Goal: Information Seeking & Learning: Compare options

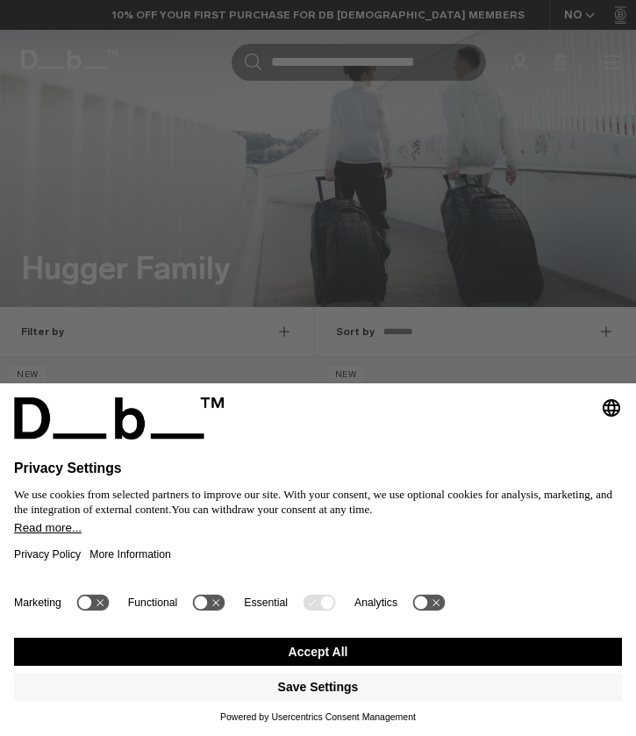
click at [303, 649] on button "Accept All" at bounding box center [318, 651] width 608 height 28
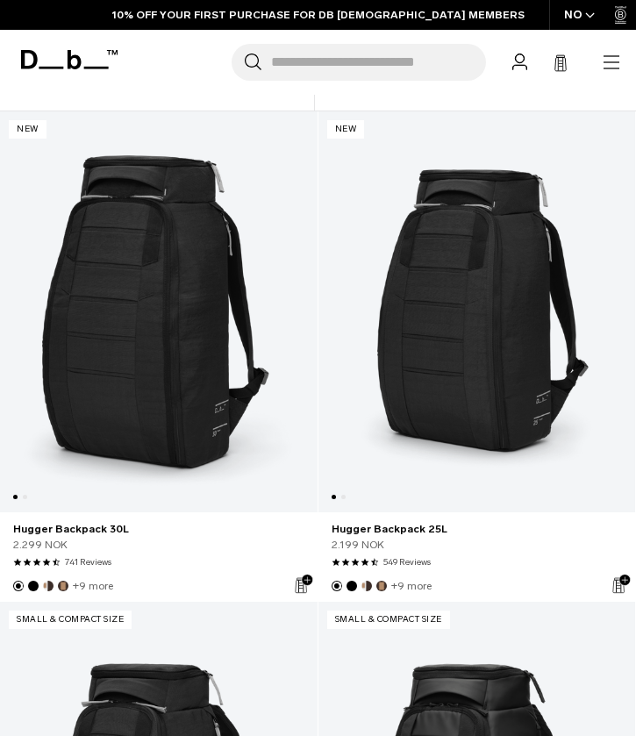
scroll to position [256, 0]
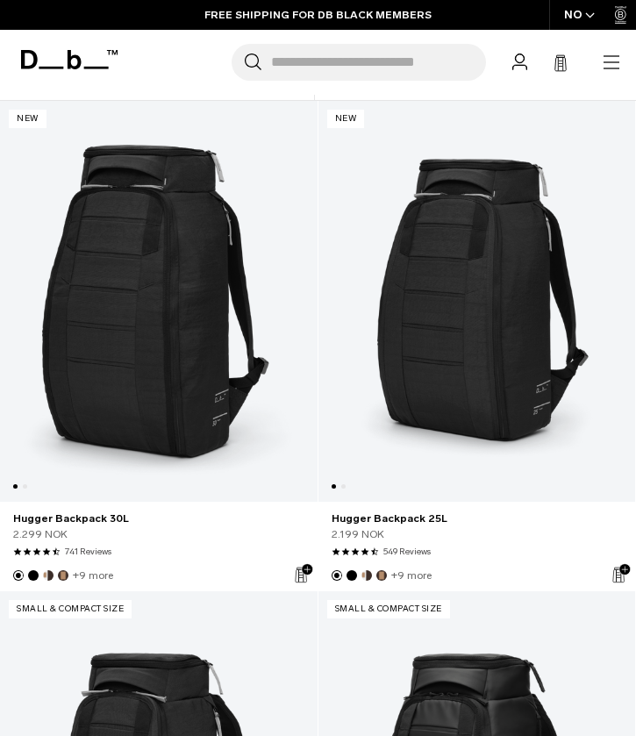
click at [466, 403] on link "Hugger Backpack 25L" at bounding box center [476, 301] width 317 height 401
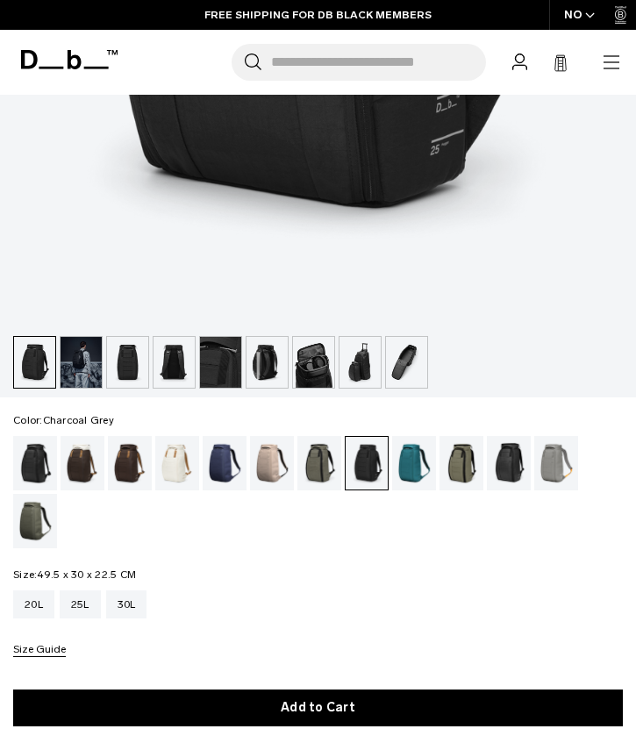
scroll to position [697, 0]
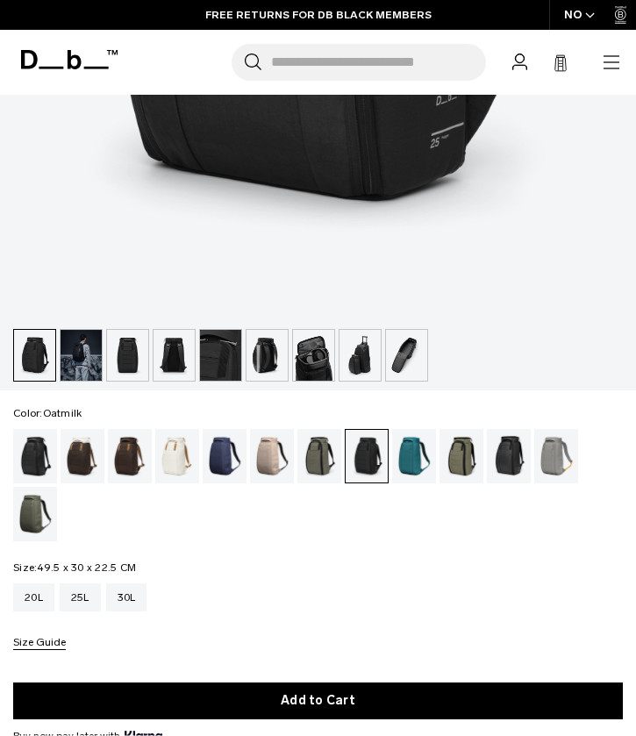
click at [172, 459] on div "Oatmilk" at bounding box center [177, 456] width 45 height 54
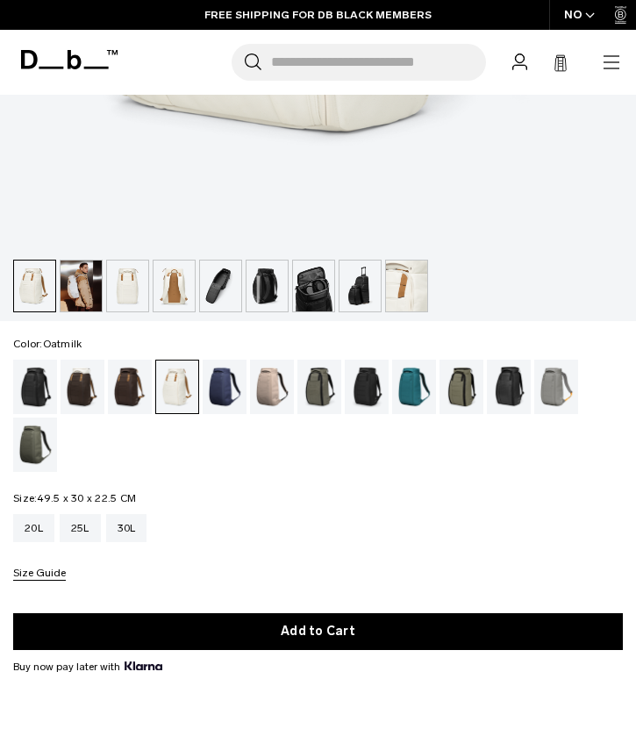
scroll to position [767, 0]
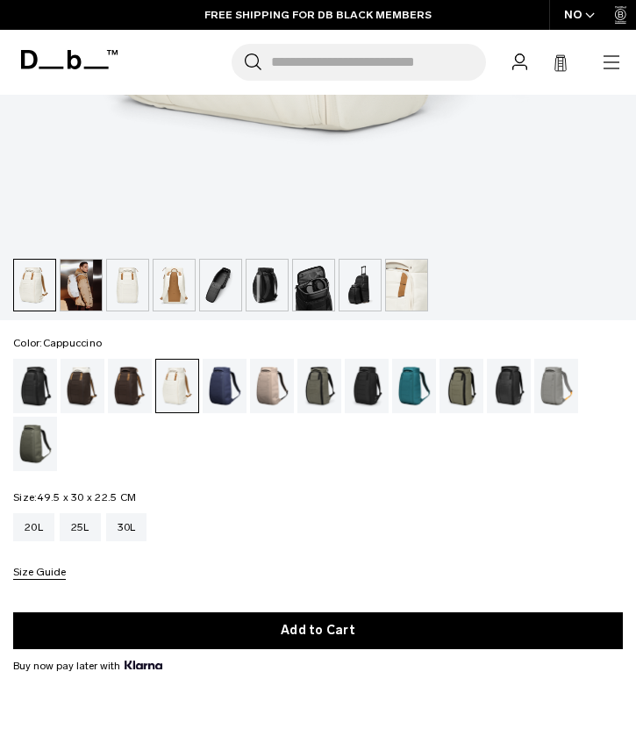
click at [75, 381] on div "Cappuccino" at bounding box center [83, 386] width 45 height 54
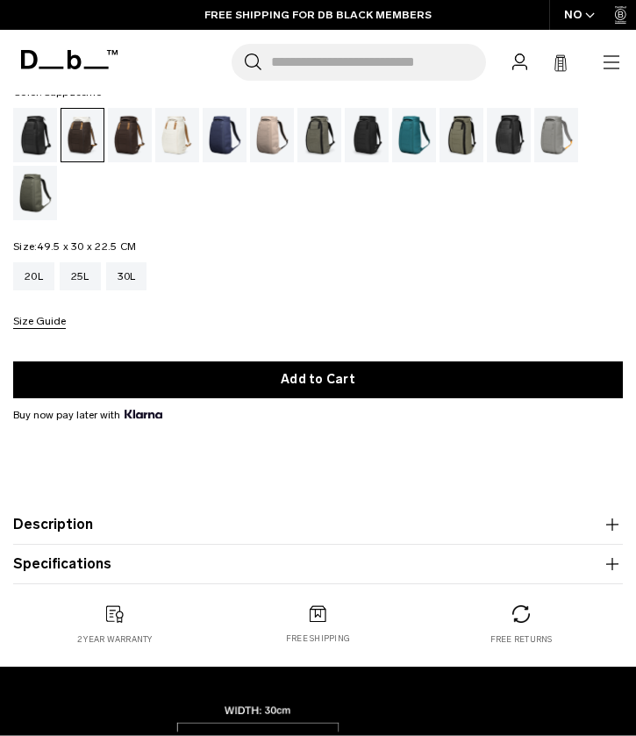
scroll to position [1021, 0]
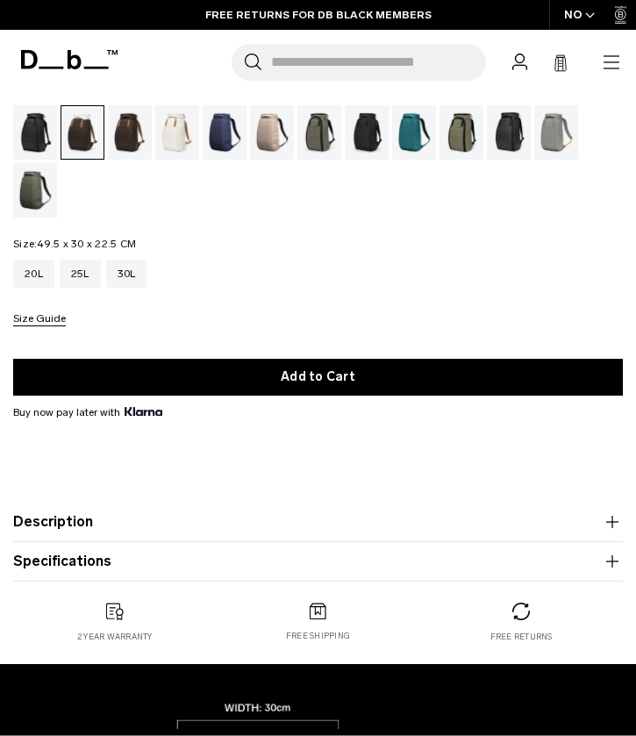
click at [295, 523] on button "Description" at bounding box center [317, 521] width 609 height 21
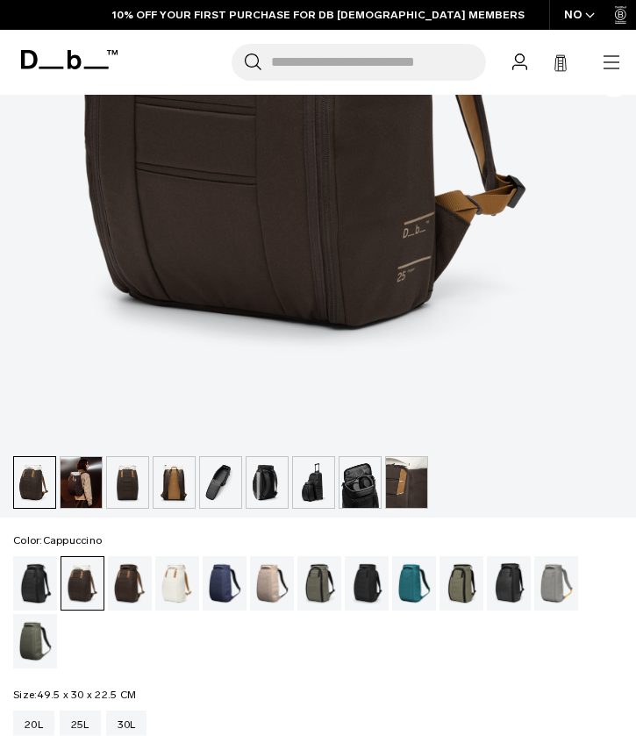
scroll to position [571, 0]
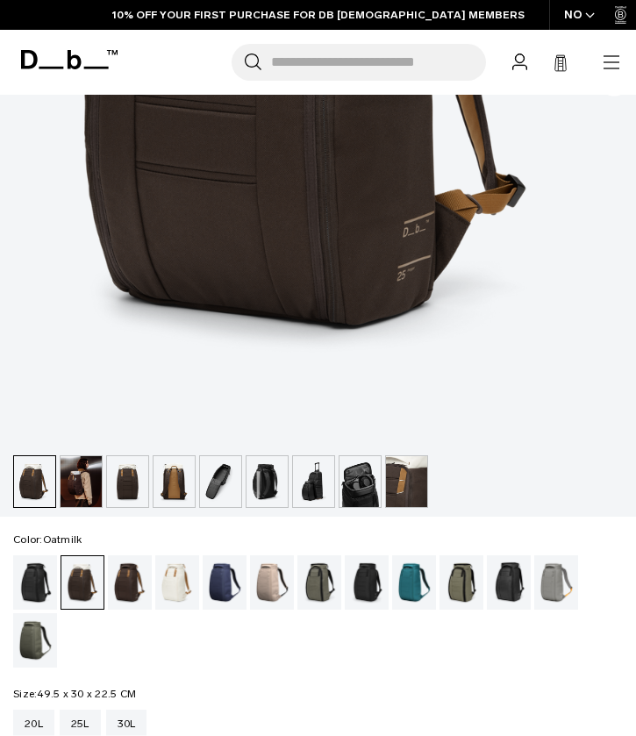
click at [185, 573] on div "Oatmilk" at bounding box center [177, 582] width 45 height 54
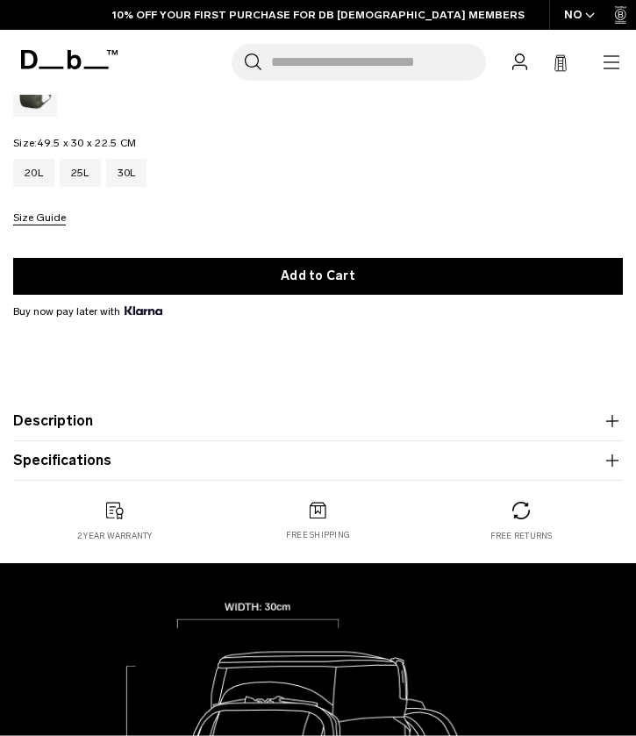
scroll to position [1129, 0]
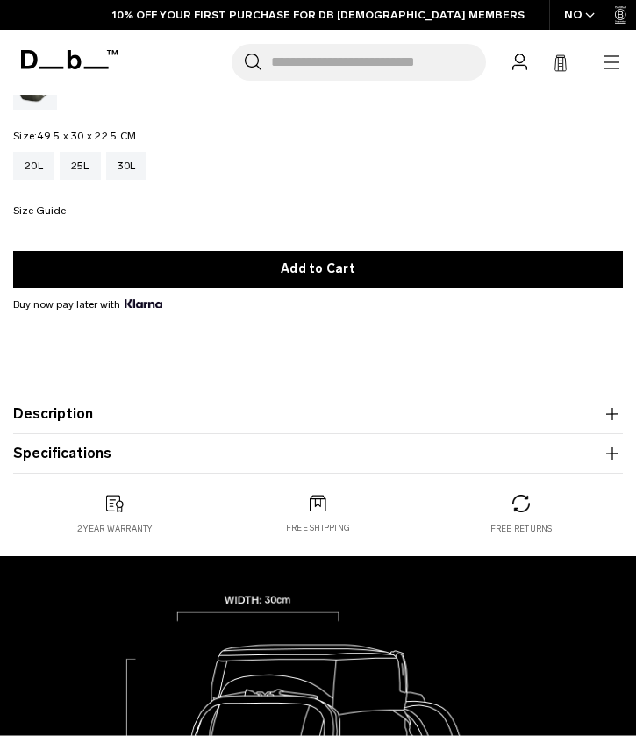
click at [172, 403] on button "Description" at bounding box center [317, 413] width 609 height 21
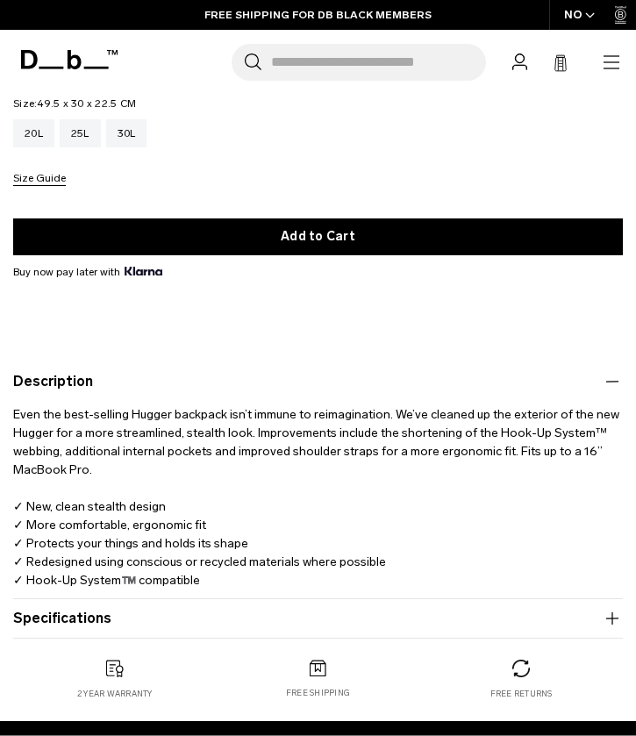
scroll to position [1169, 0]
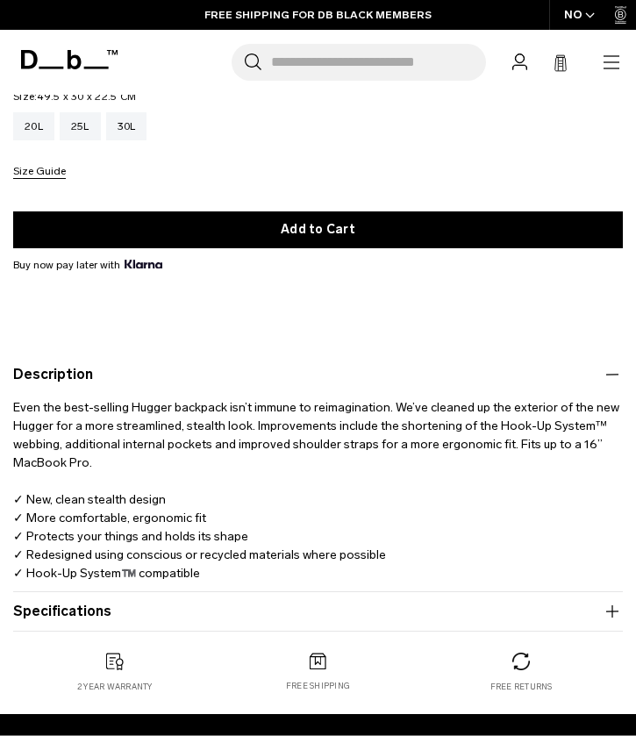
click at [81, 602] on button "Specifications" at bounding box center [317, 611] width 609 height 21
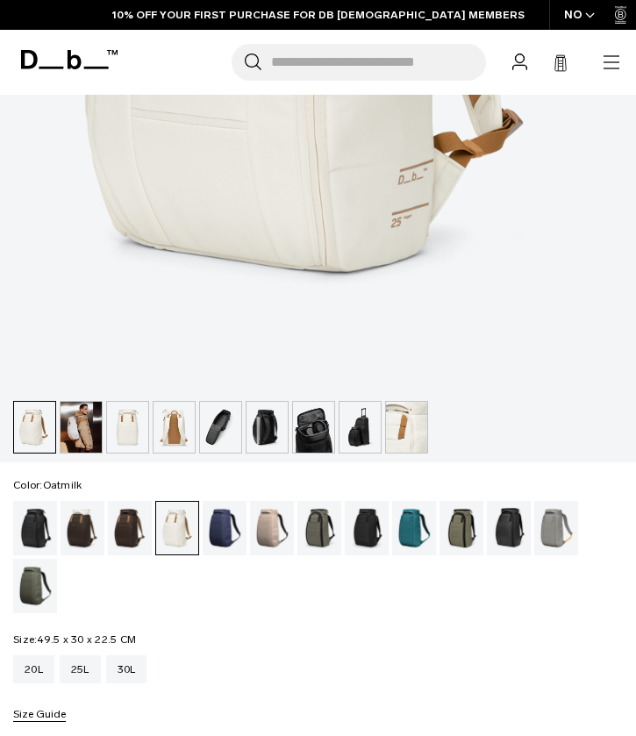
scroll to position [647, 0]
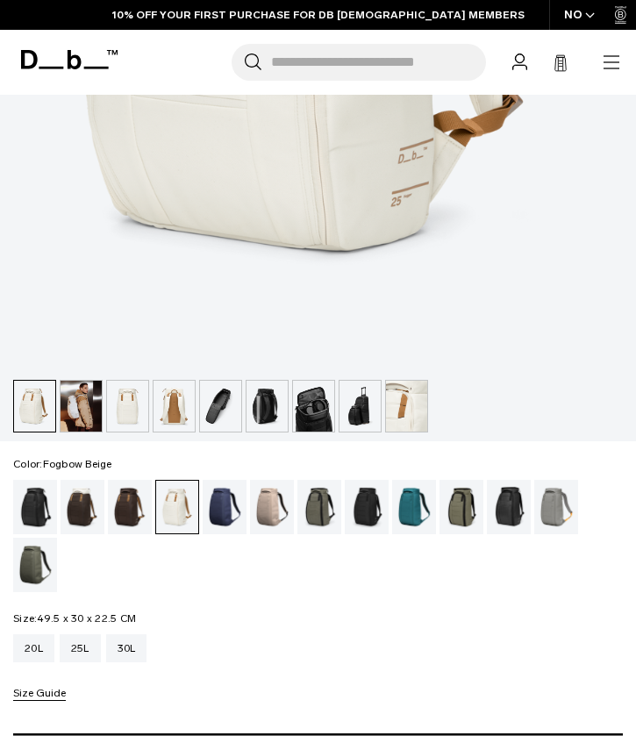
click at [266, 518] on div "Fogbow Beige" at bounding box center [272, 507] width 45 height 54
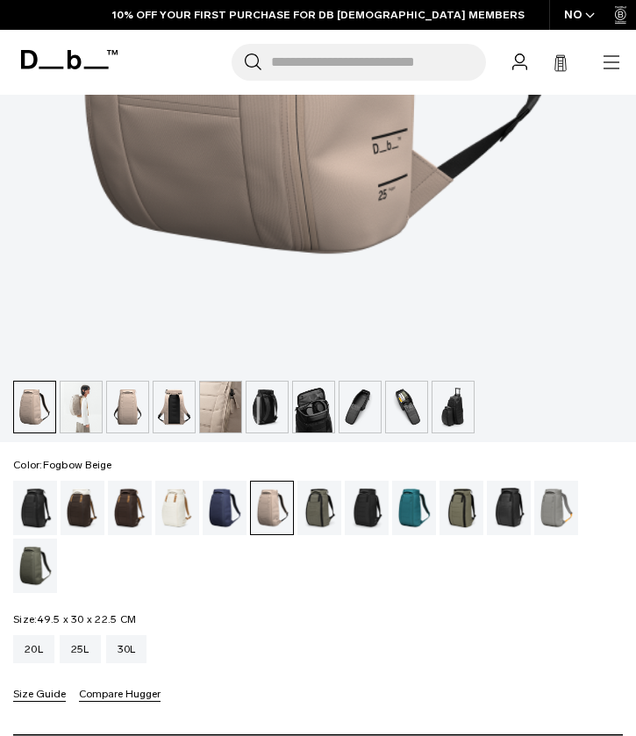
scroll to position [647, 0]
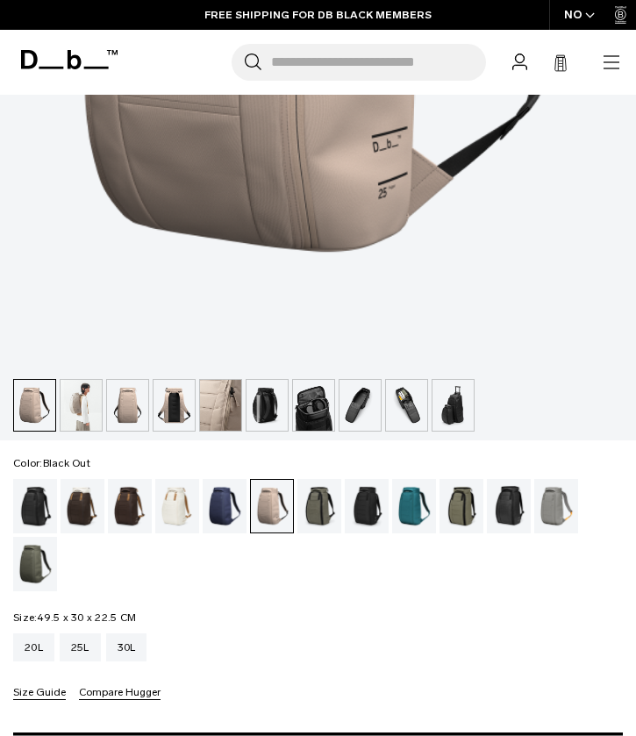
click at [24, 522] on div "Black Out" at bounding box center [35, 506] width 45 height 54
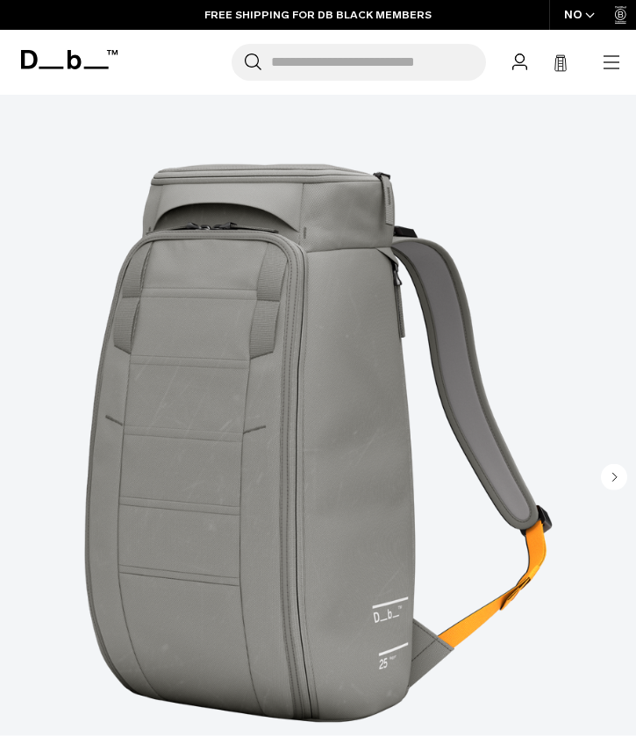
scroll to position [181, 0]
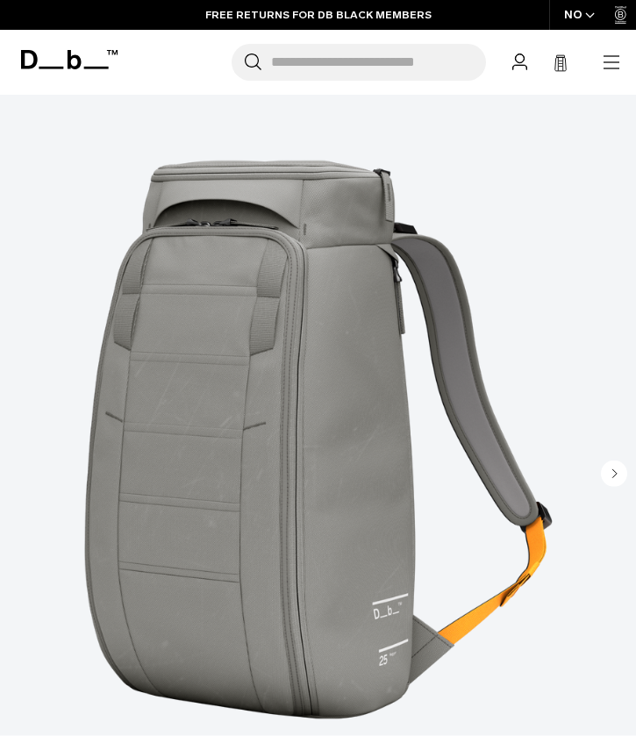
click at [348, 427] on img "1 / 8" at bounding box center [318, 440] width 636 height 794
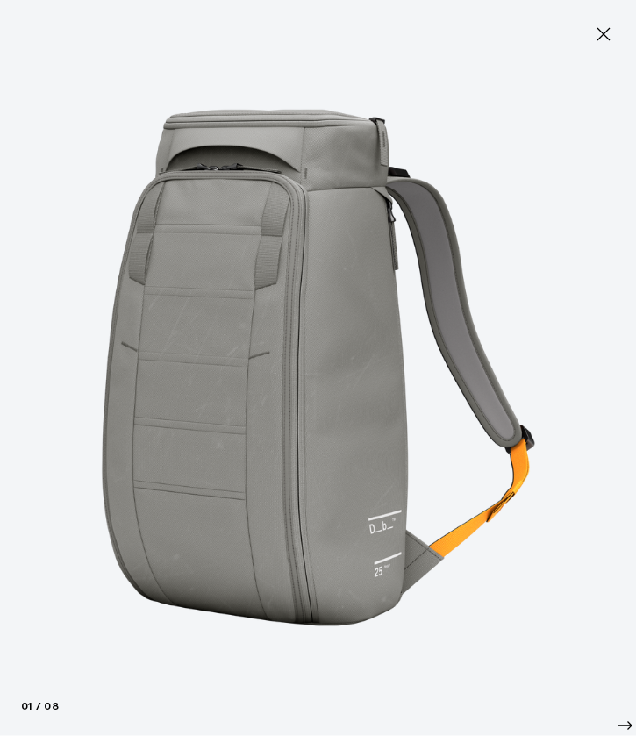
click at [603, 34] on icon at bounding box center [603, 34] width 13 height 13
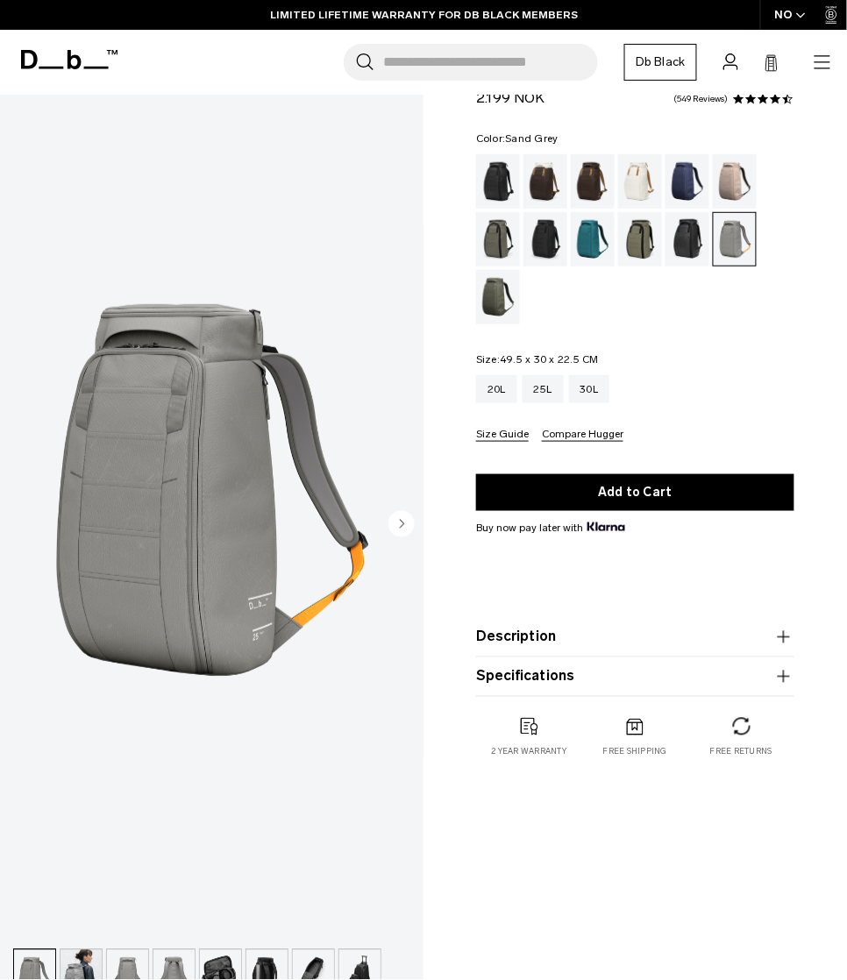
scroll to position [116, 0]
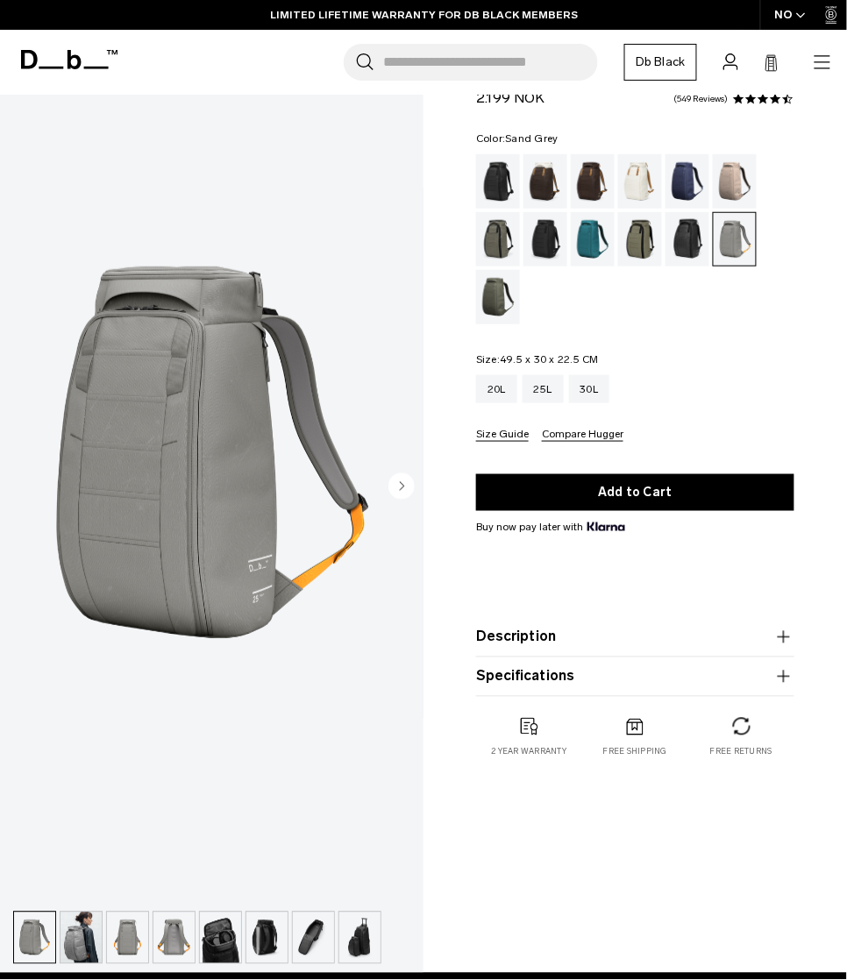
click at [411, 489] on circle "Next slide" at bounding box center [401, 486] width 26 height 26
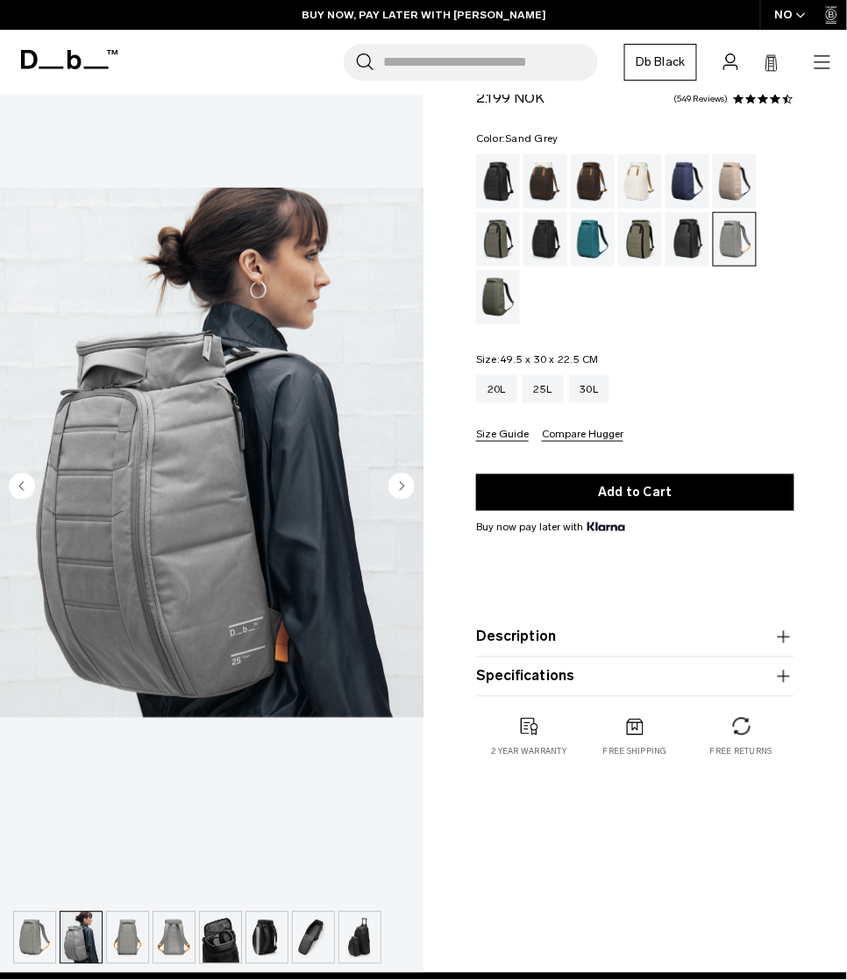
click at [89, 735] on img "button" at bounding box center [81, 938] width 41 height 51
click at [397, 482] on circle "Next slide" at bounding box center [401, 486] width 26 height 26
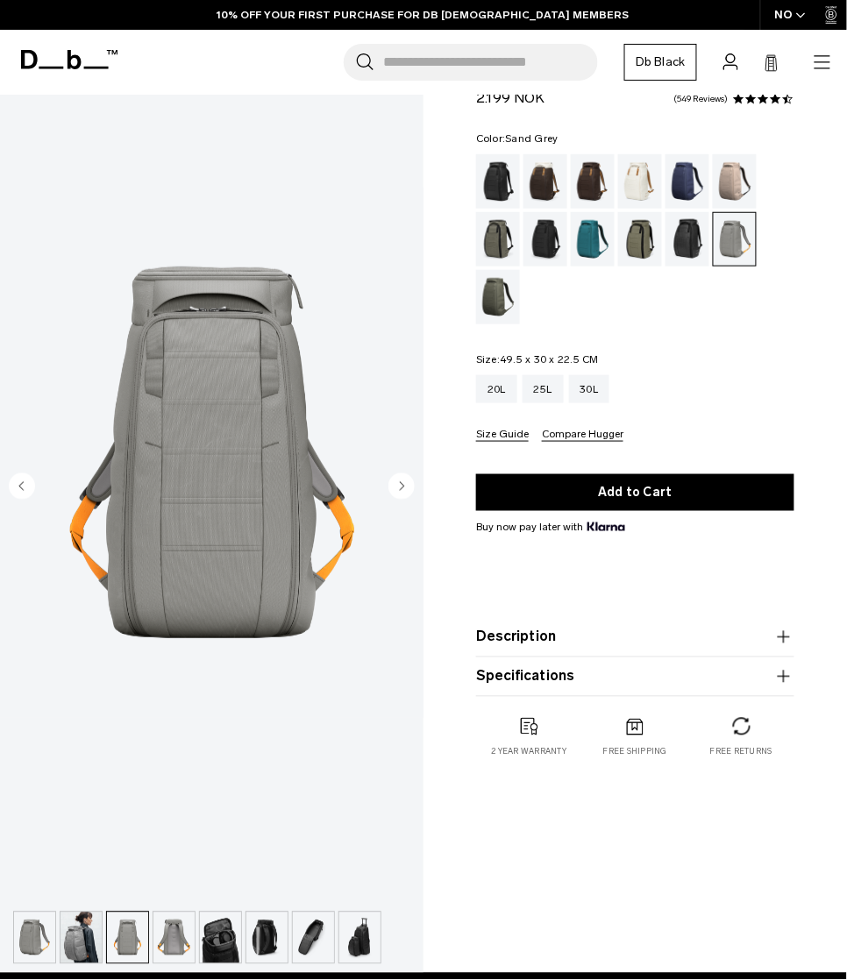
click at [397, 482] on circle "Next slide" at bounding box center [401, 486] width 26 height 26
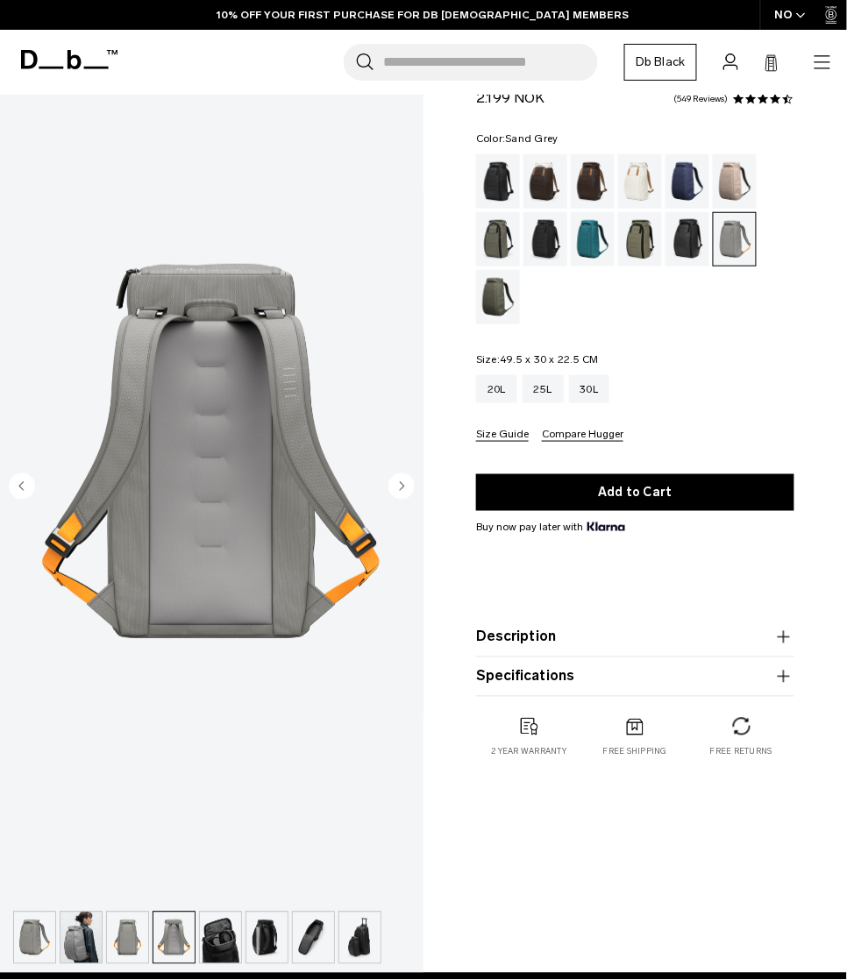
click at [397, 482] on circle "Next slide" at bounding box center [401, 486] width 26 height 26
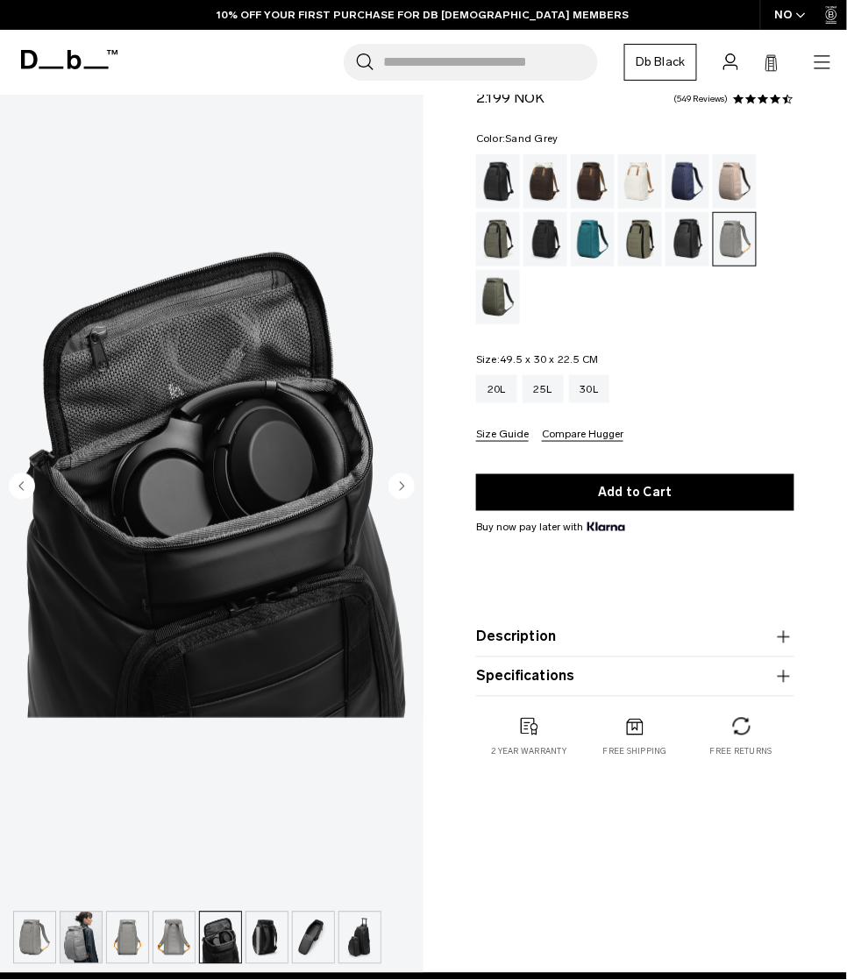
click at [397, 482] on circle "Next slide" at bounding box center [401, 486] width 26 height 26
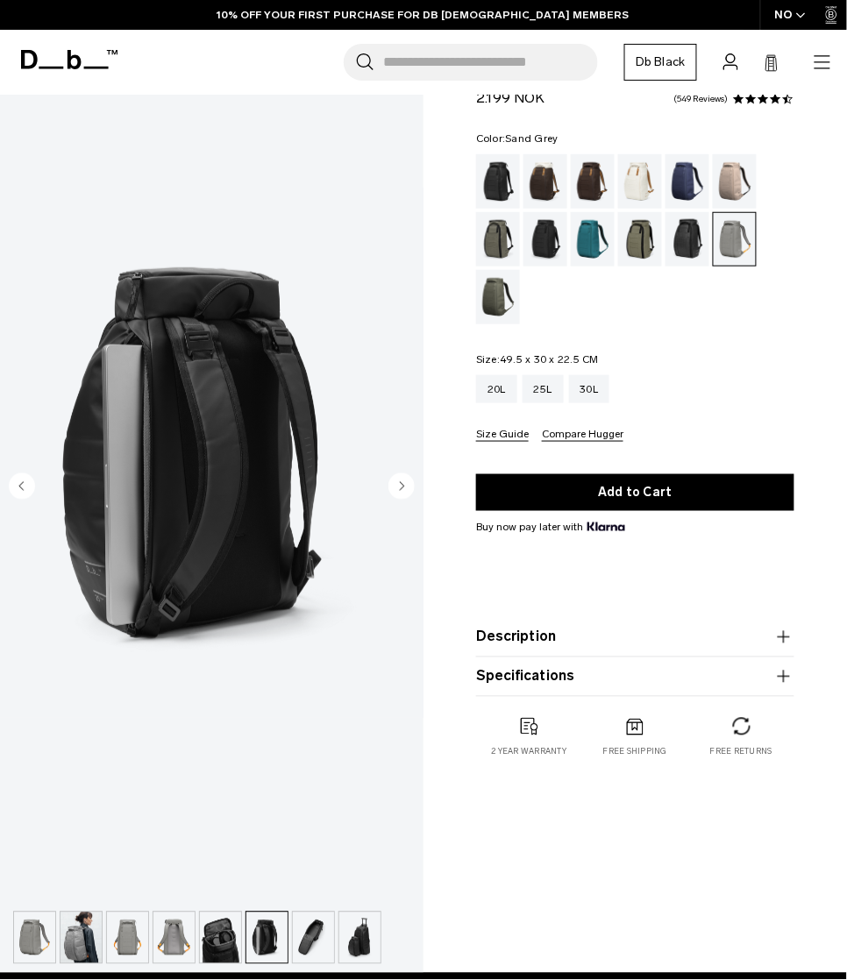
click at [397, 482] on circle "Next slide" at bounding box center [401, 486] width 26 height 26
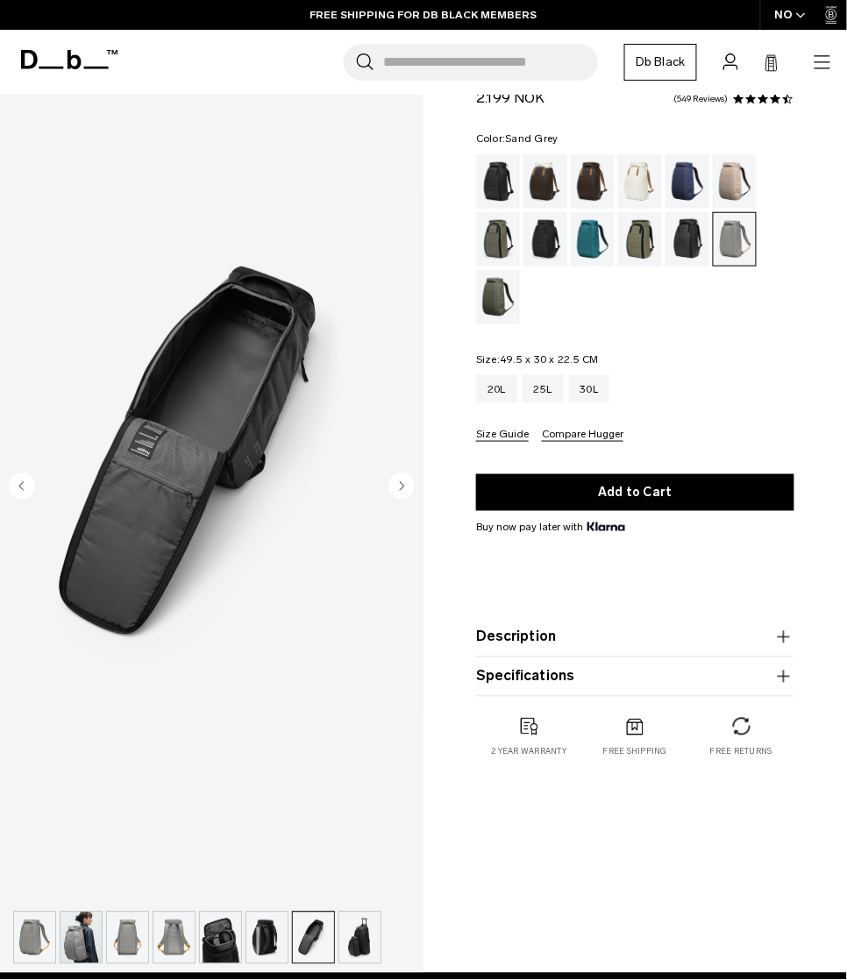
click at [397, 482] on circle "Next slide" at bounding box center [401, 486] width 26 height 26
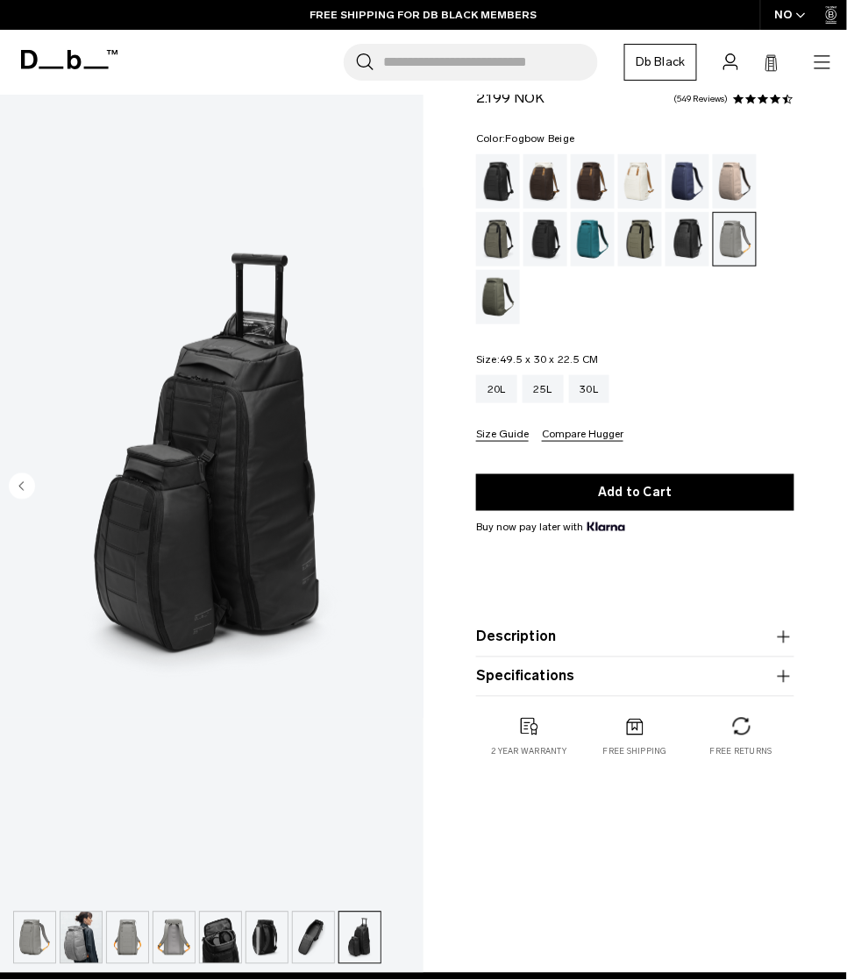
click at [635, 169] on div "Fogbow Beige" at bounding box center [735, 181] width 45 height 54
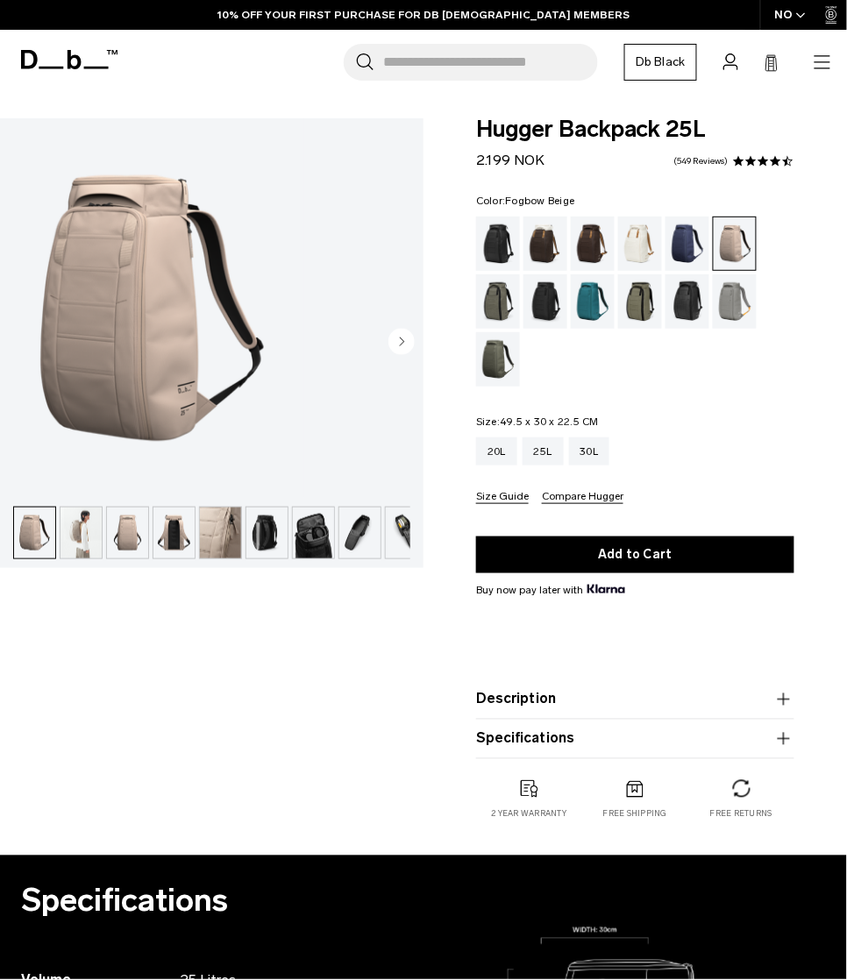
click at [61, 508] on img "button" at bounding box center [81, 533] width 41 height 51
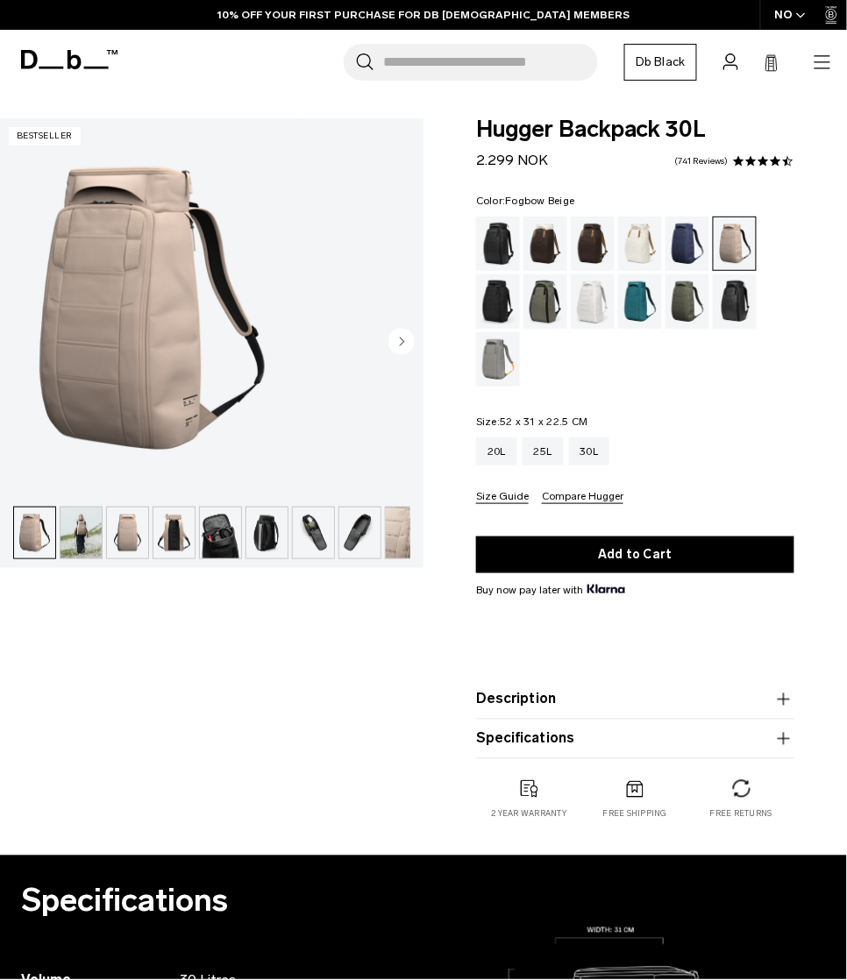
click at [103, 507] on button "button" at bounding box center [81, 533] width 43 height 53
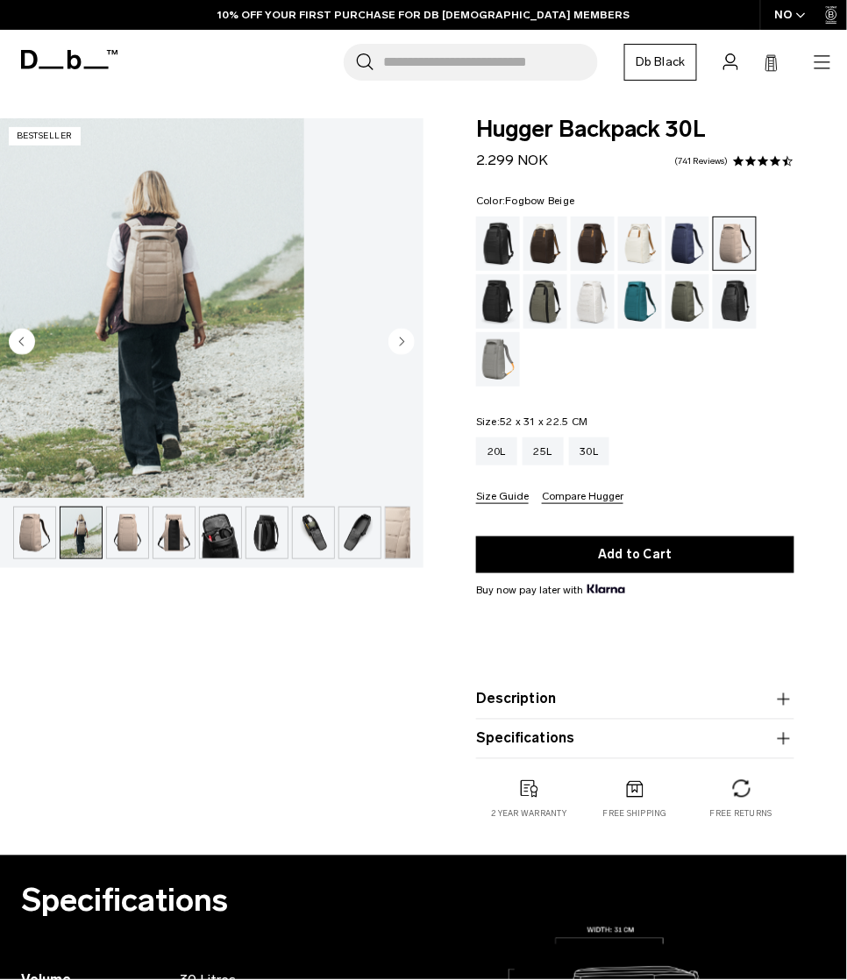
scroll to position [110, 0]
click at [556, 452] on div "25L" at bounding box center [543, 452] width 41 height 28
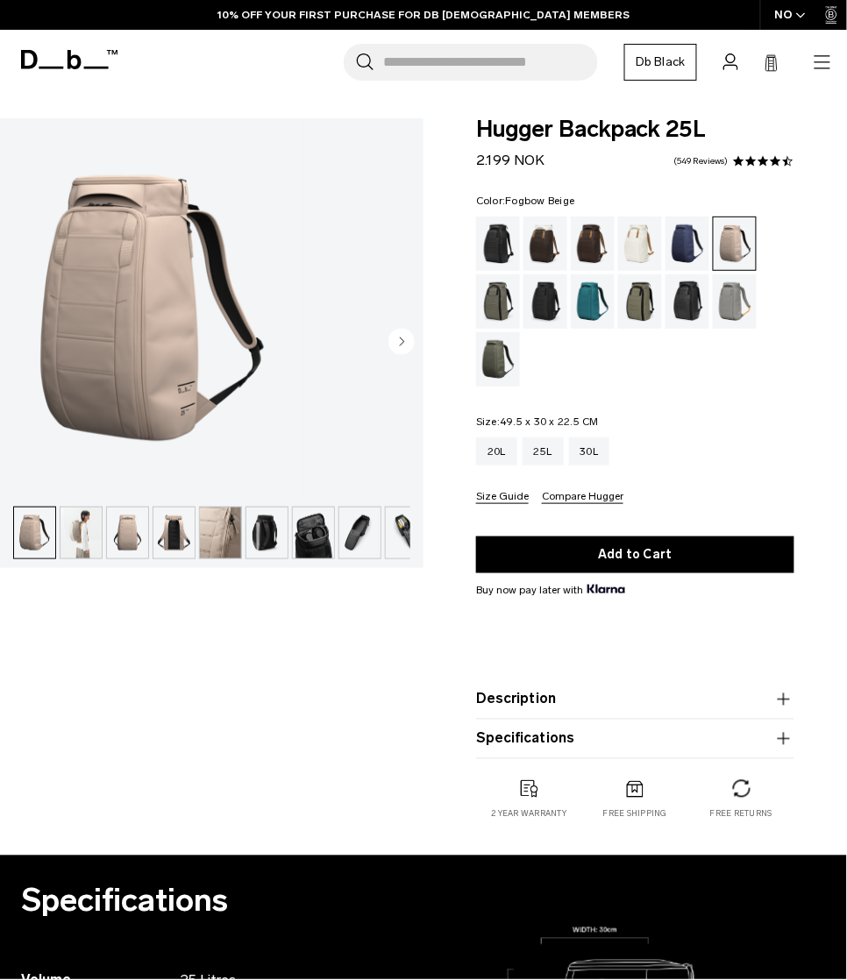
click at [393, 328] on circle "Next slide" at bounding box center [401, 341] width 26 height 26
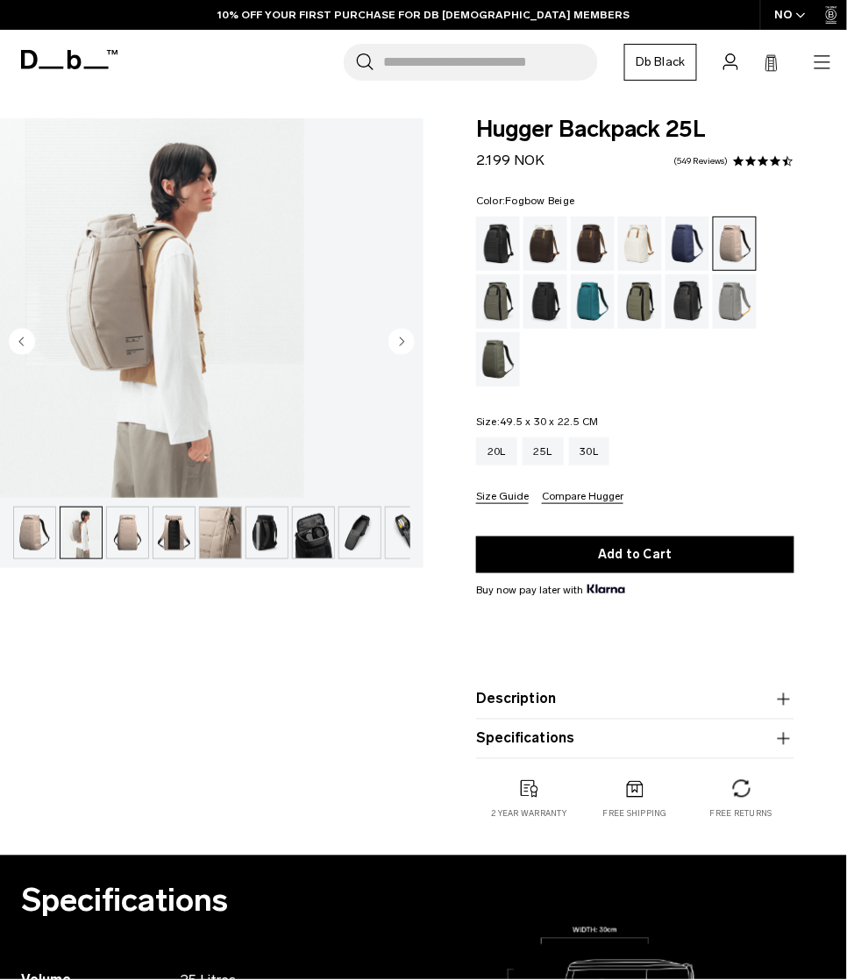
click at [393, 328] on circle "Next slide" at bounding box center [401, 341] width 26 height 26
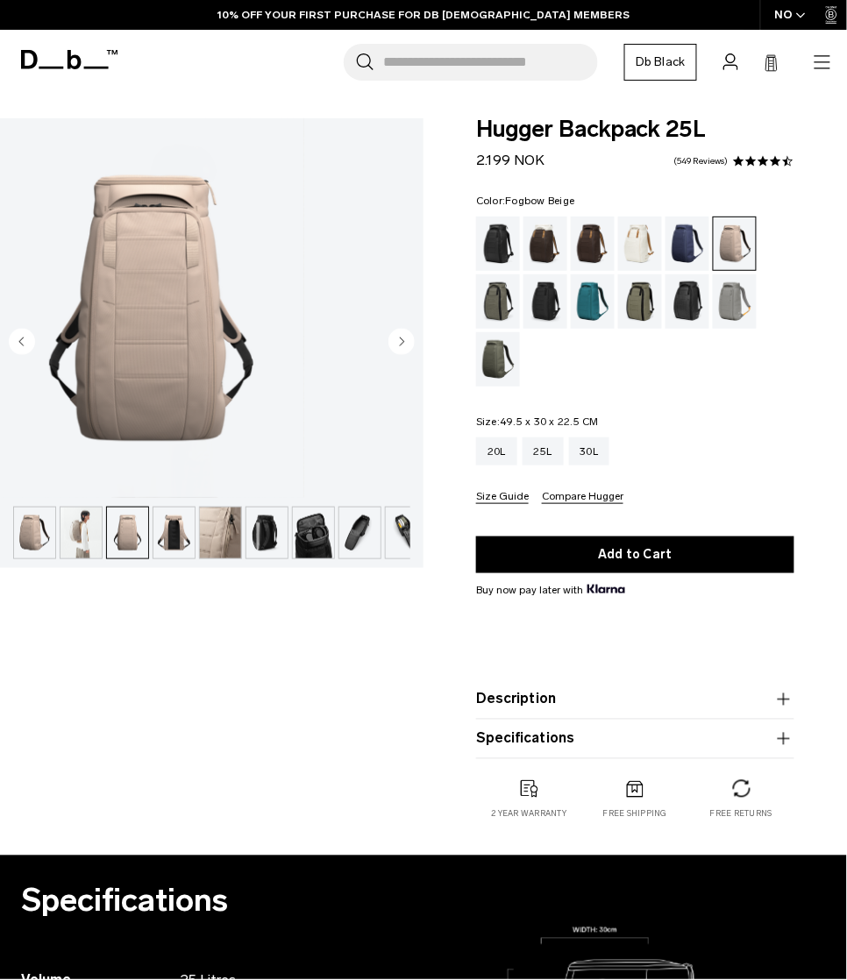
scroll to position [223, 0]
click at [200, 508] on img "button" at bounding box center [220, 533] width 41 height 51
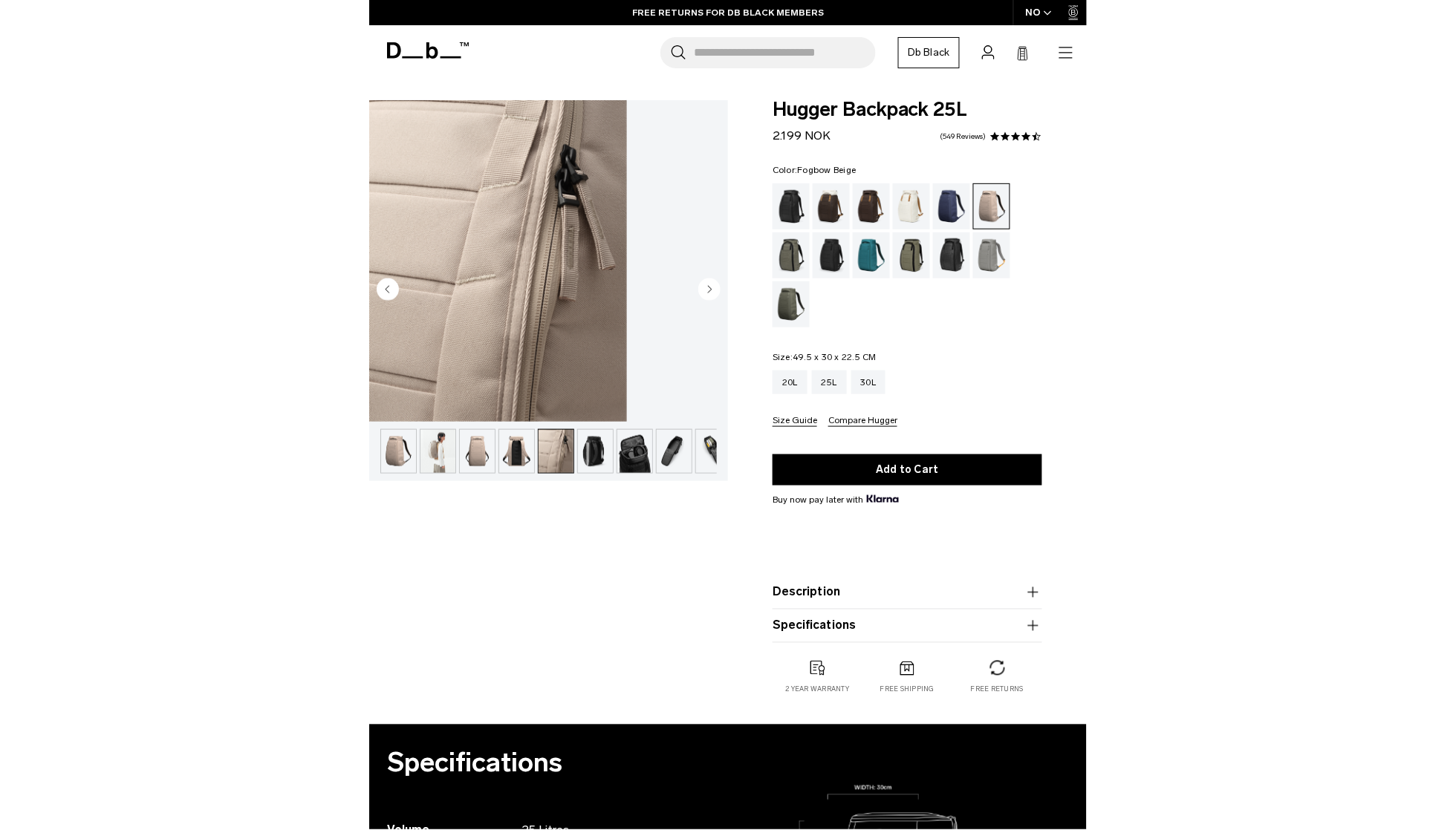
scroll to position [0, 0]
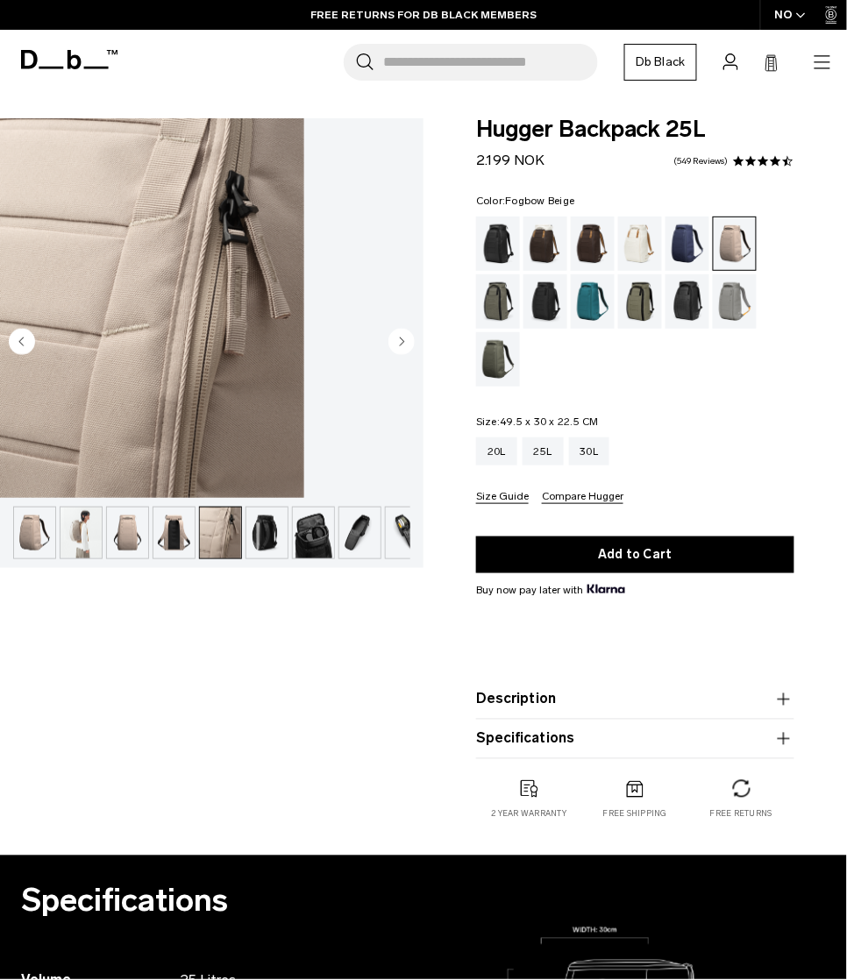
click at [40, 508] on img "button" at bounding box center [34, 533] width 41 height 51
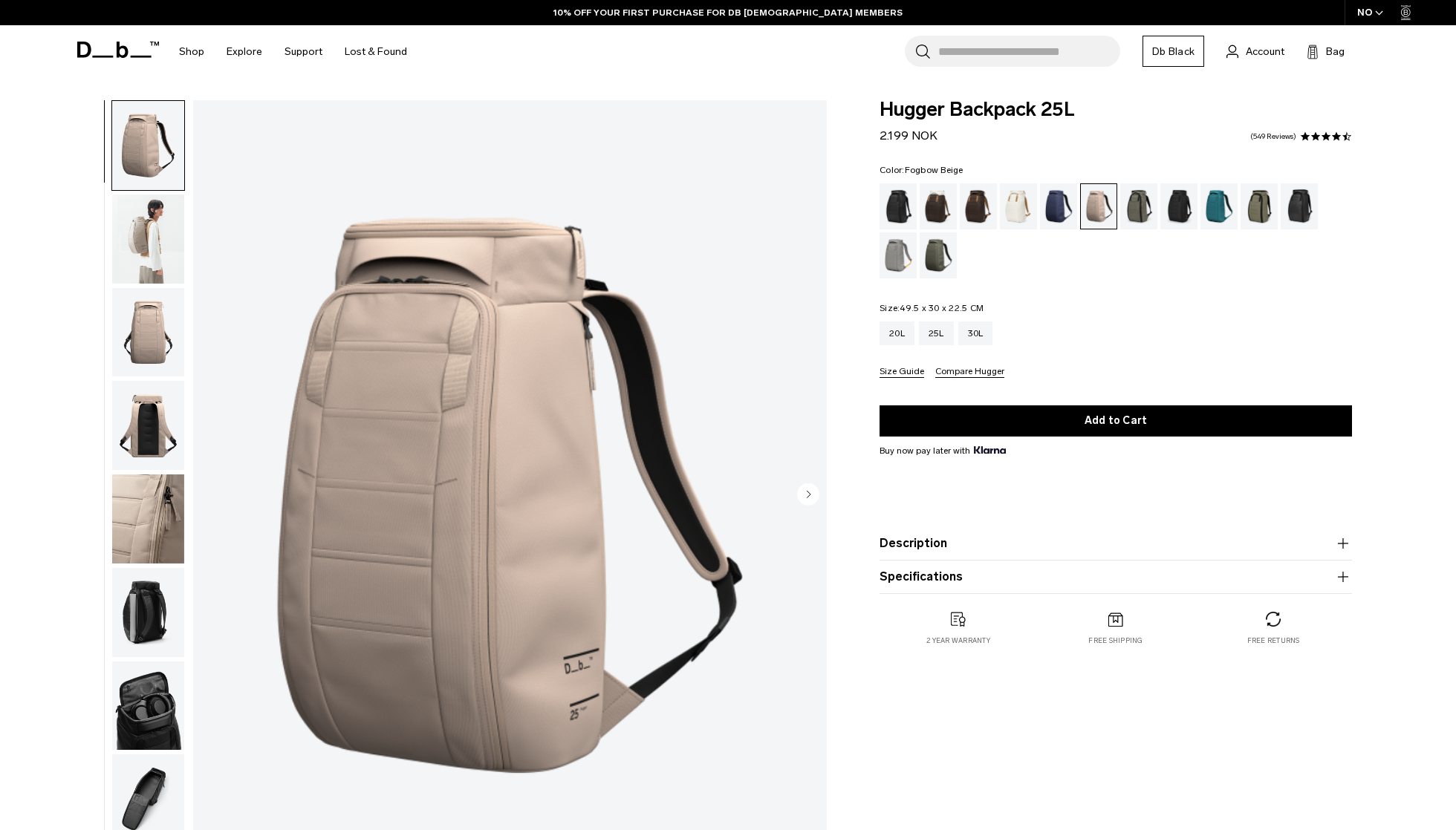
click at [149, 515] on img "button" at bounding box center [147, 518] width 72 height 89
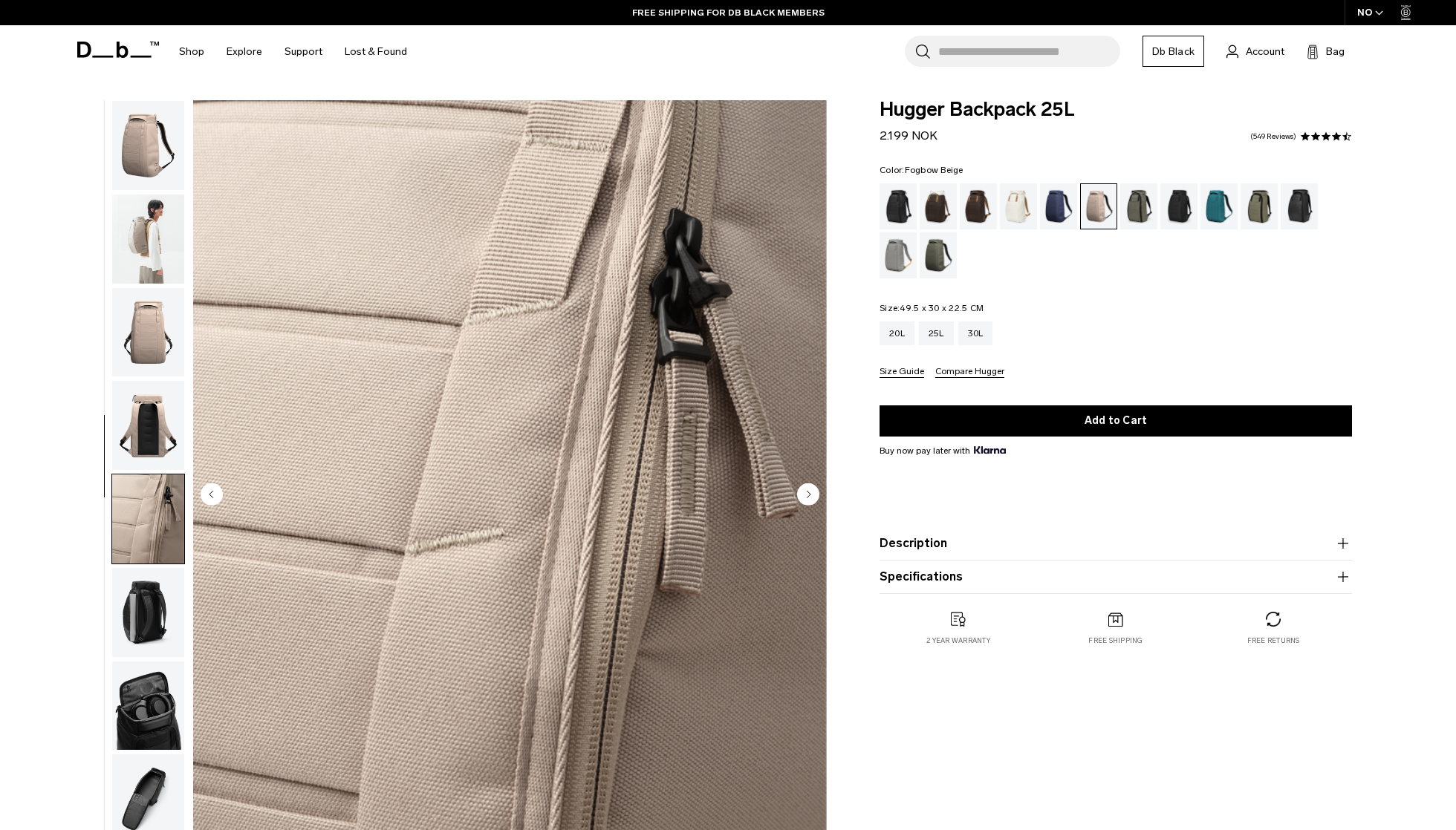
click at [147, 154] on img "button" at bounding box center [147, 145] width 72 height 89
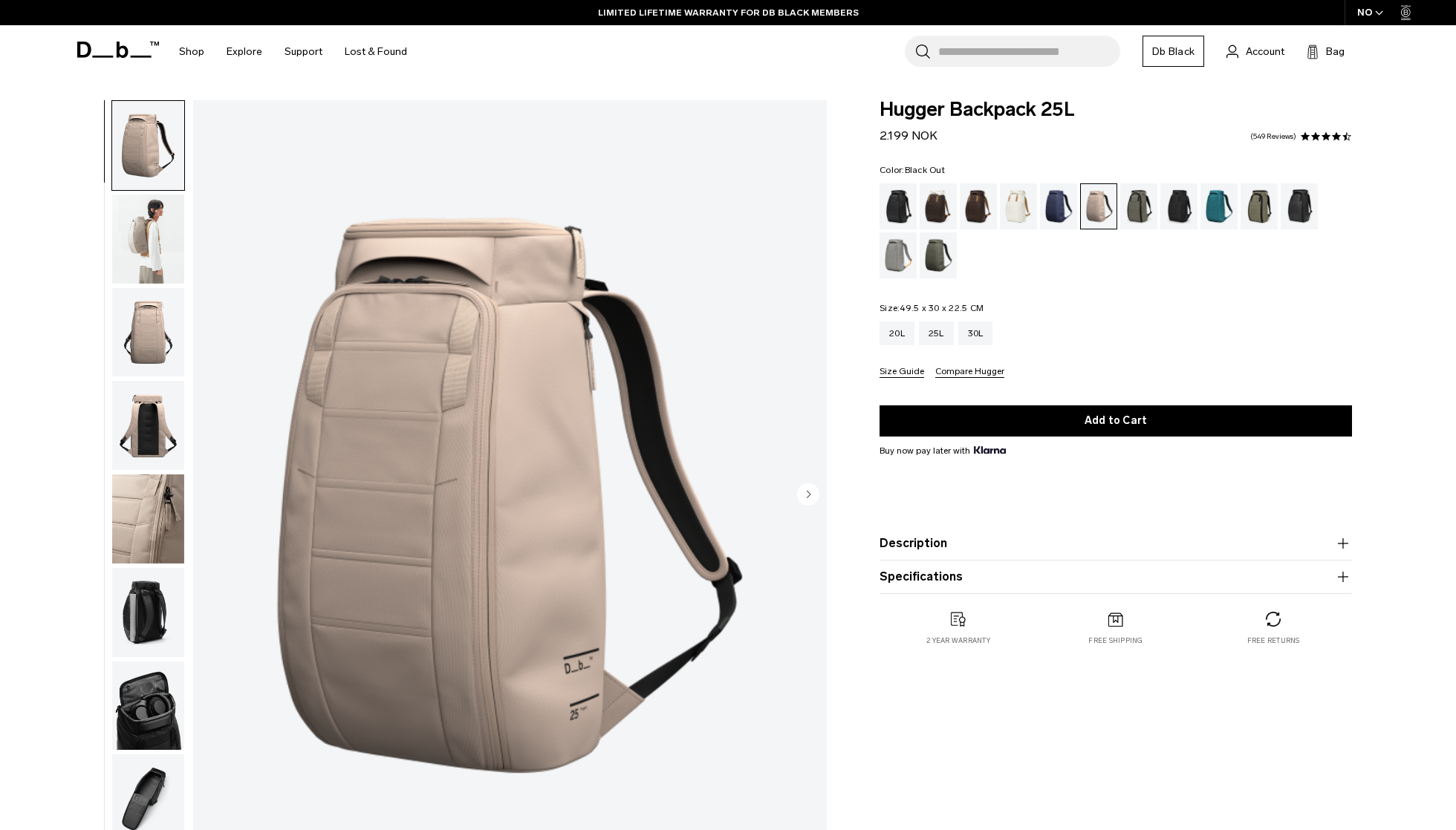
click at [717, 208] on div "Black Out" at bounding box center [898, 207] width 38 height 46
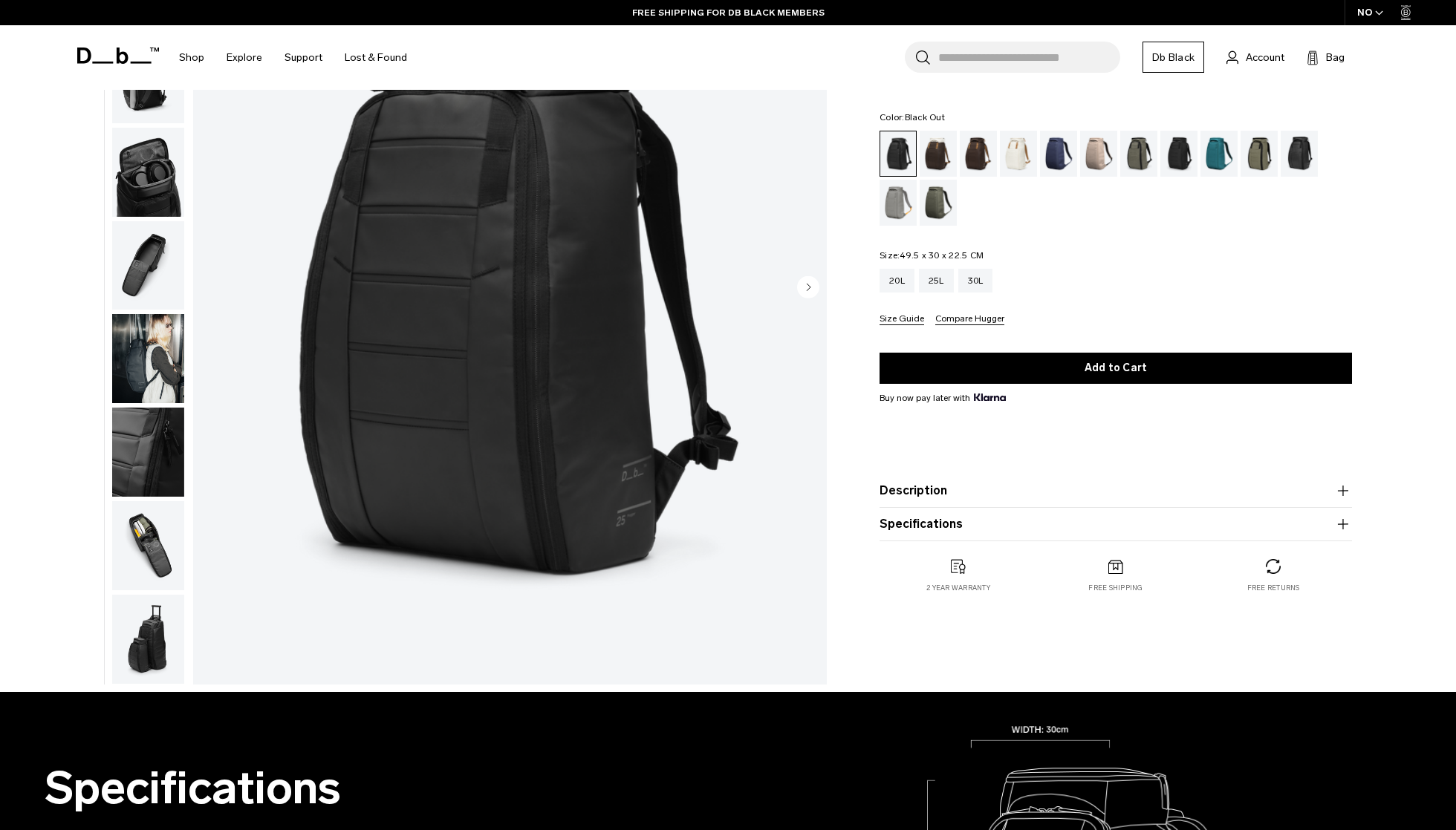
scroll to position [223, 0]
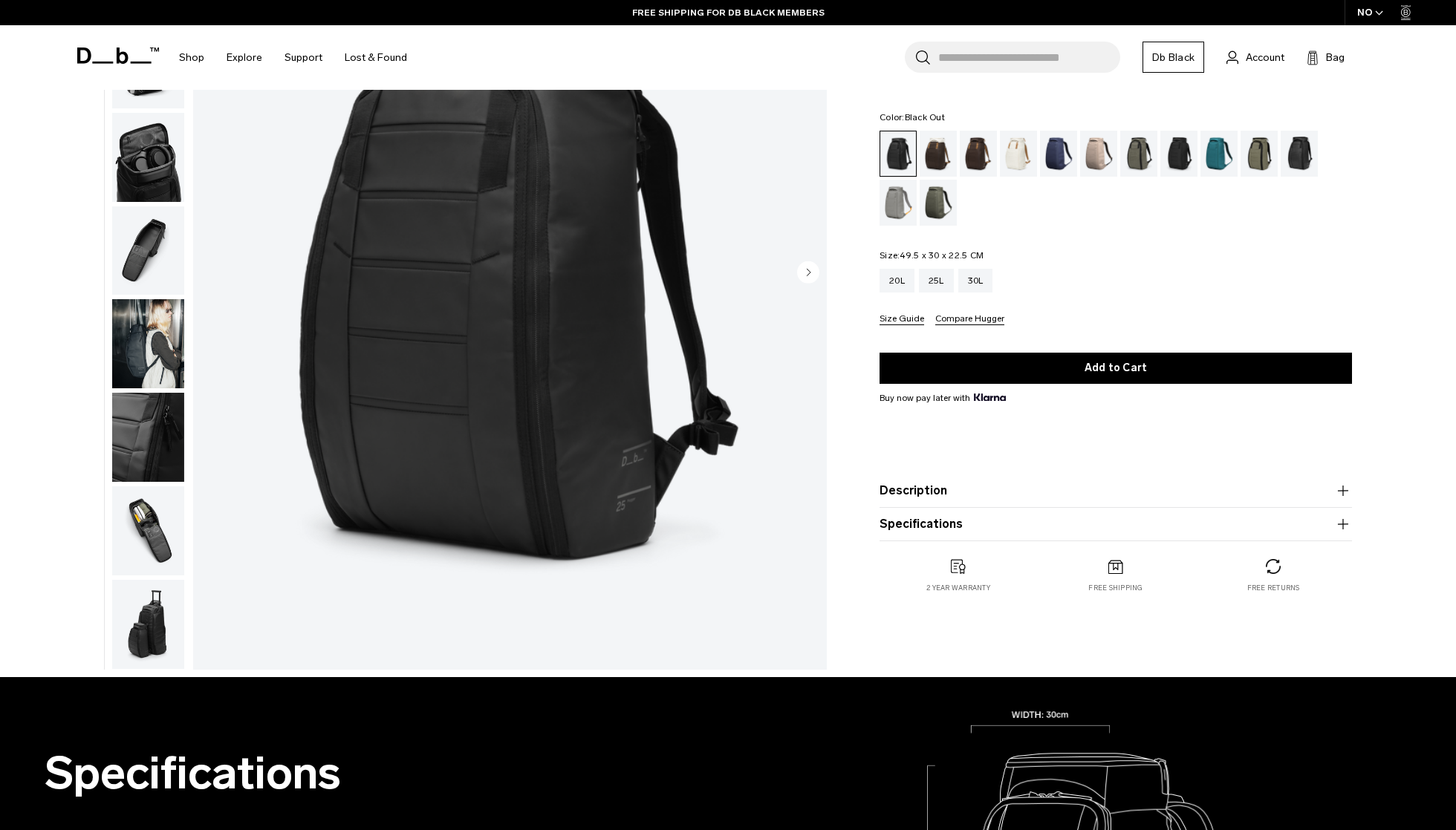
click at [147, 438] on img "button" at bounding box center [147, 437] width 72 height 89
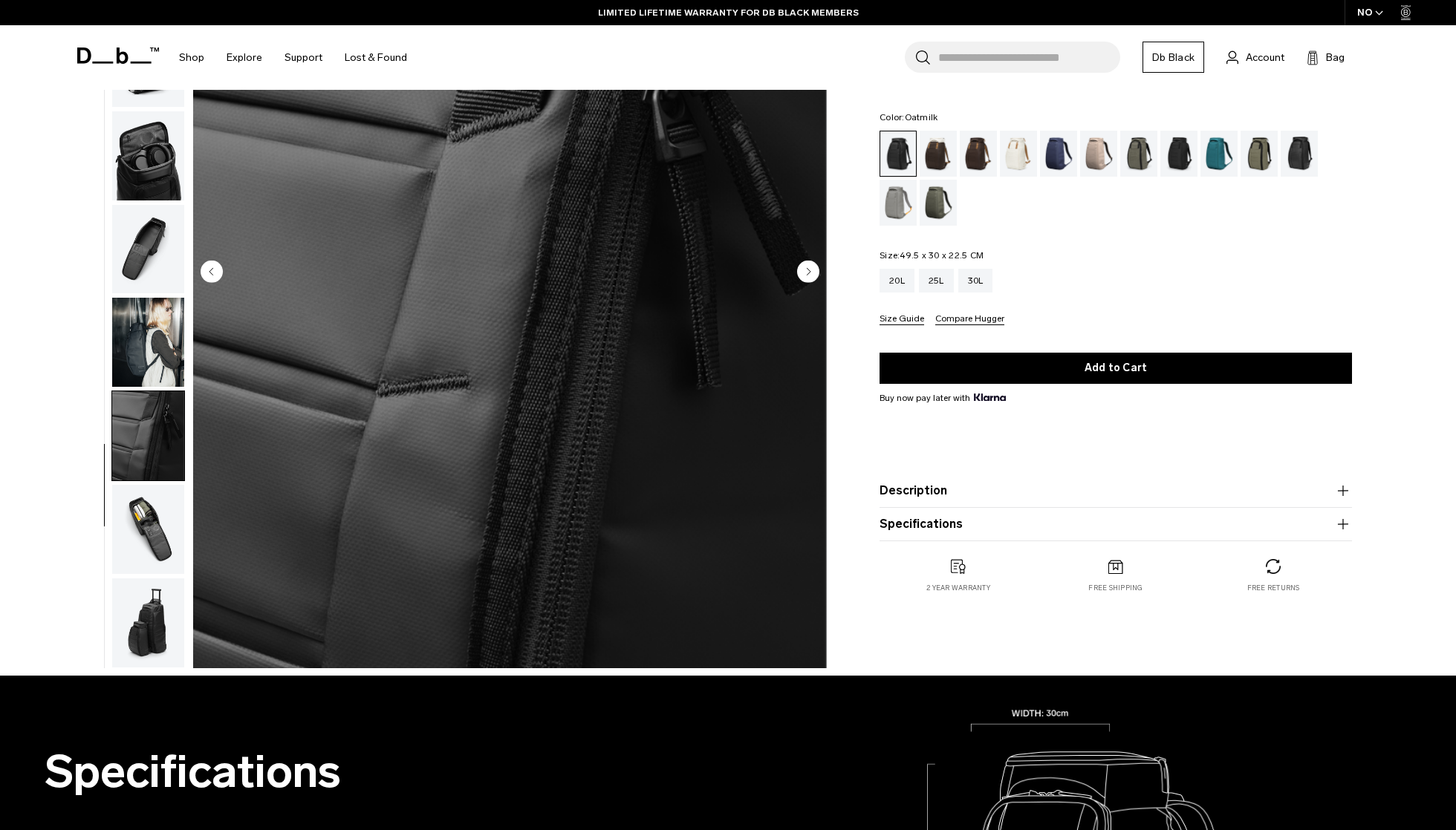
click at [1021, 164] on div "Oatmilk" at bounding box center [1018, 153] width 38 height 46
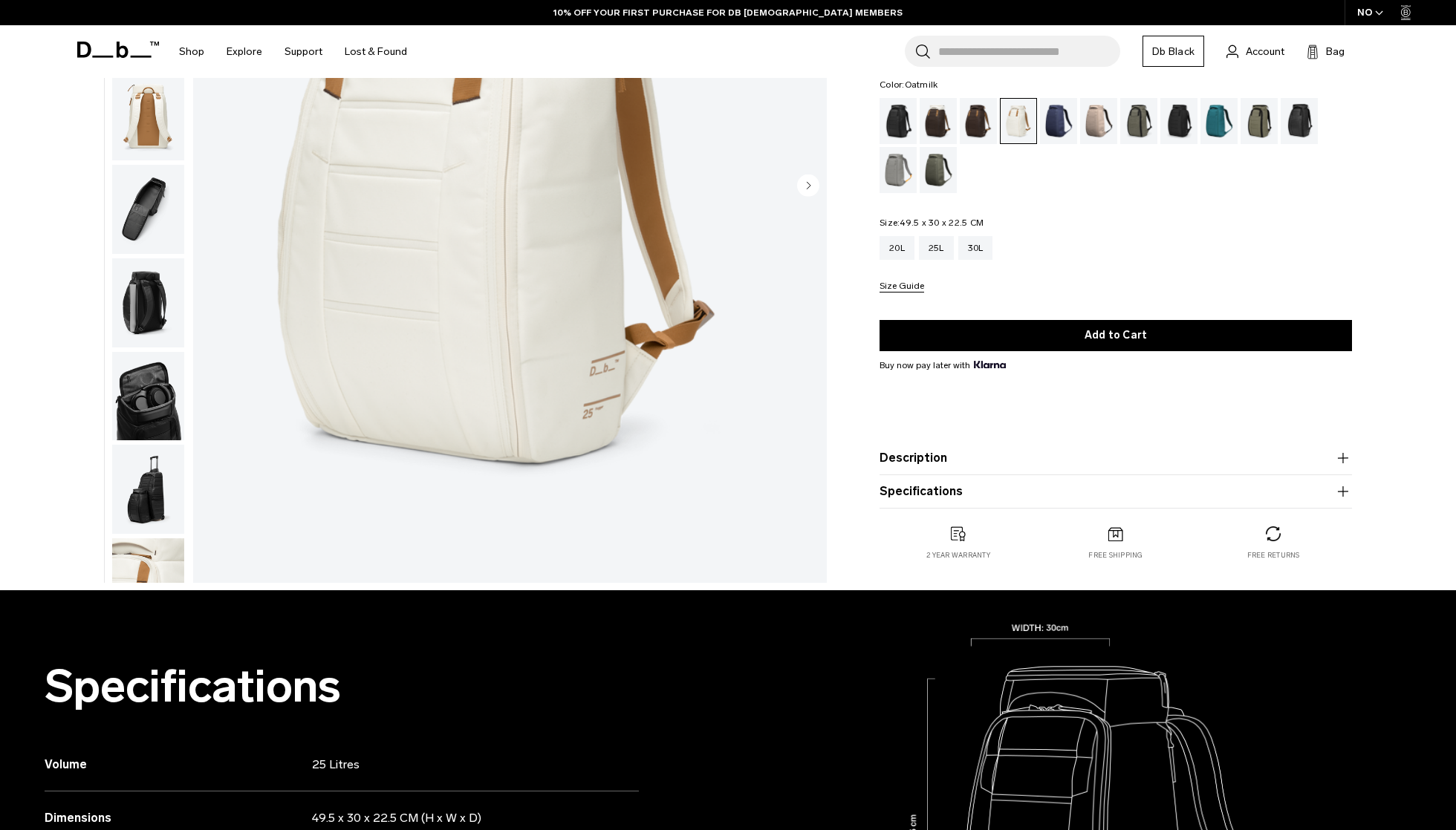
scroll to position [244, 0]
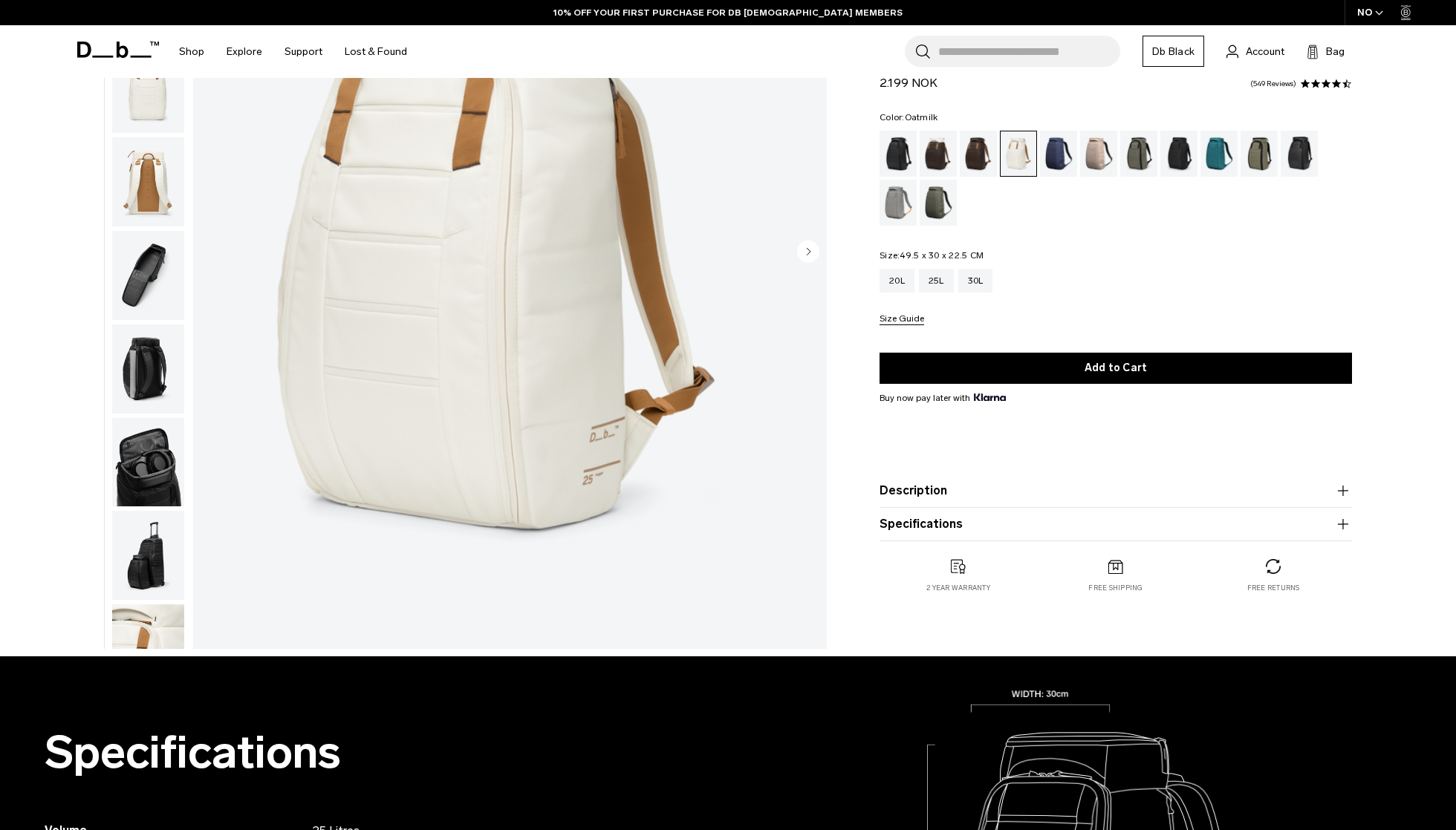
click at [149, 630] on img "button" at bounding box center [147, 649] width 72 height 89
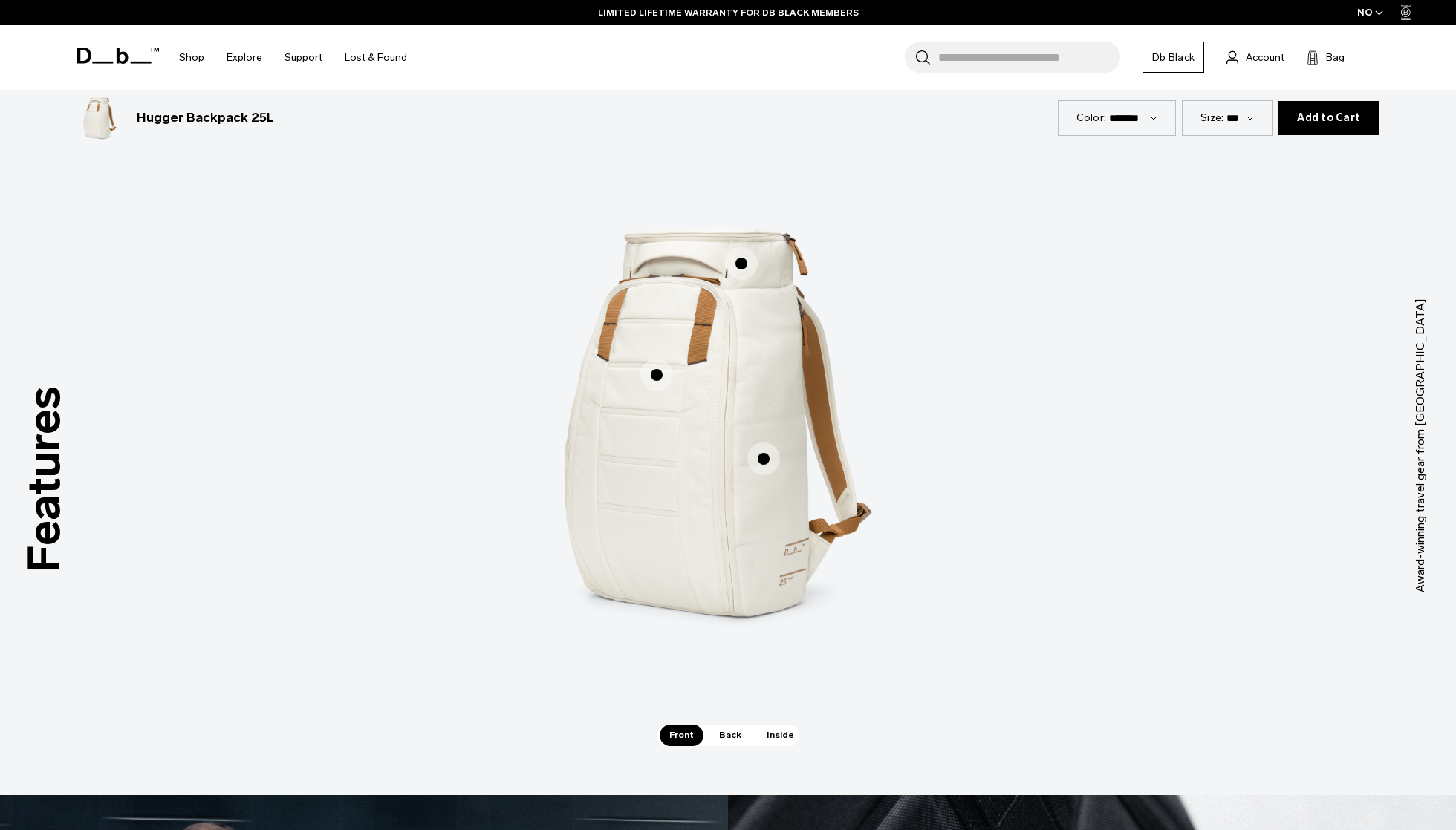
scroll to position [1353, 0]
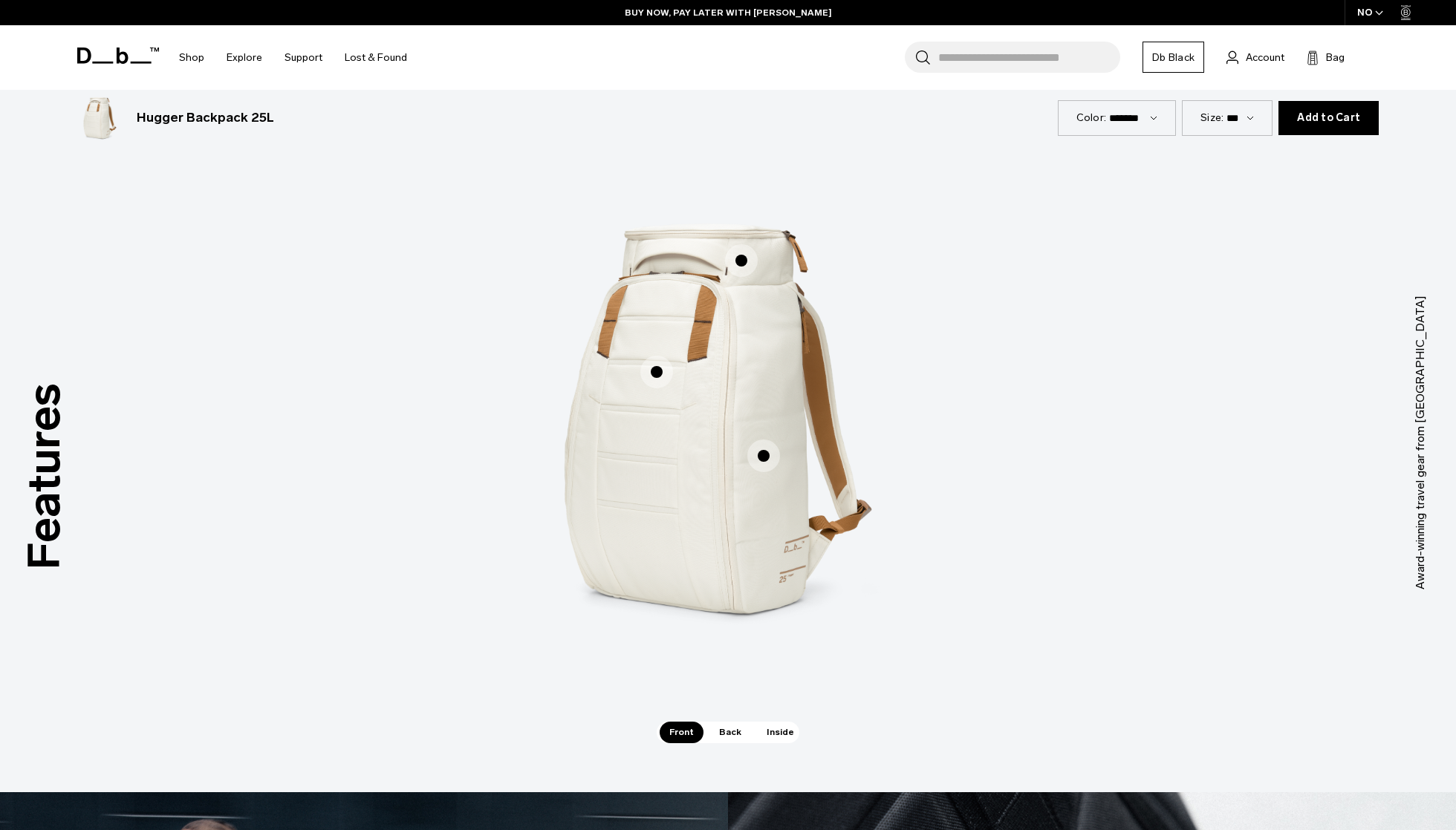
click at [722, 736] on span "Back" at bounding box center [729, 732] width 42 height 21
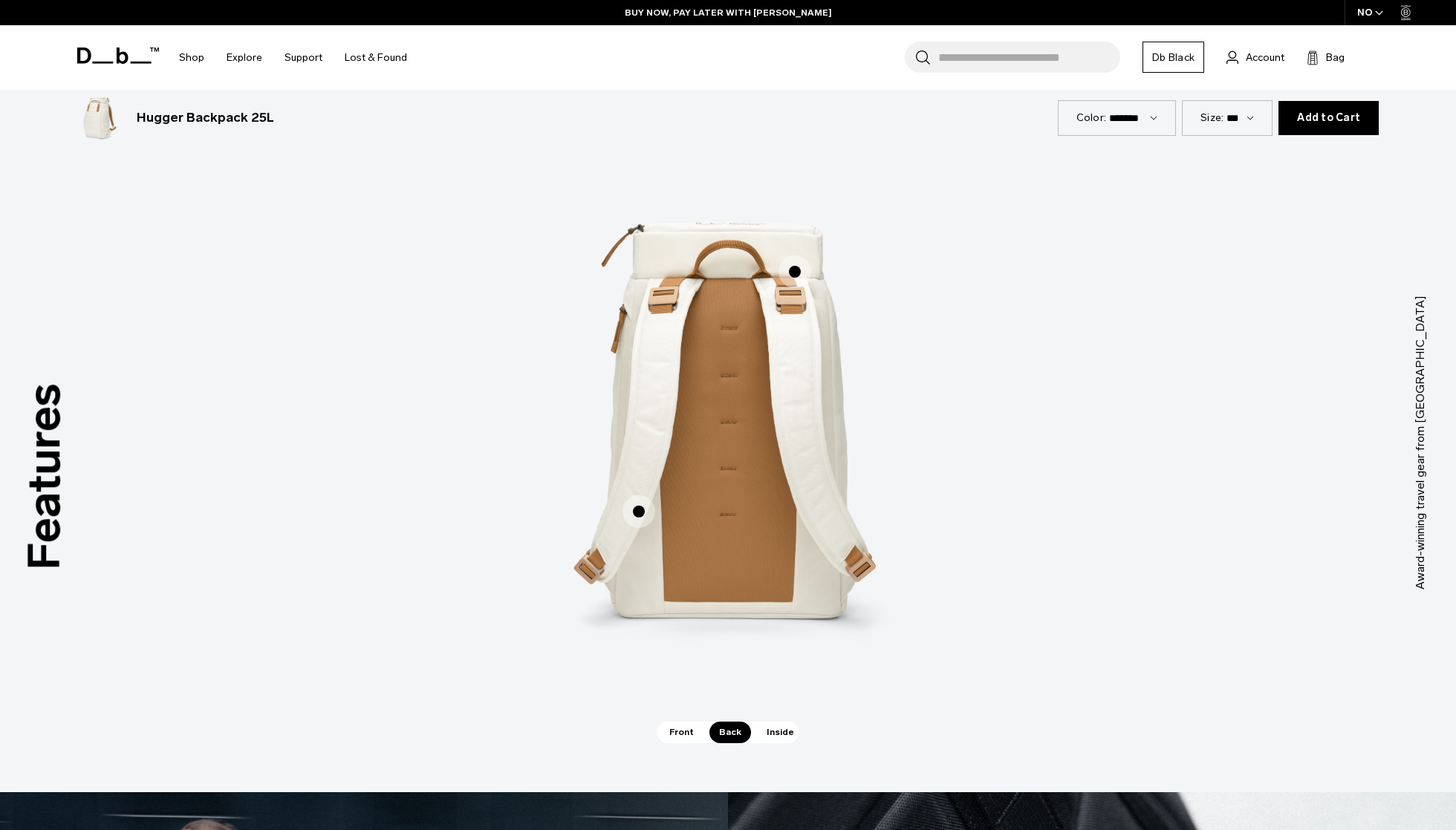
click at [757, 735] on span "Inside" at bounding box center [780, 732] width 47 height 21
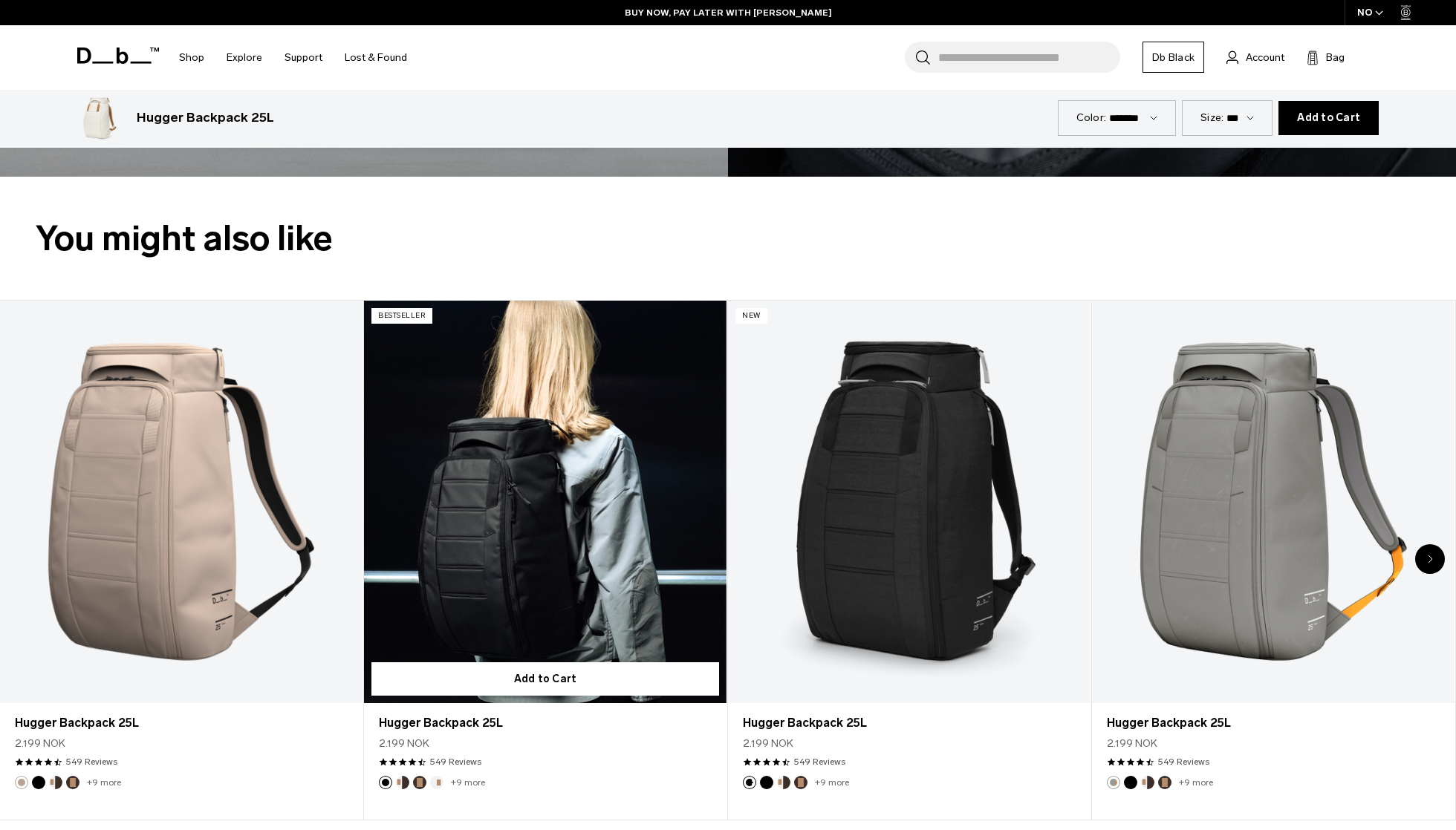
scroll to position [2637, 0]
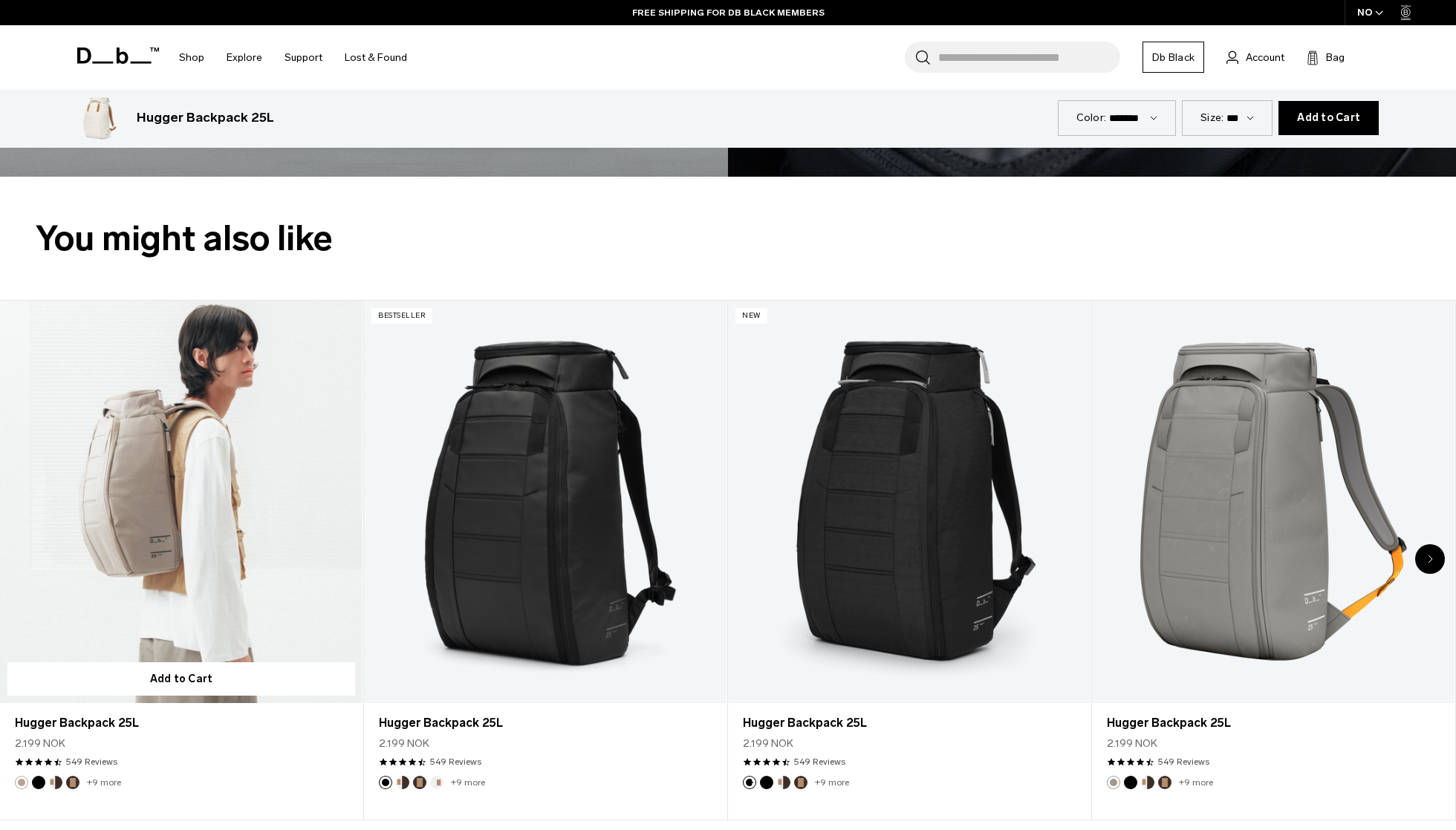
click at [211, 491] on link "Hugger Backpack 25L" at bounding box center [181, 501] width 363 height 402
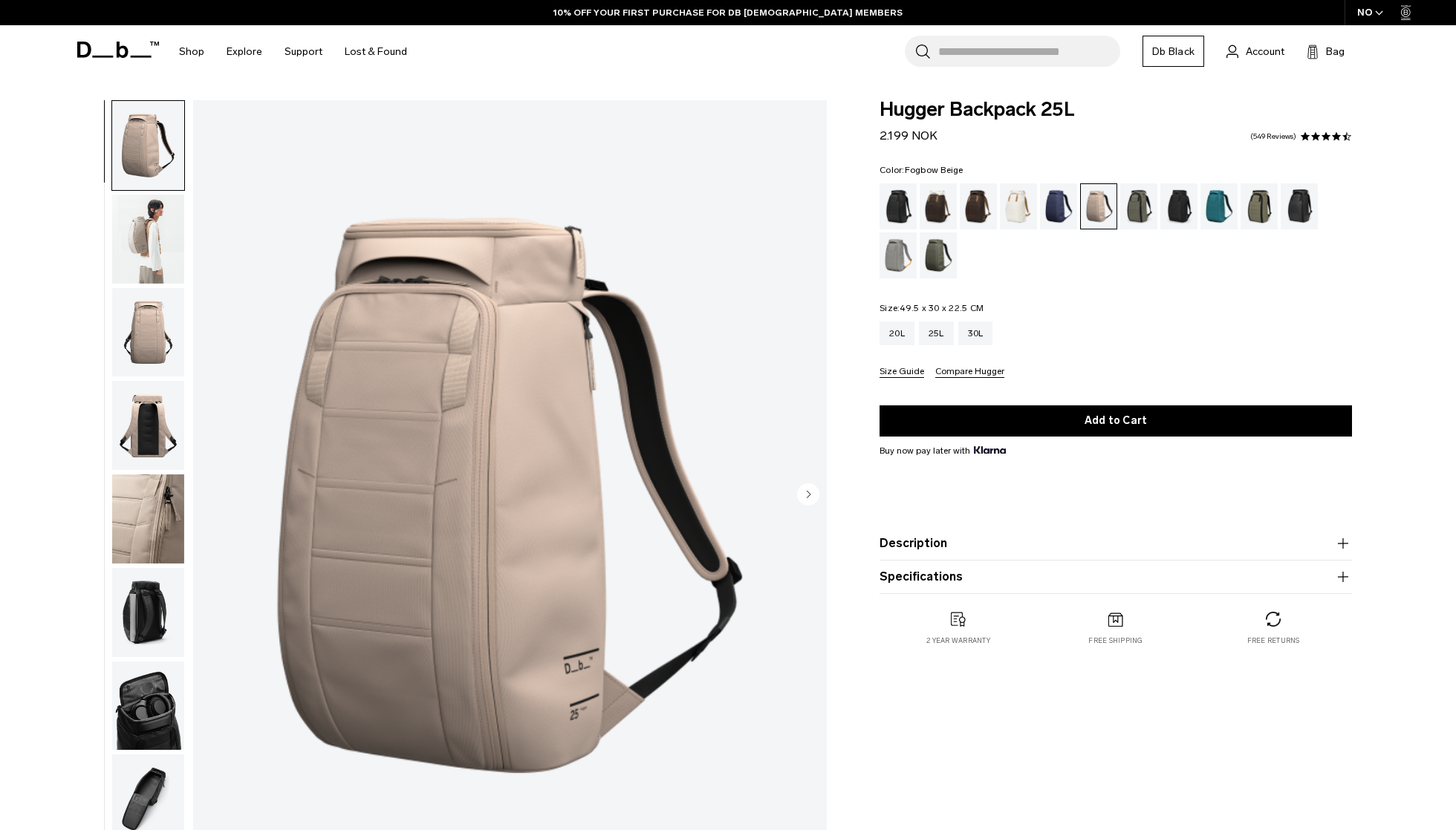
click at [126, 545] on img "button" at bounding box center [147, 518] width 72 height 89
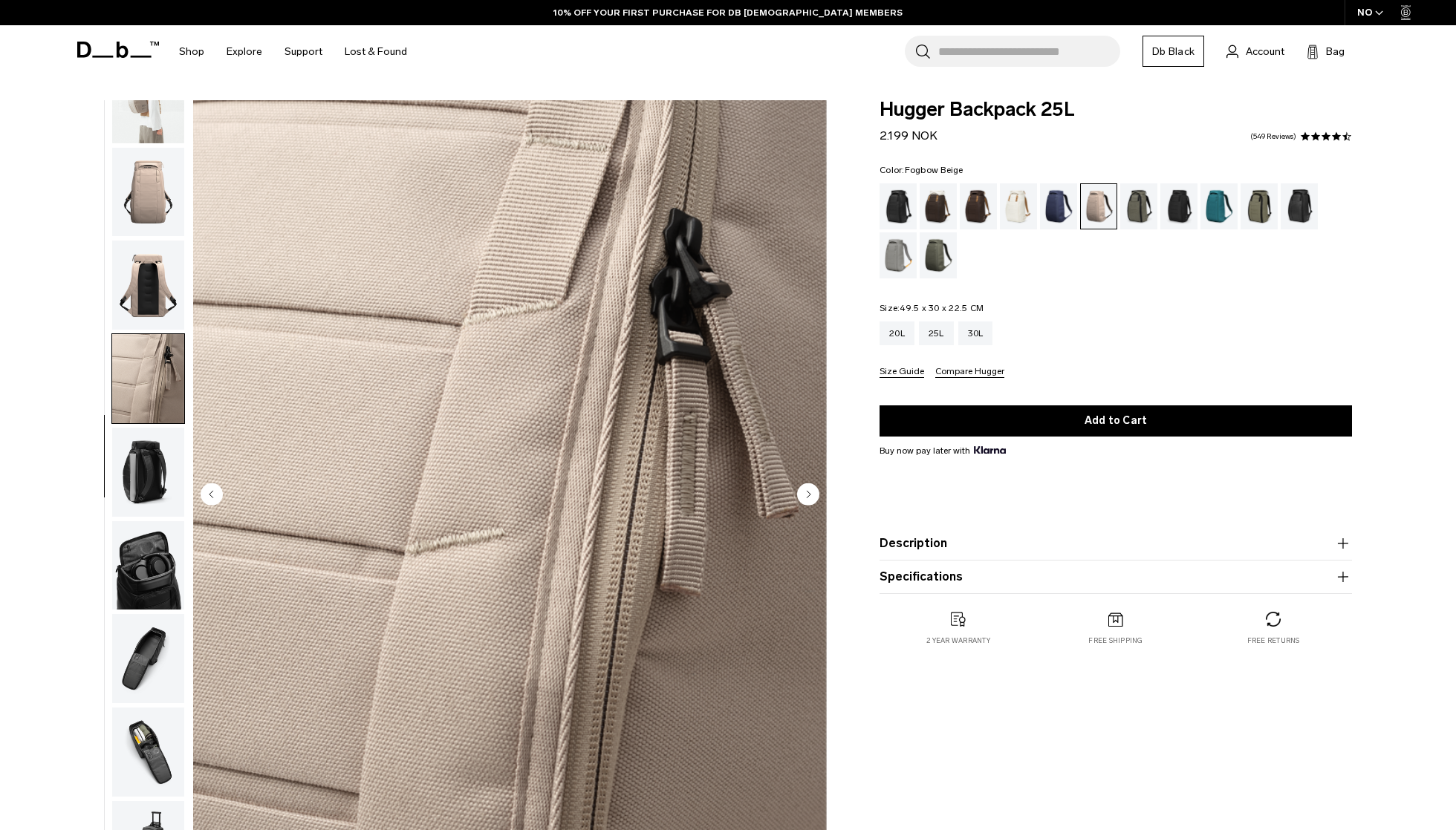
scroll to position [149, 0]
click at [933, 202] on div "Cappuccino" at bounding box center [938, 207] width 38 height 46
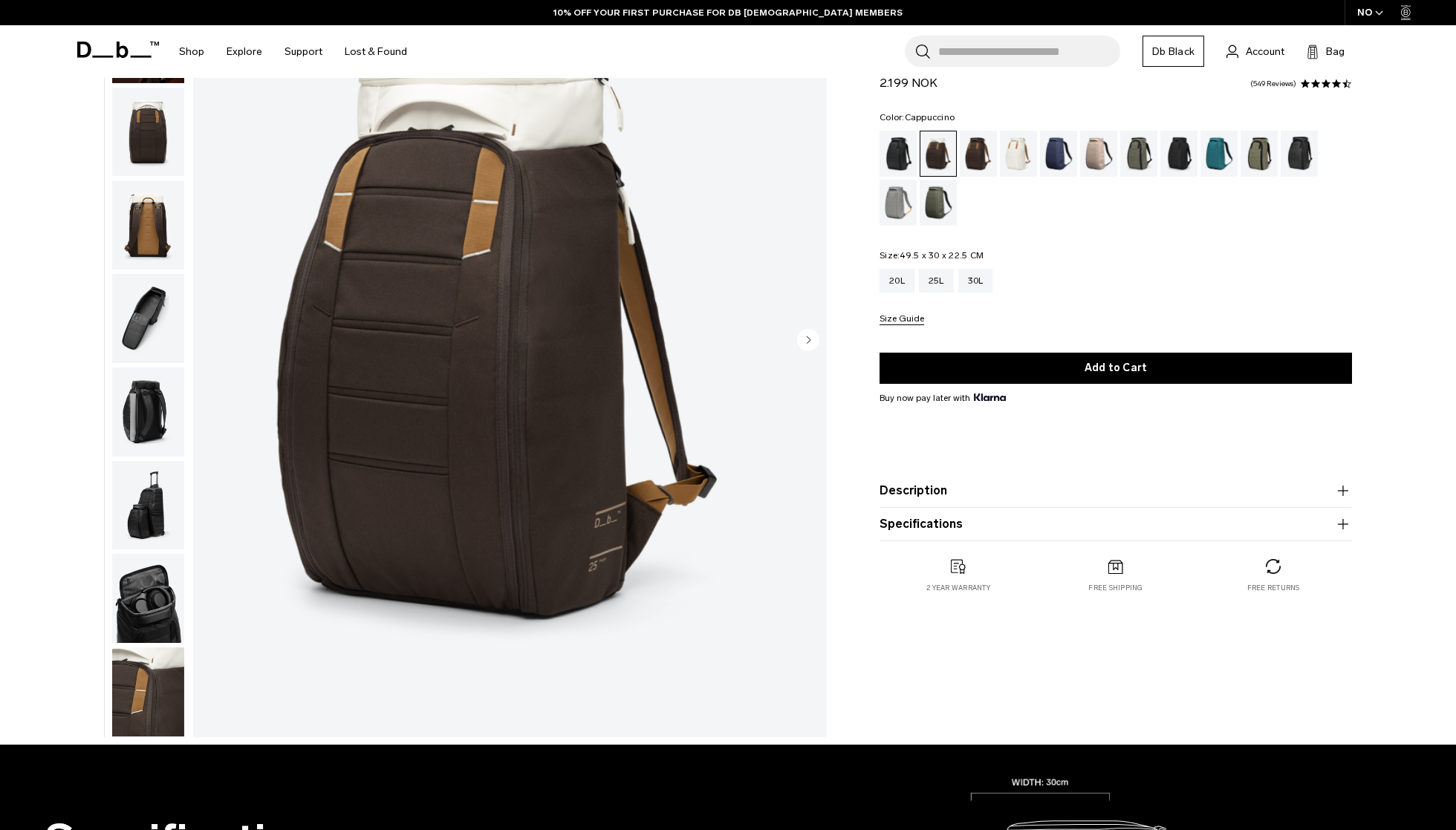
scroll to position [171, 0]
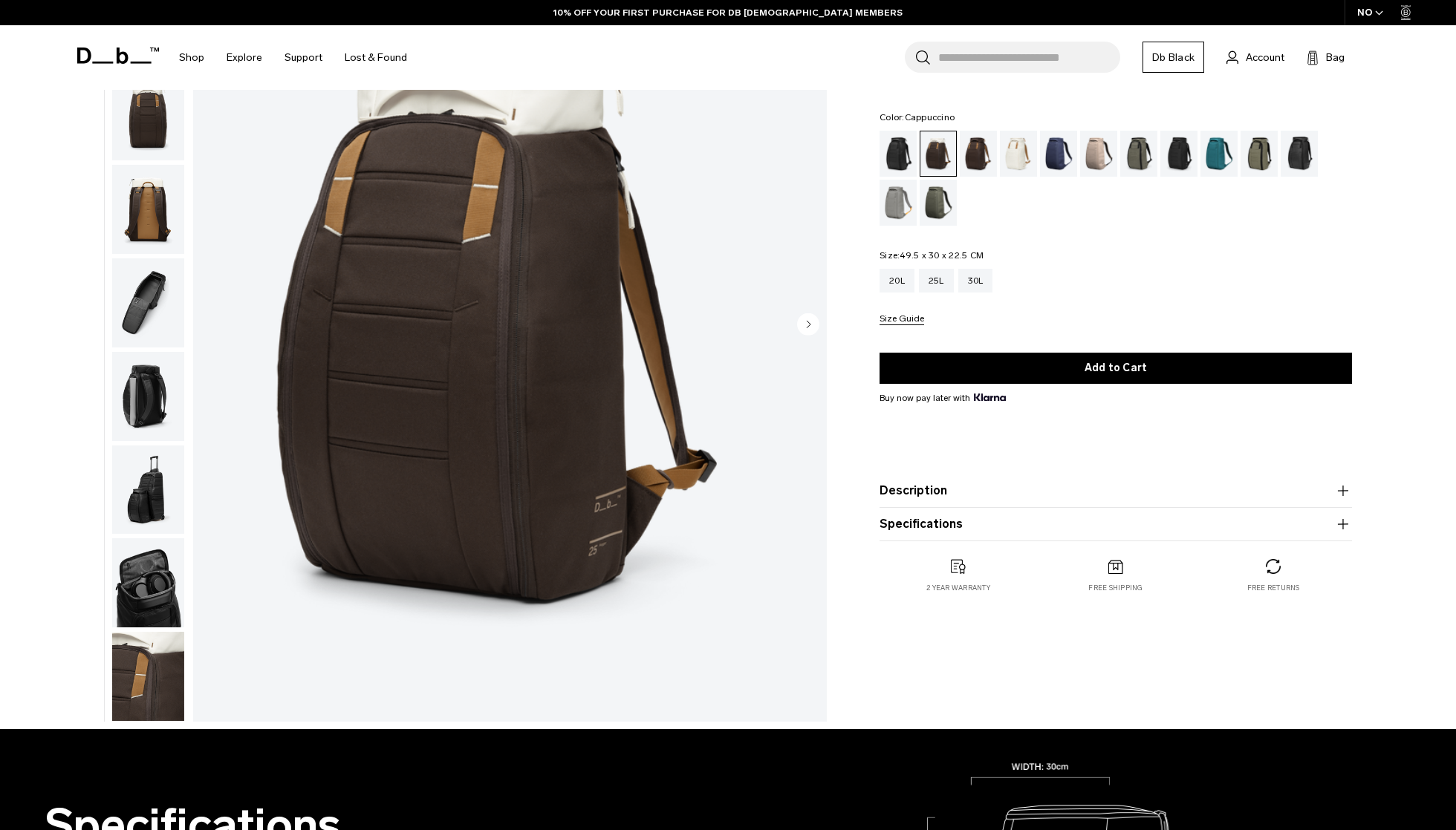
click at [147, 672] on img "button" at bounding box center [147, 676] width 72 height 89
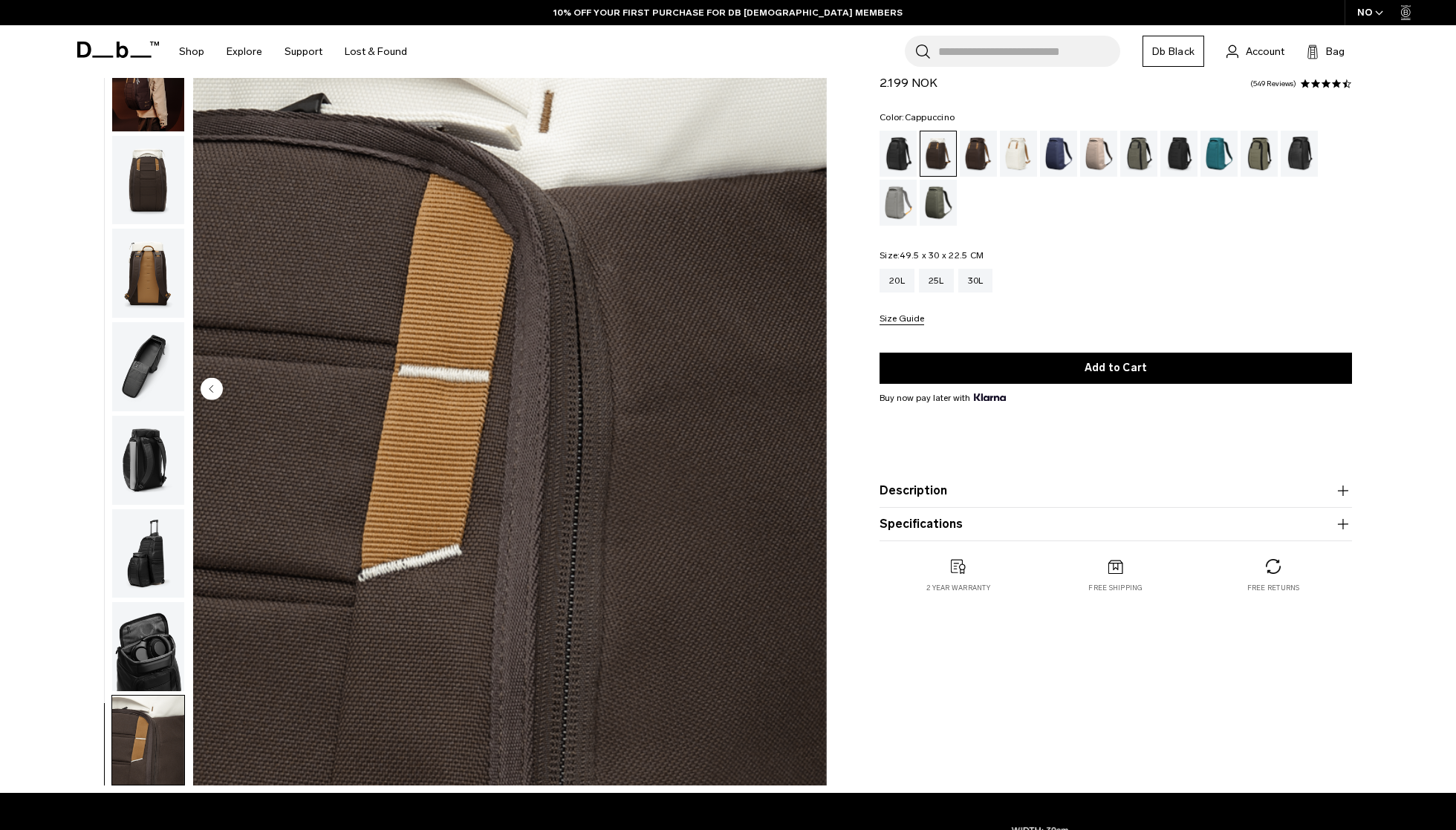
scroll to position [42, 0]
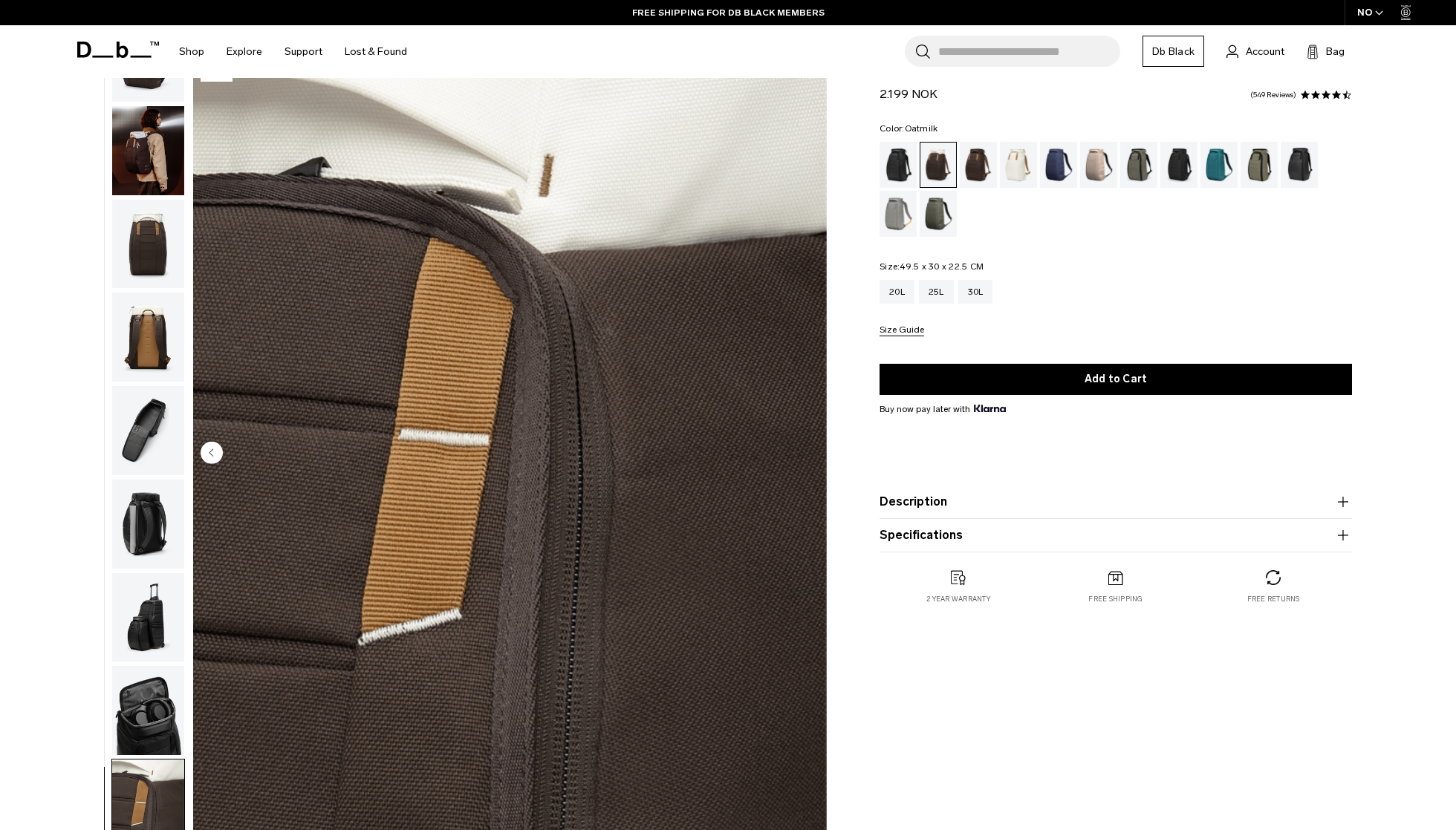
click at [1019, 165] on div "Oatmilk" at bounding box center [1018, 164] width 38 height 46
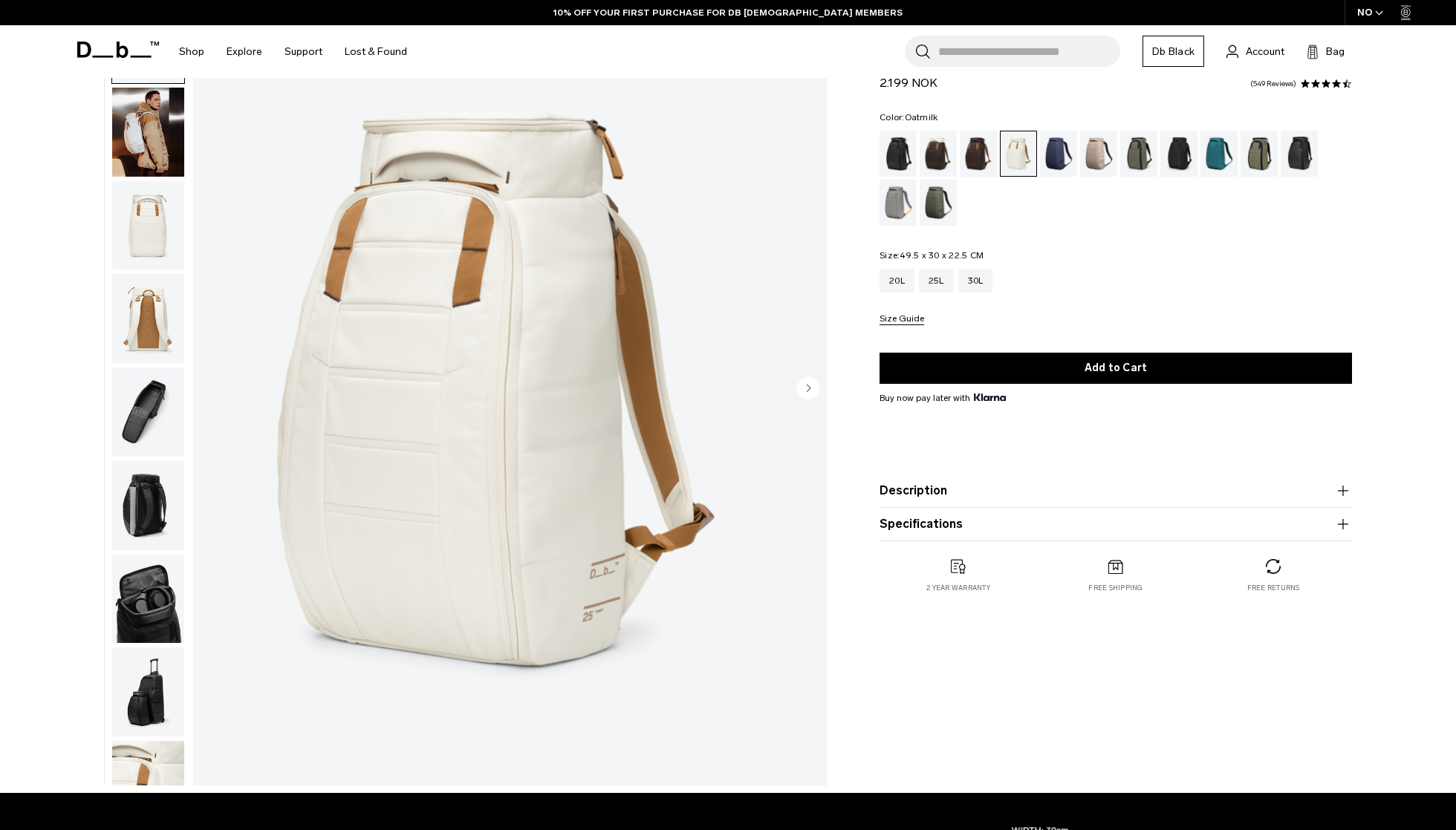
scroll to position [206, 0]
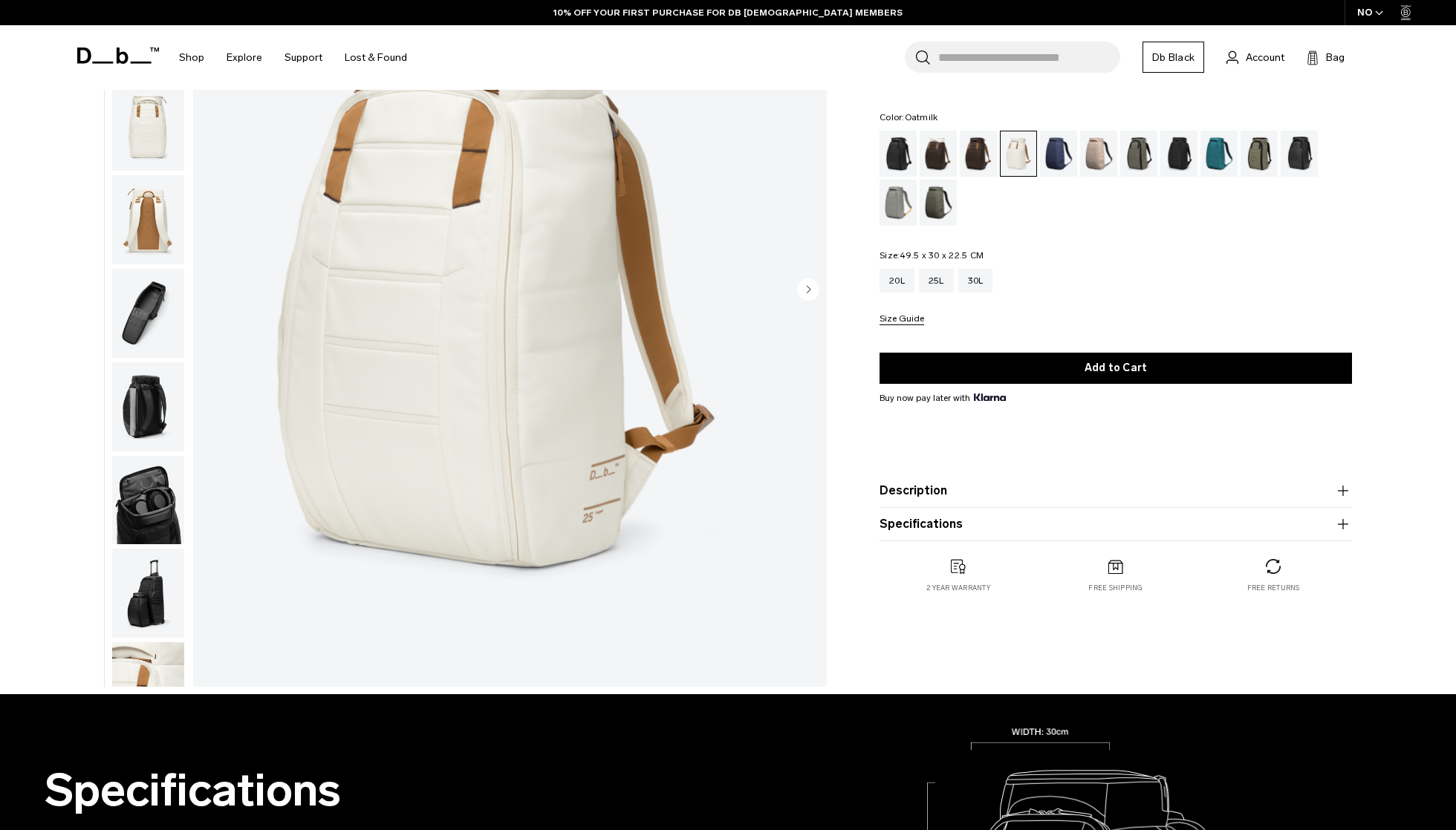
click at [136, 676] on img "button" at bounding box center [147, 686] width 72 height 89
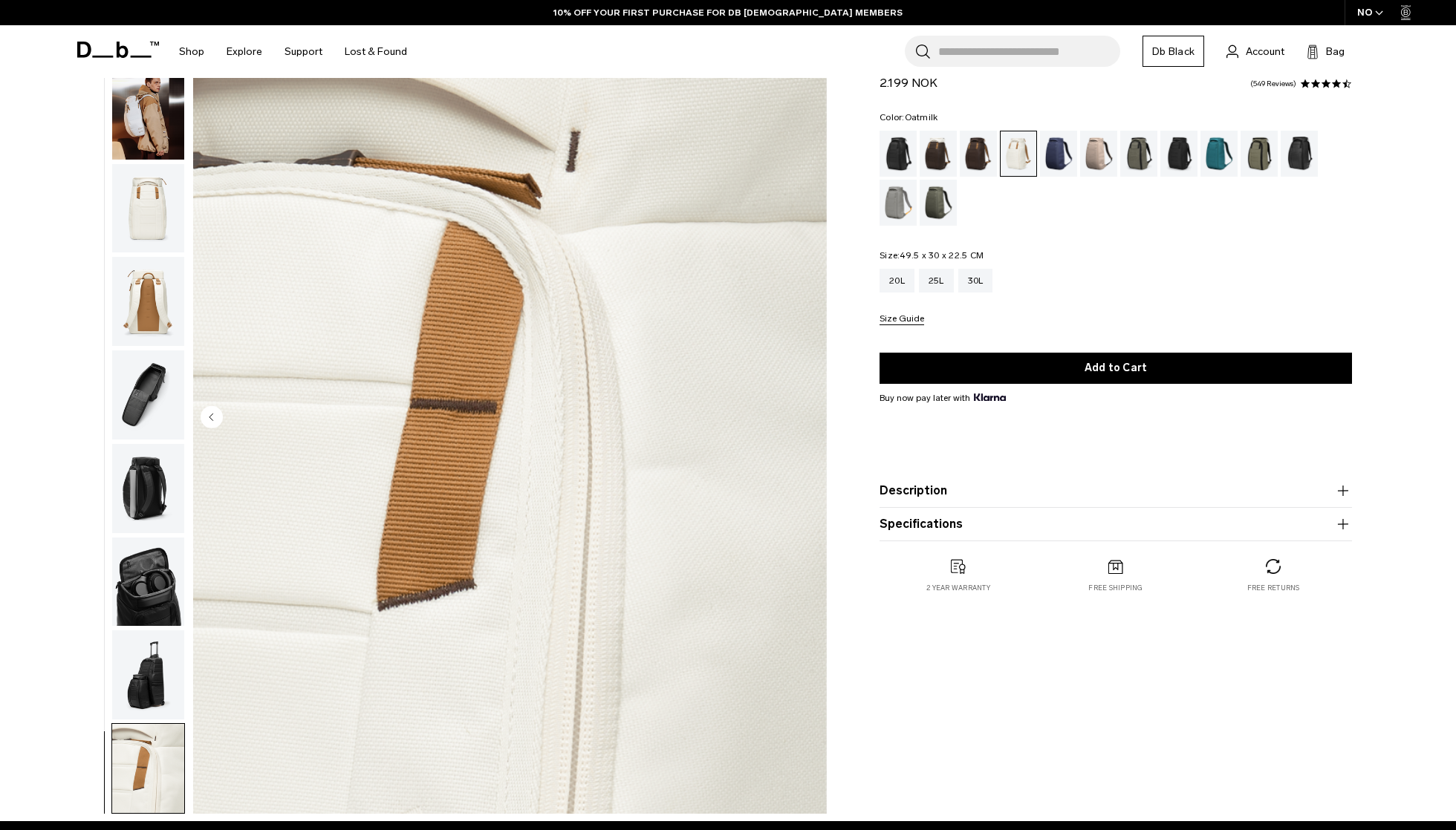
scroll to position [58, 0]
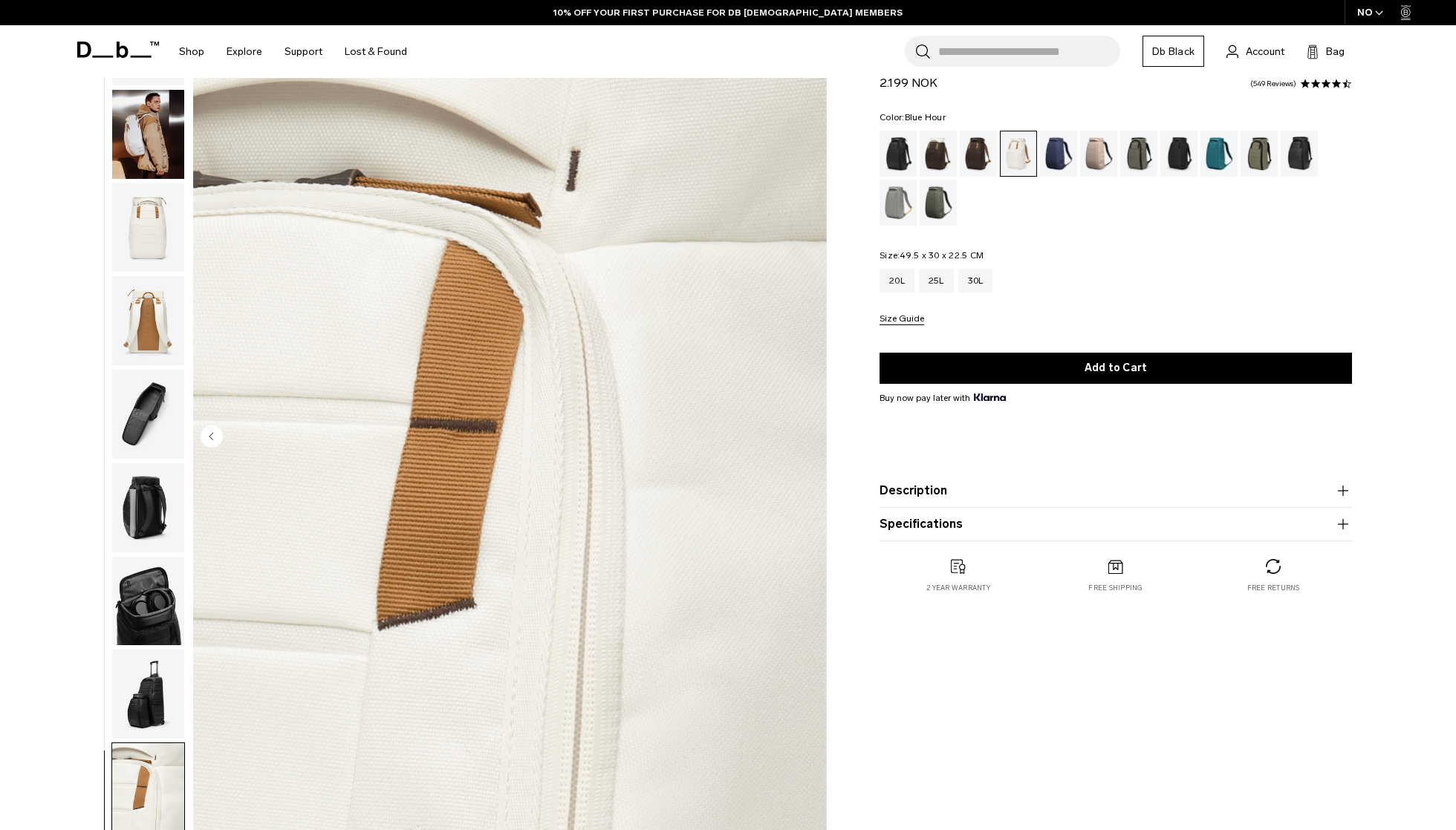
click at [1059, 150] on div "Blue Hour" at bounding box center [1059, 153] width 38 height 46
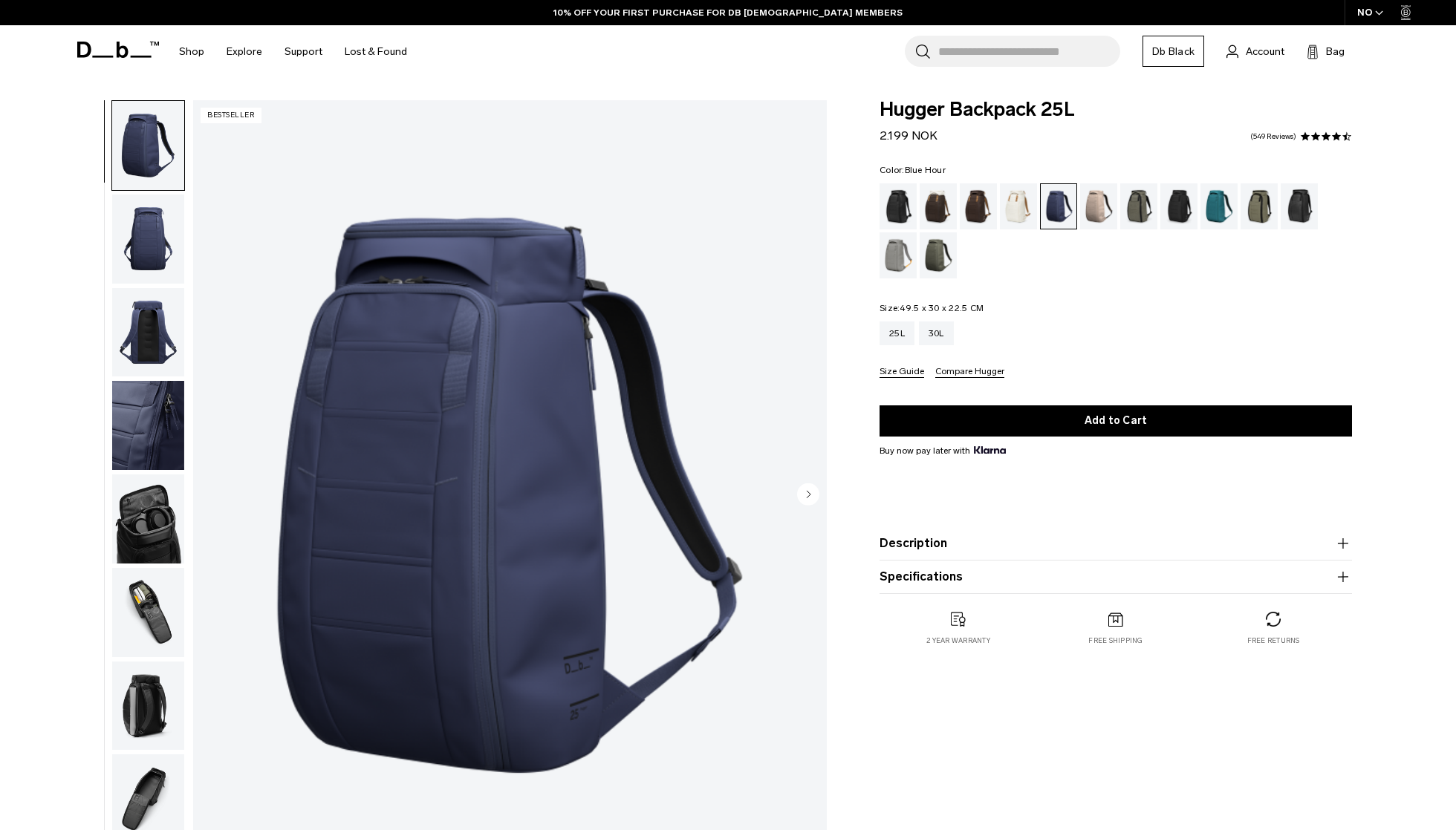
click at [120, 432] on img "button" at bounding box center [147, 425] width 72 height 89
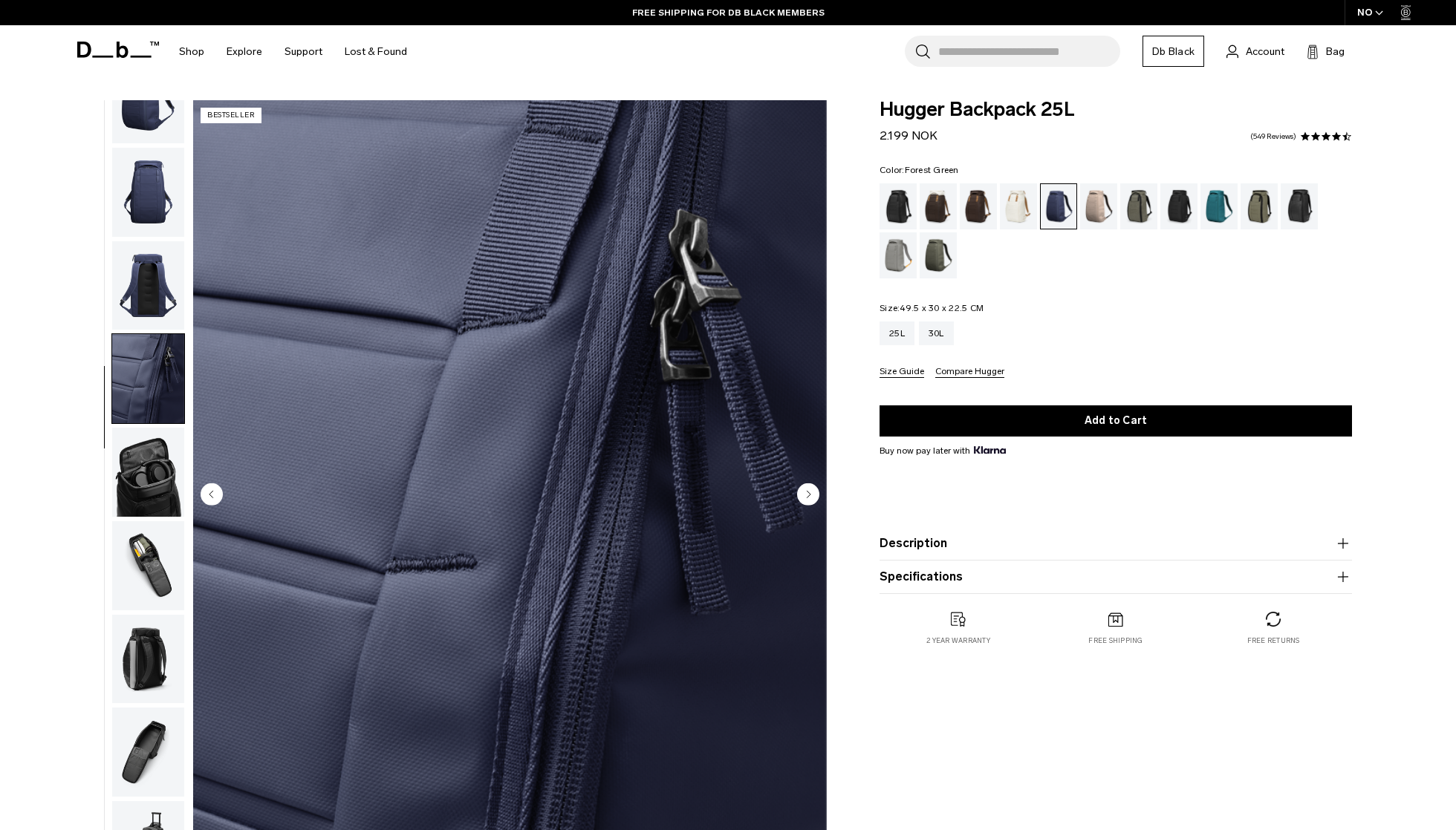
click at [1142, 199] on div "Forest Green" at bounding box center [1138, 207] width 38 height 46
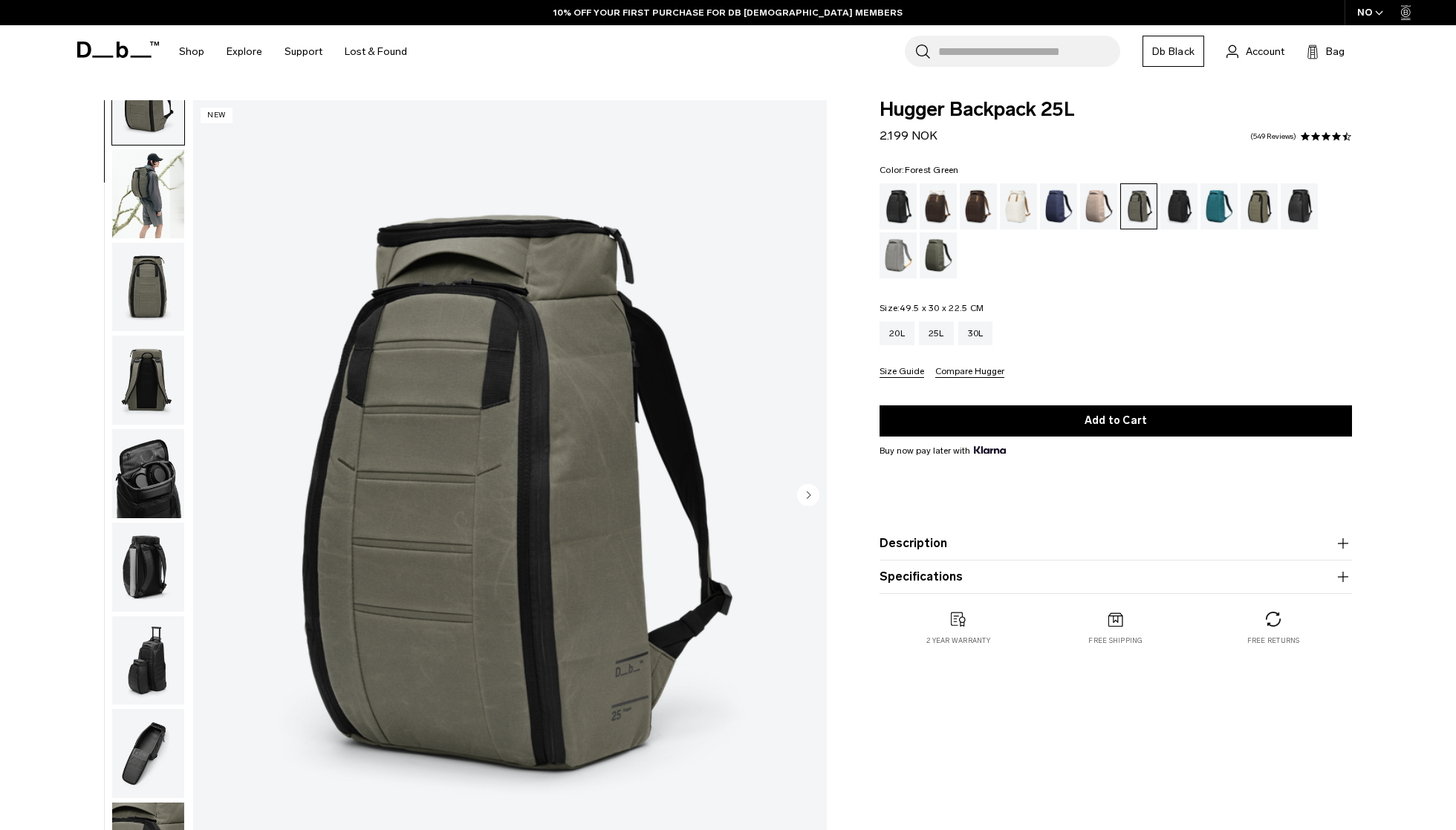
scroll to position [54, 0]
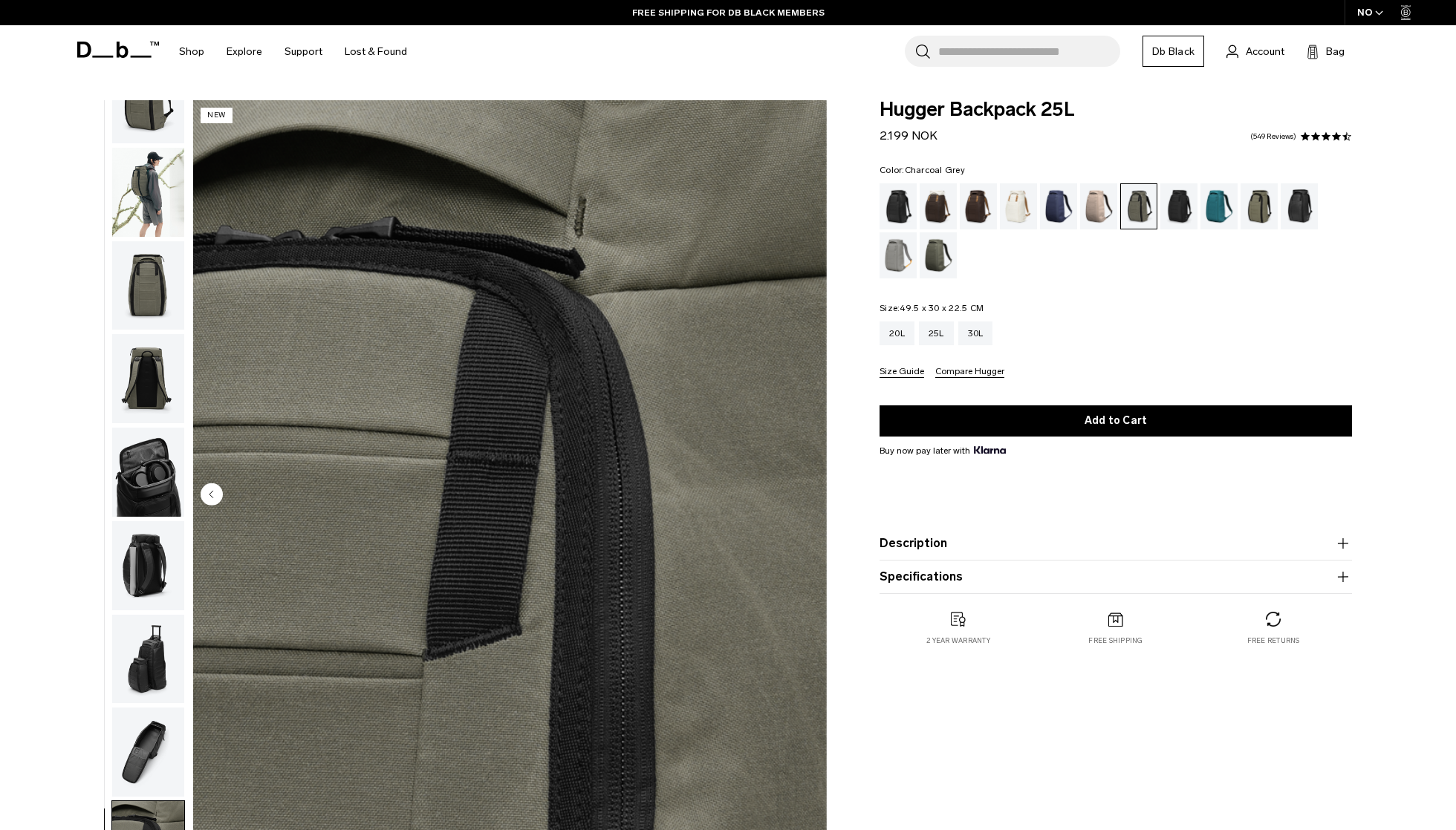
click at [1185, 207] on div "Charcoal Grey" at bounding box center [1179, 207] width 38 height 46
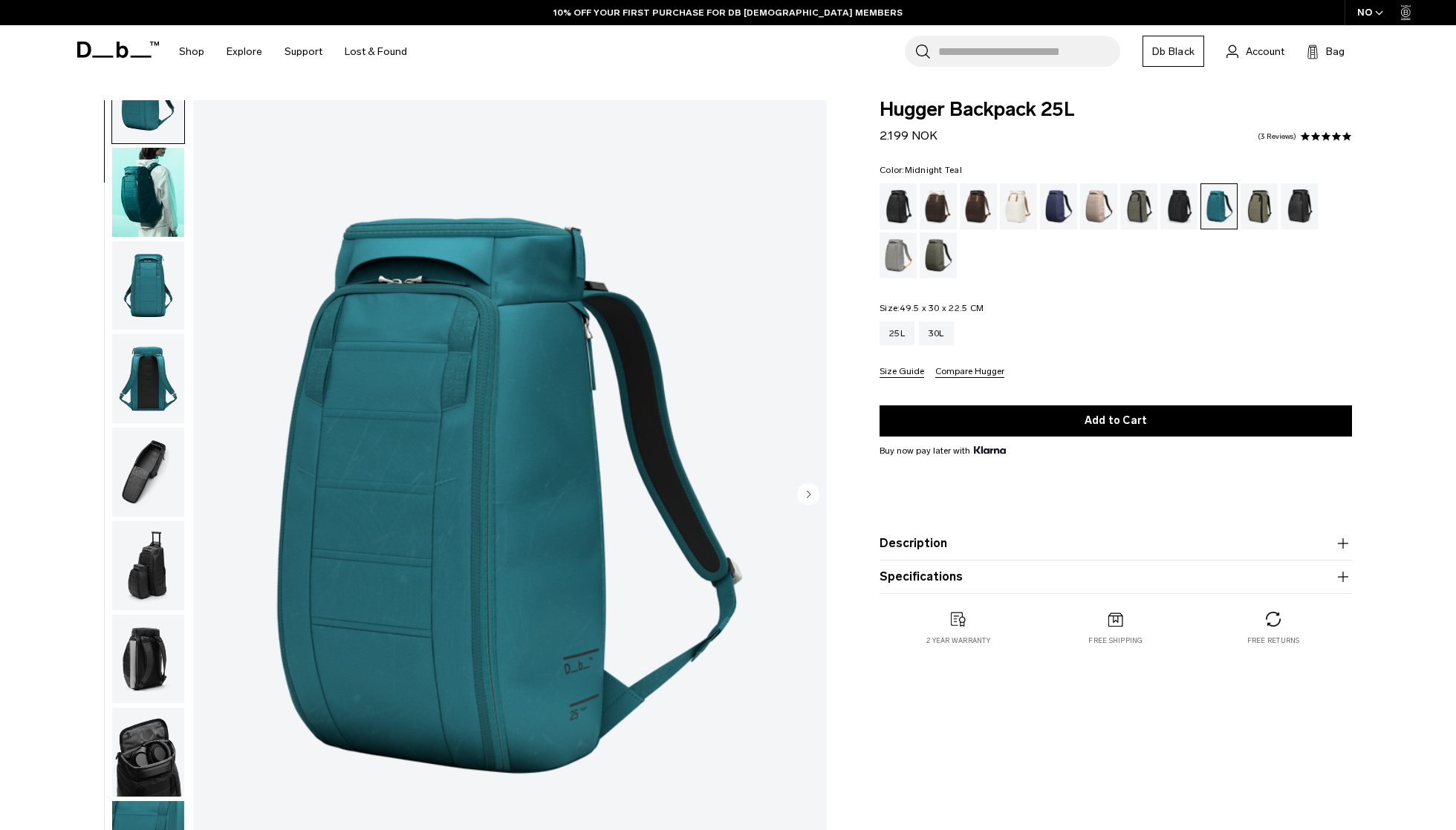
scroll to position [55, 0]
click at [146, 814] on img "button" at bounding box center [147, 845] width 72 height 89
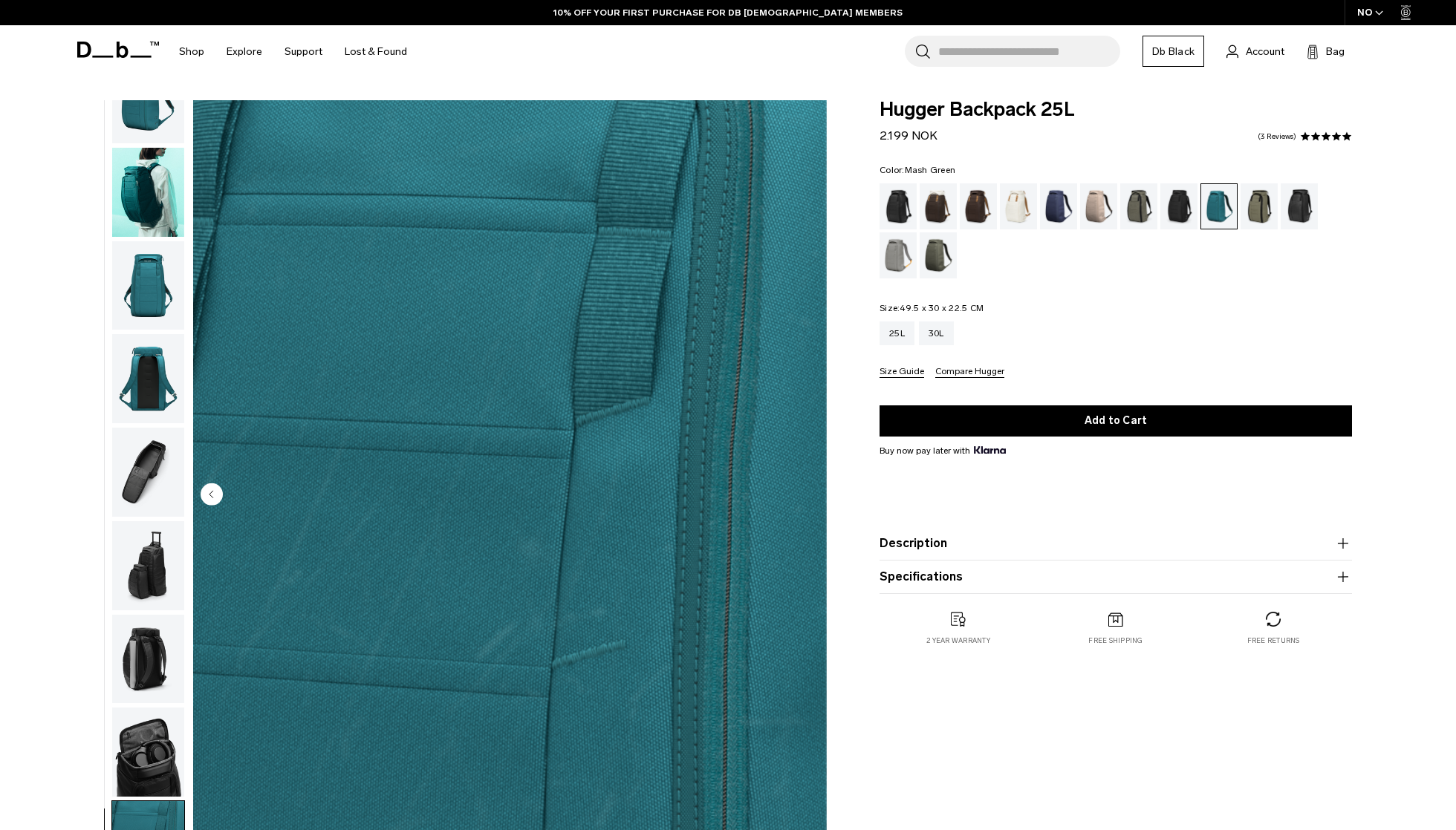
click at [1264, 200] on div "Mash Green" at bounding box center [1259, 207] width 38 height 46
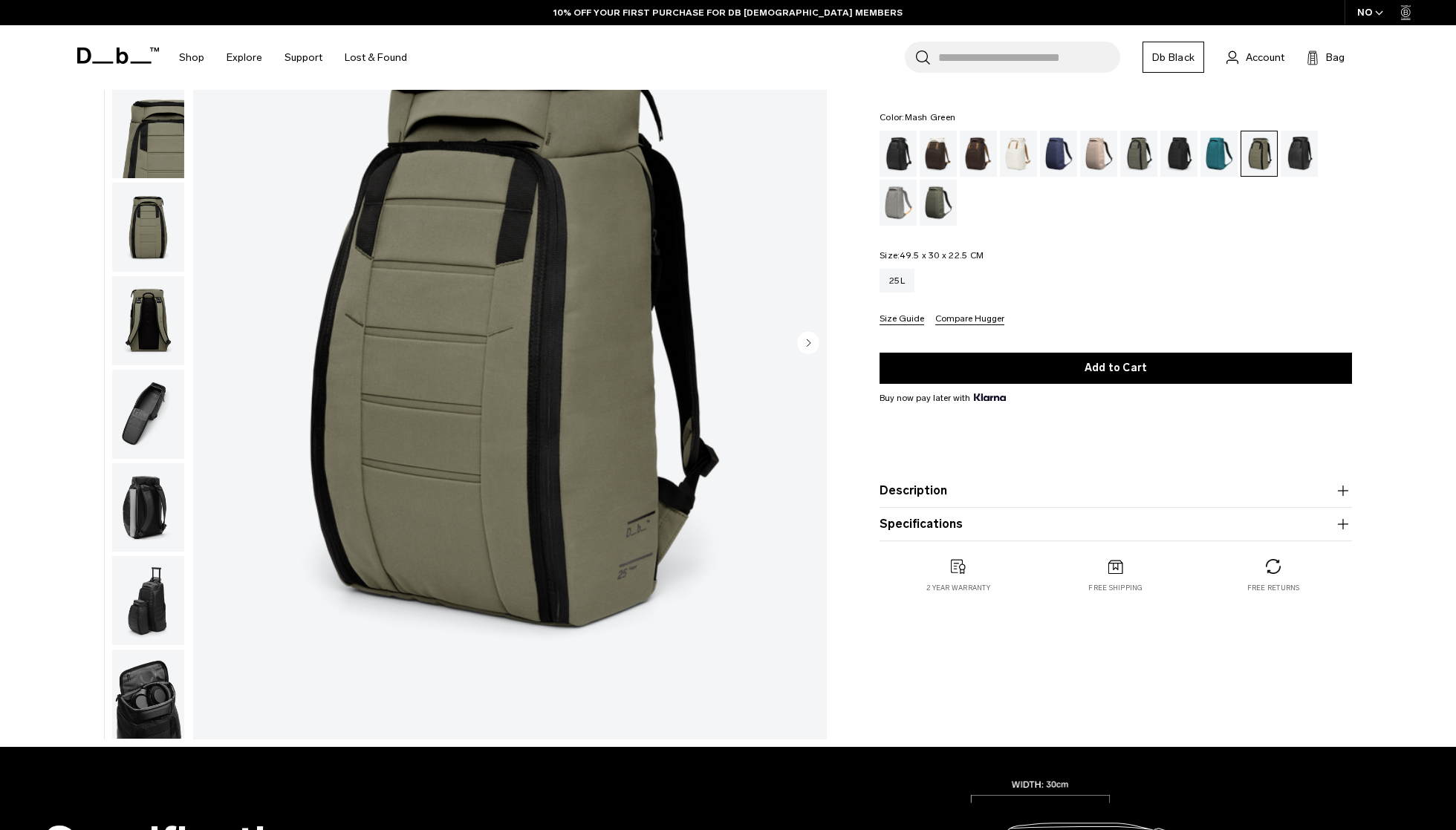
scroll to position [153, 0]
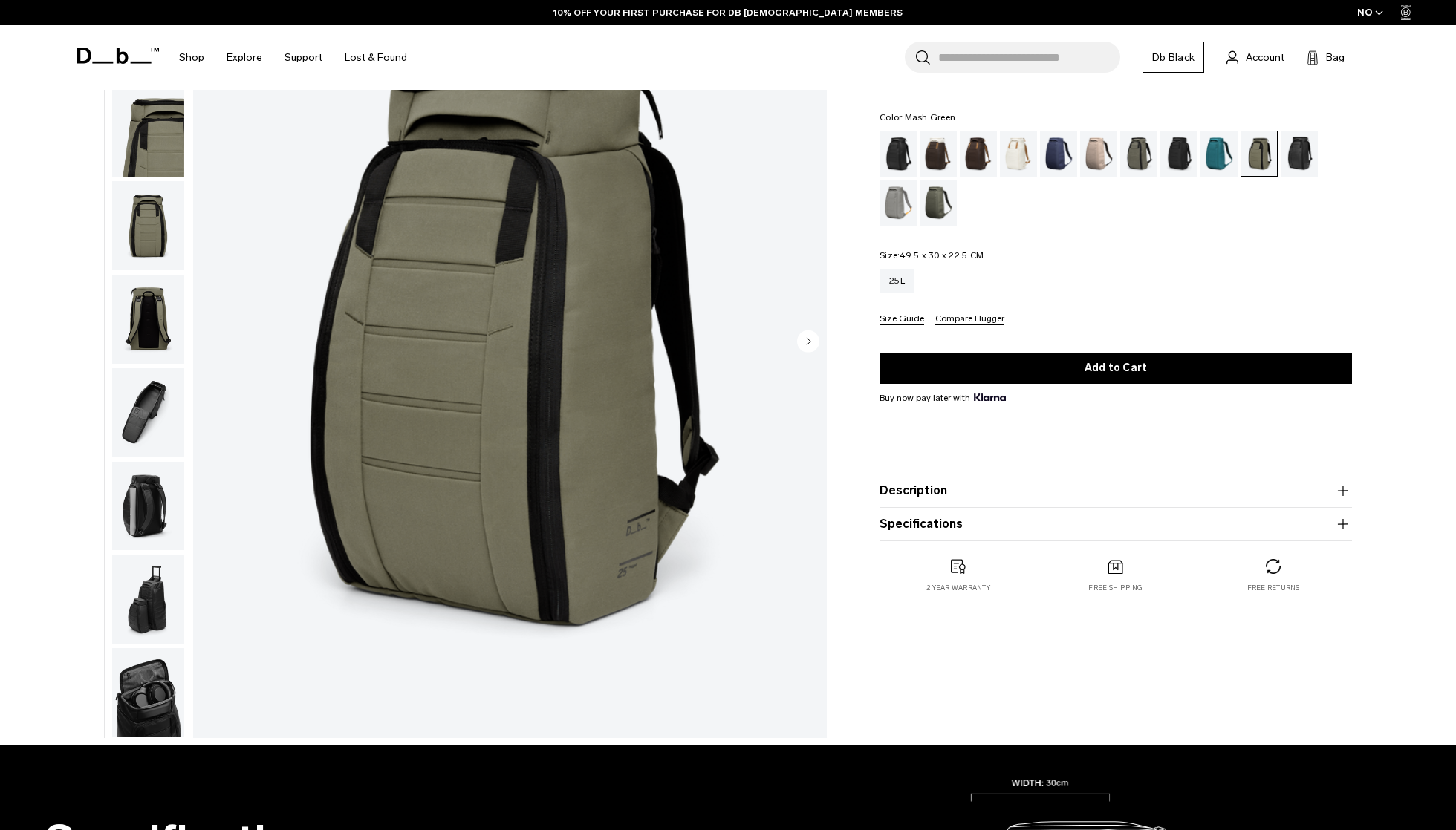
click at [150, 152] on img "button" at bounding box center [147, 132] width 72 height 89
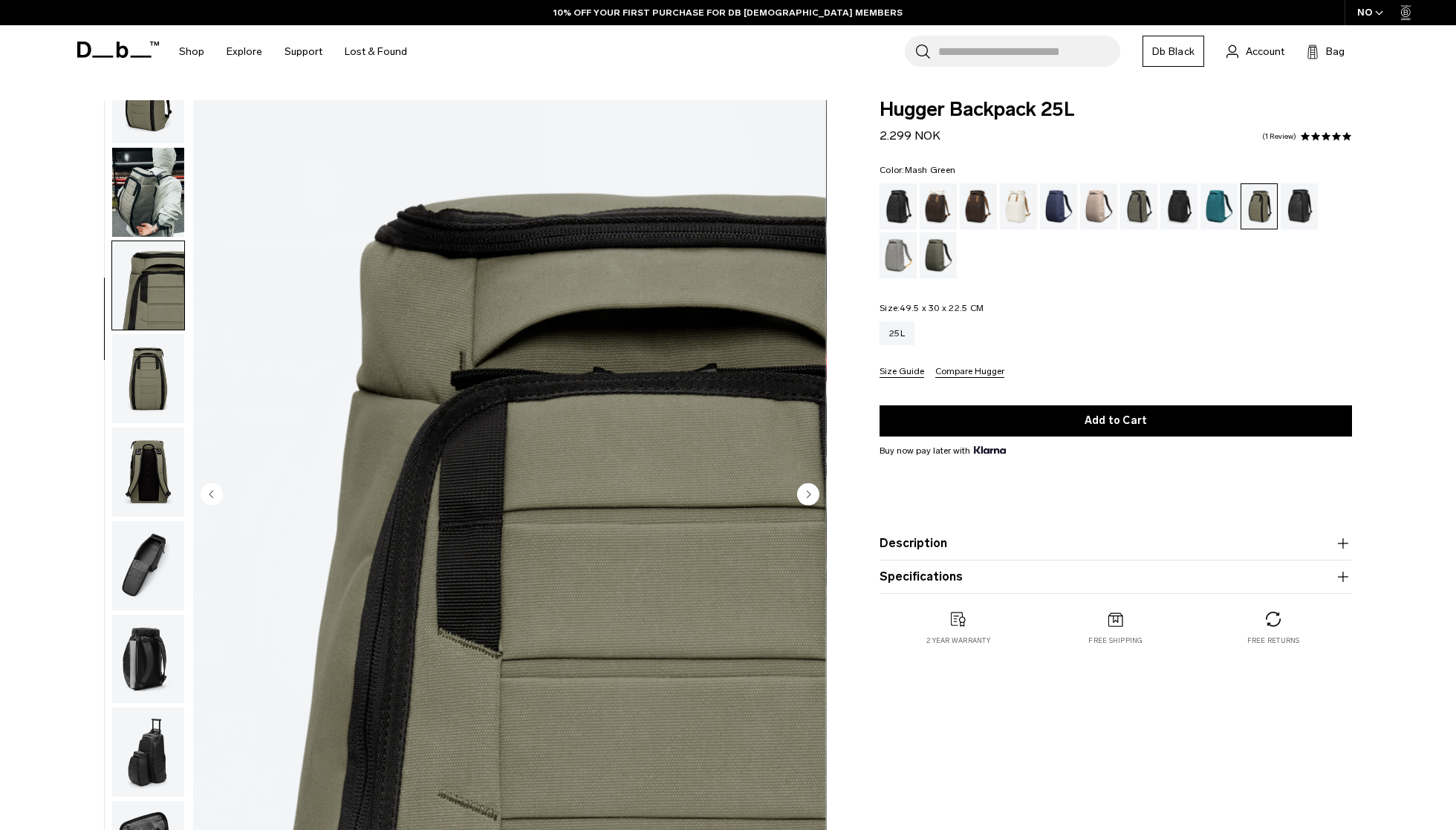
scroll to position [0, 0]
click at [1299, 202] on div "Reflective Black" at bounding box center [1299, 207] width 38 height 46
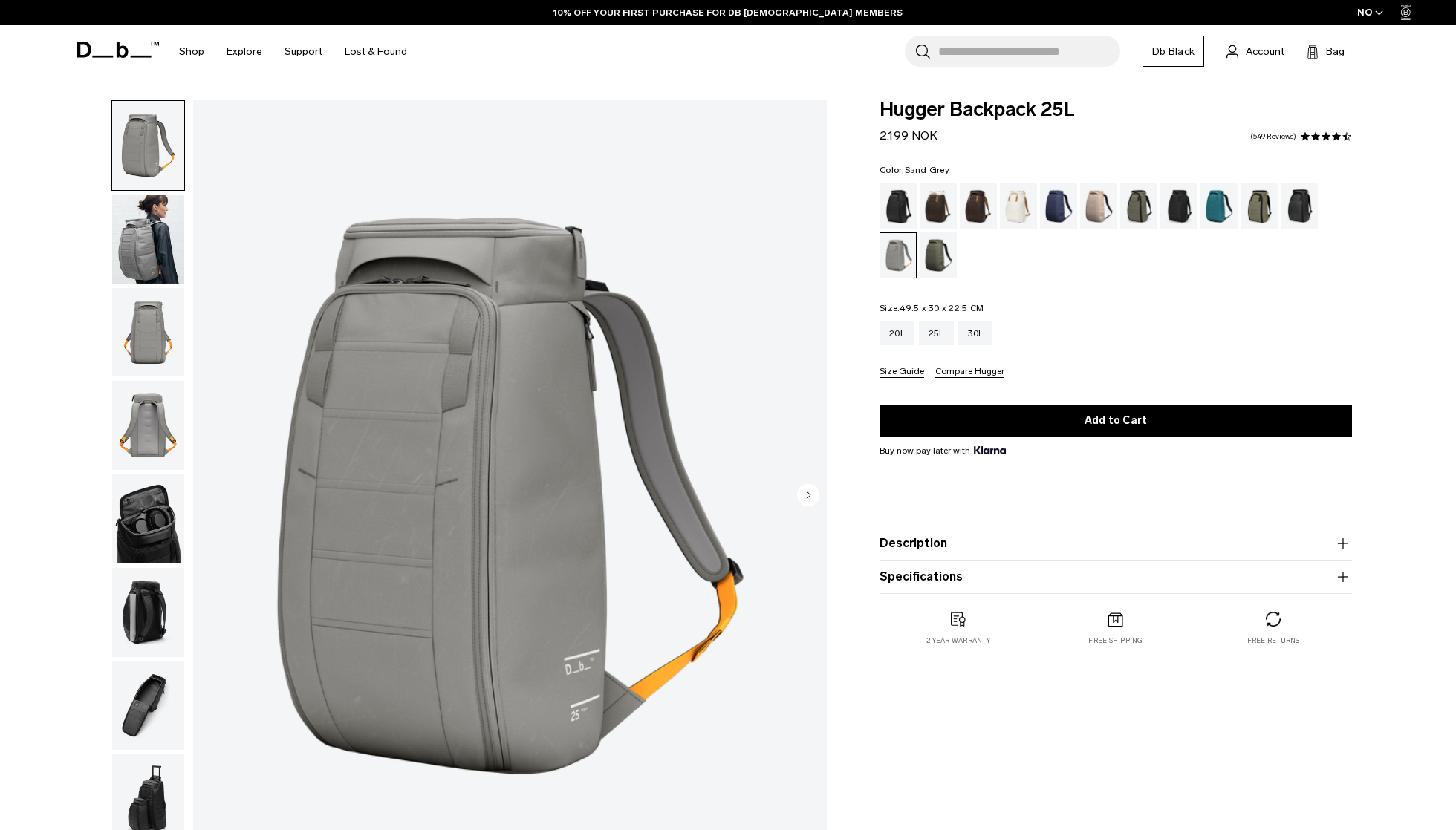
click at [147, 239] on img "button" at bounding box center [147, 239] width 72 height 89
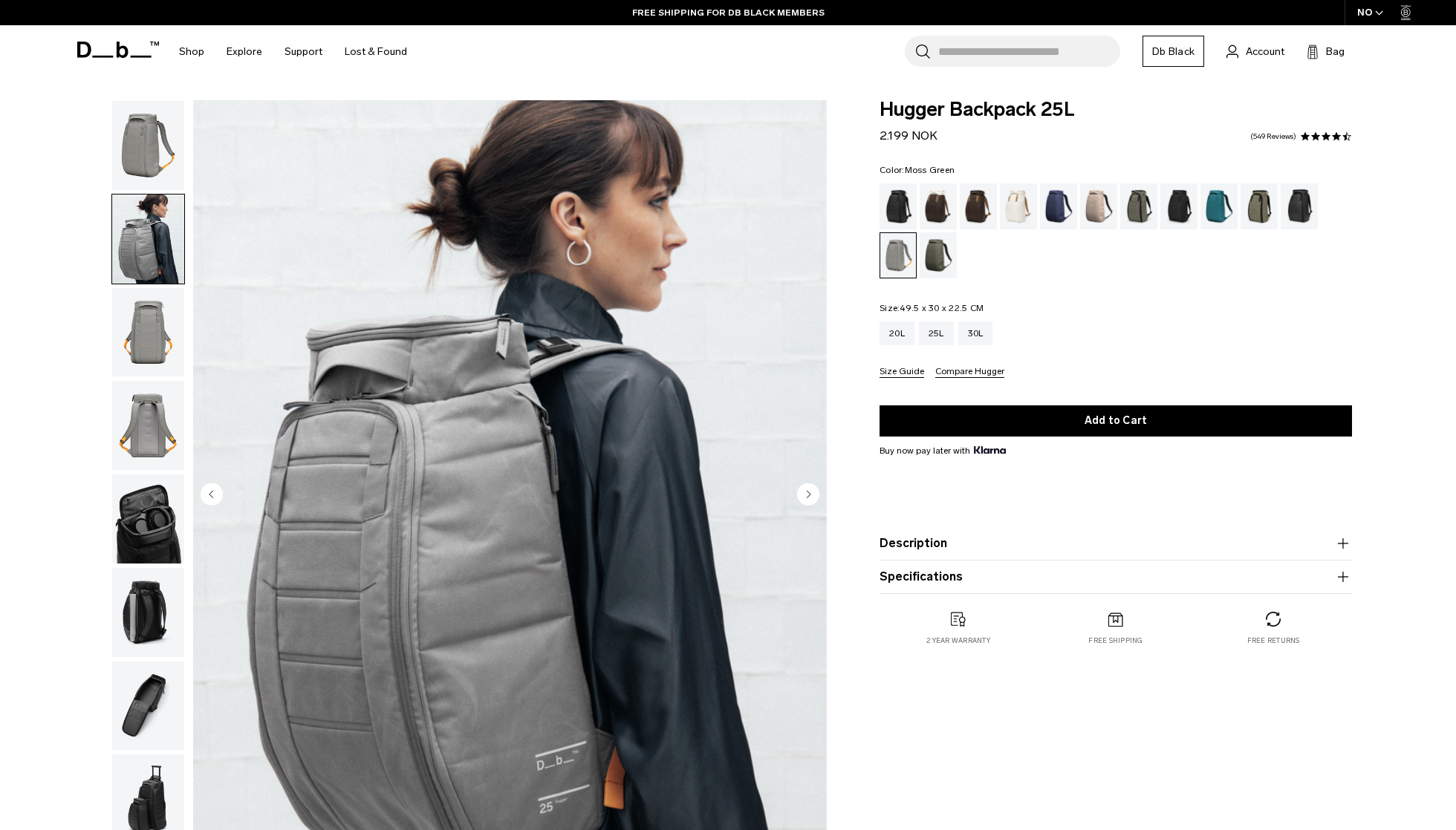
click at [922, 256] on div "Moss Green" at bounding box center [938, 255] width 38 height 46
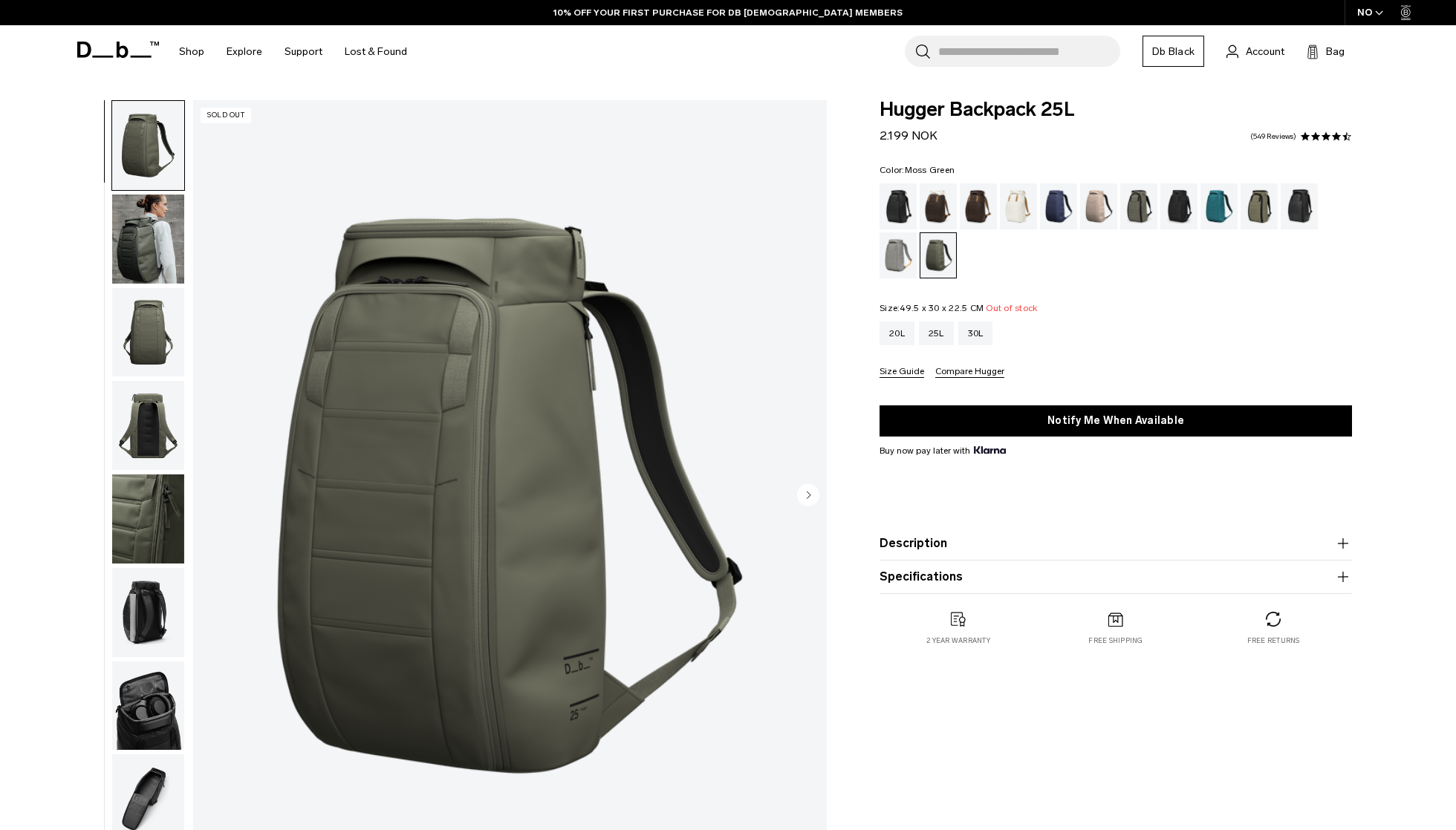
click at [118, 520] on img "button" at bounding box center [147, 518] width 72 height 89
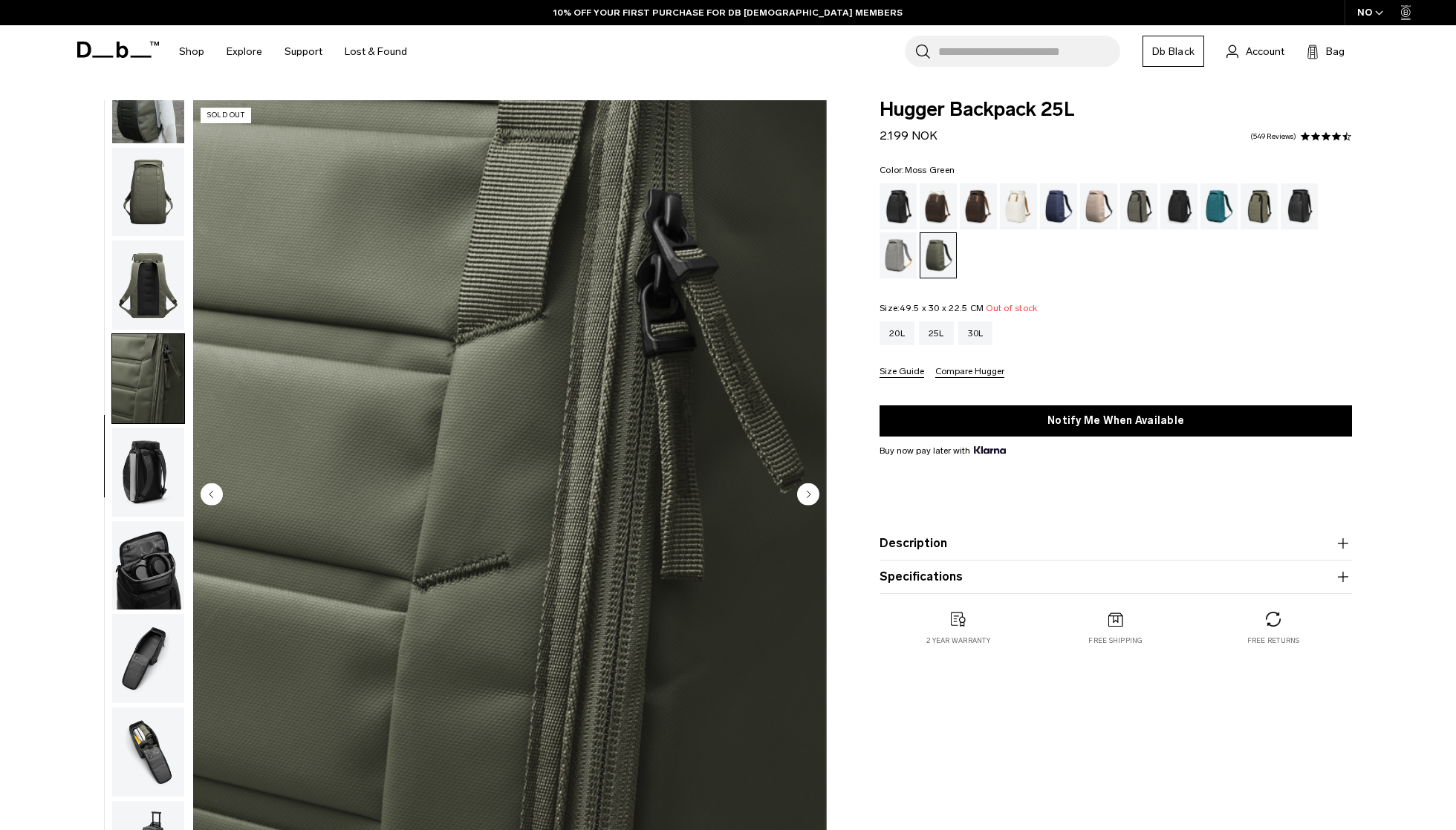
click at [964, 545] on button "Description" at bounding box center [1116, 543] width 473 height 18
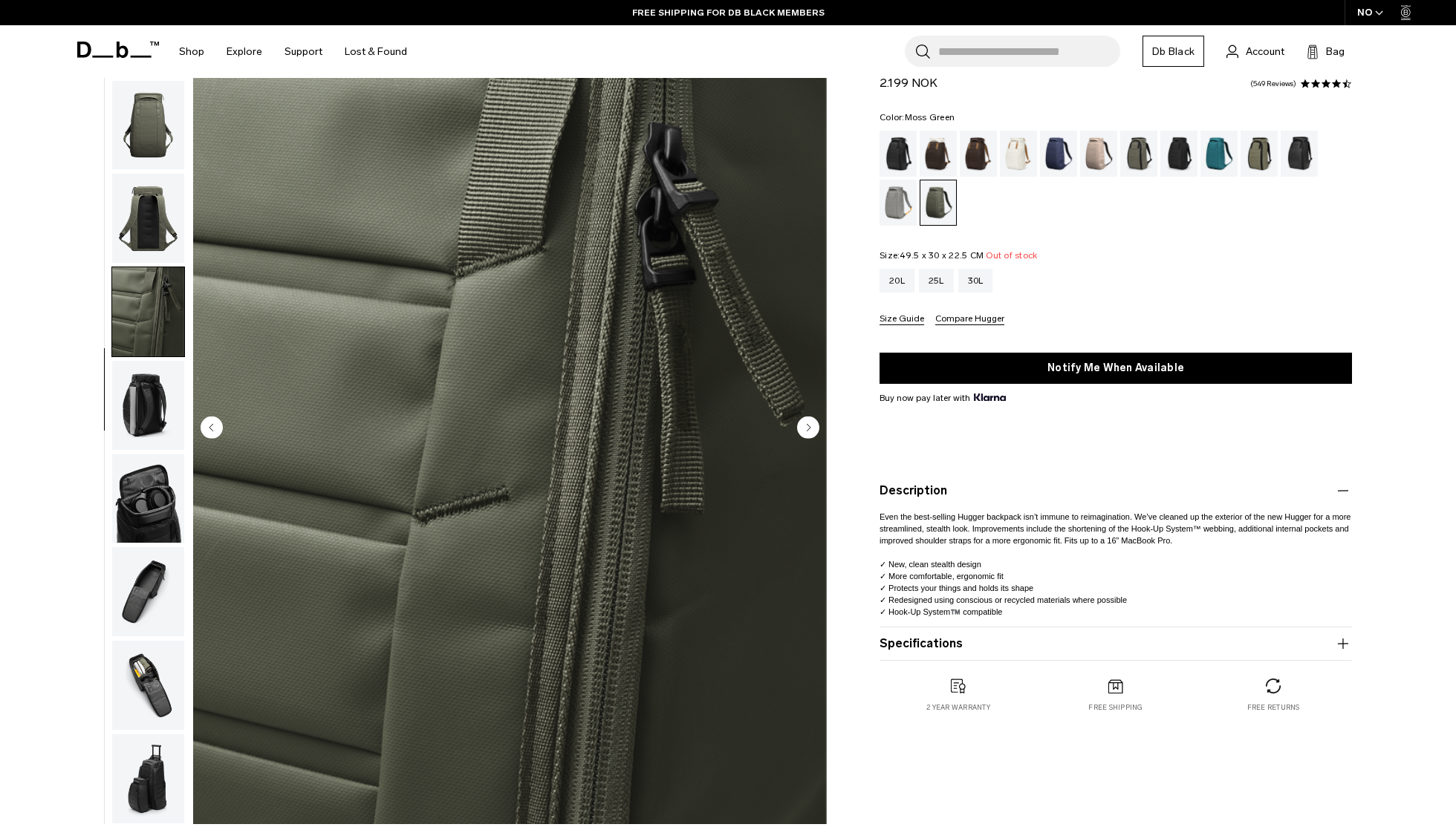
scroll to position [99, 0]
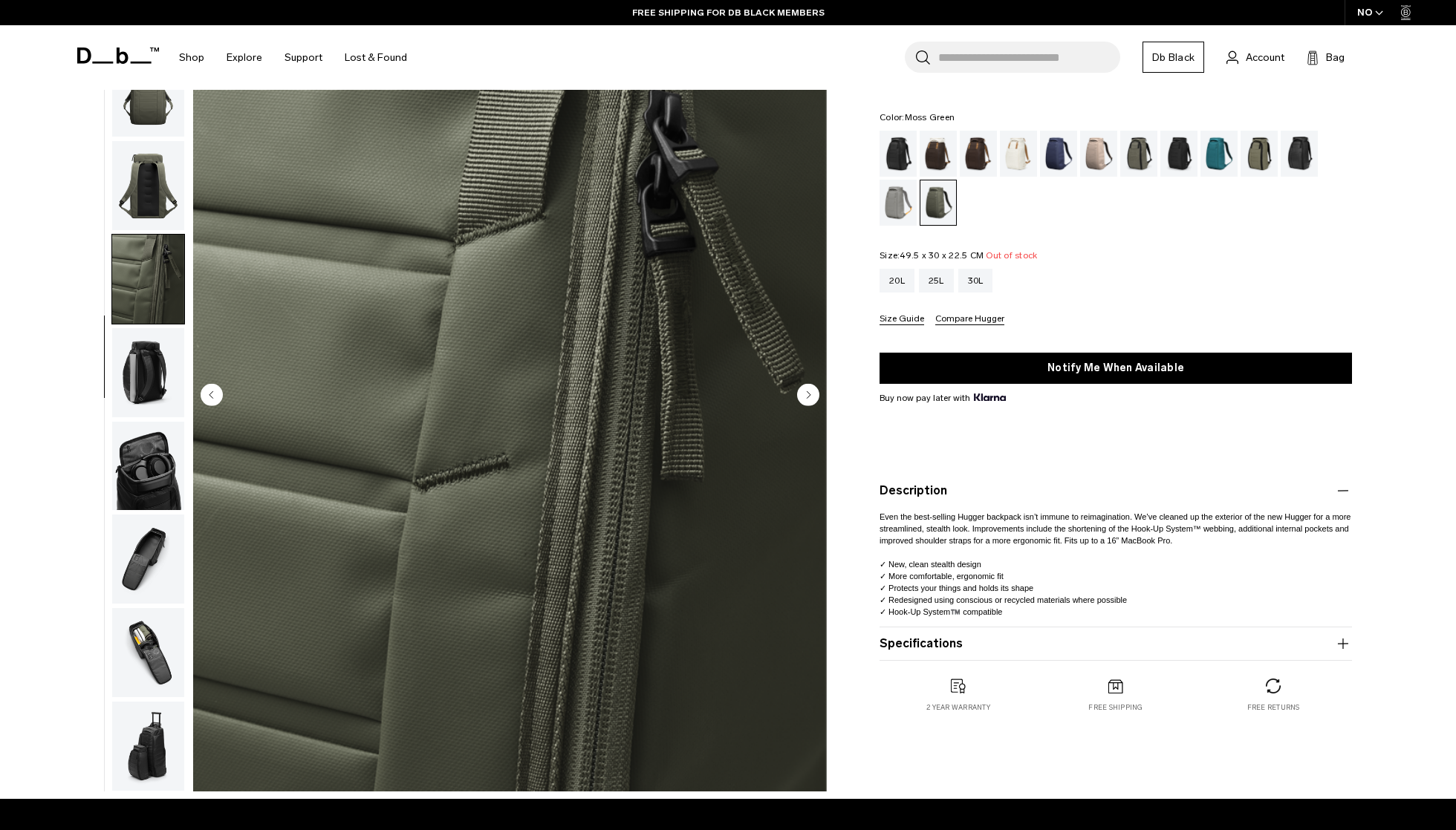
click at [933, 639] on button "Specifications" at bounding box center [1116, 644] width 473 height 18
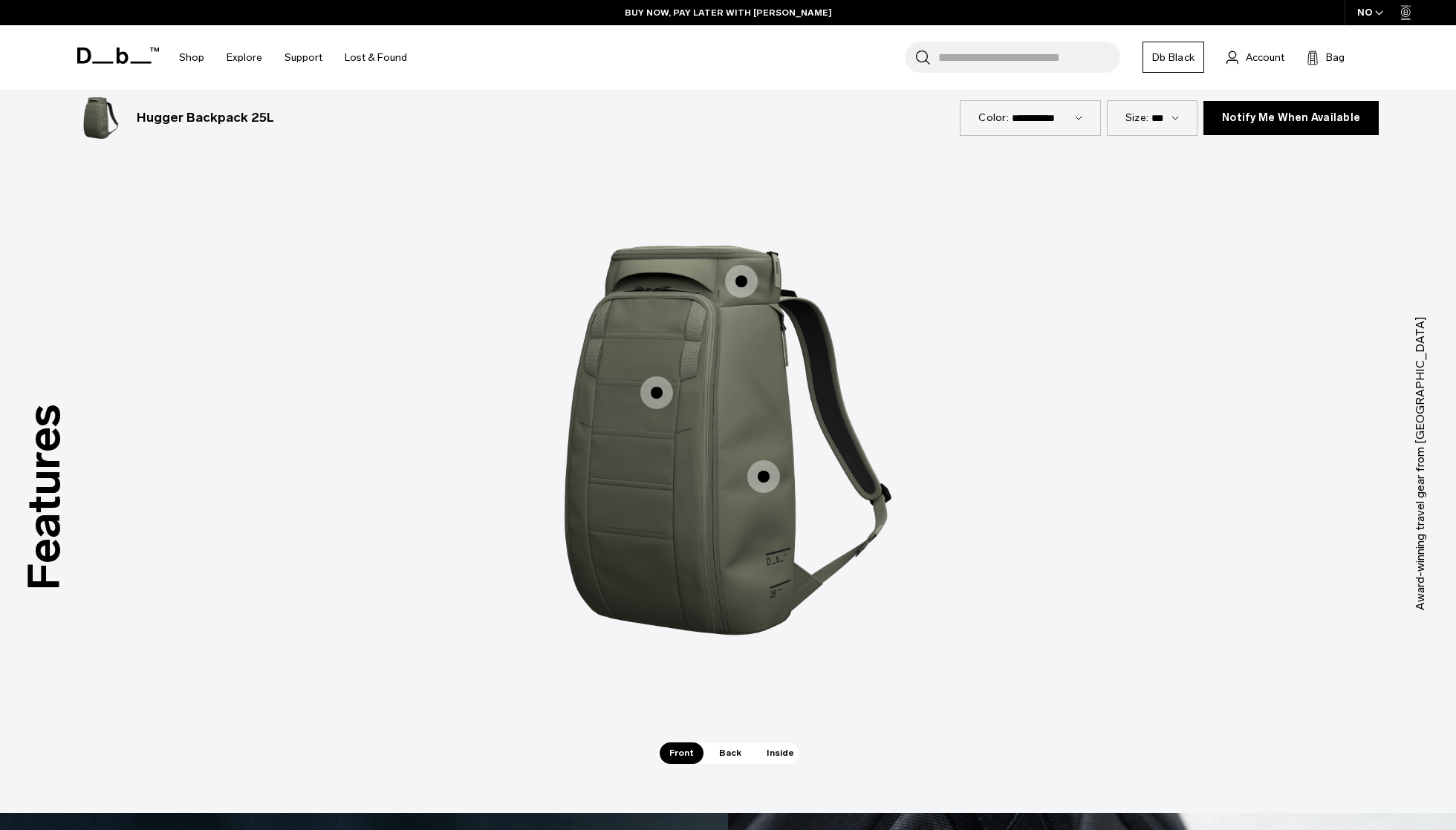
scroll to position [1349, 0]
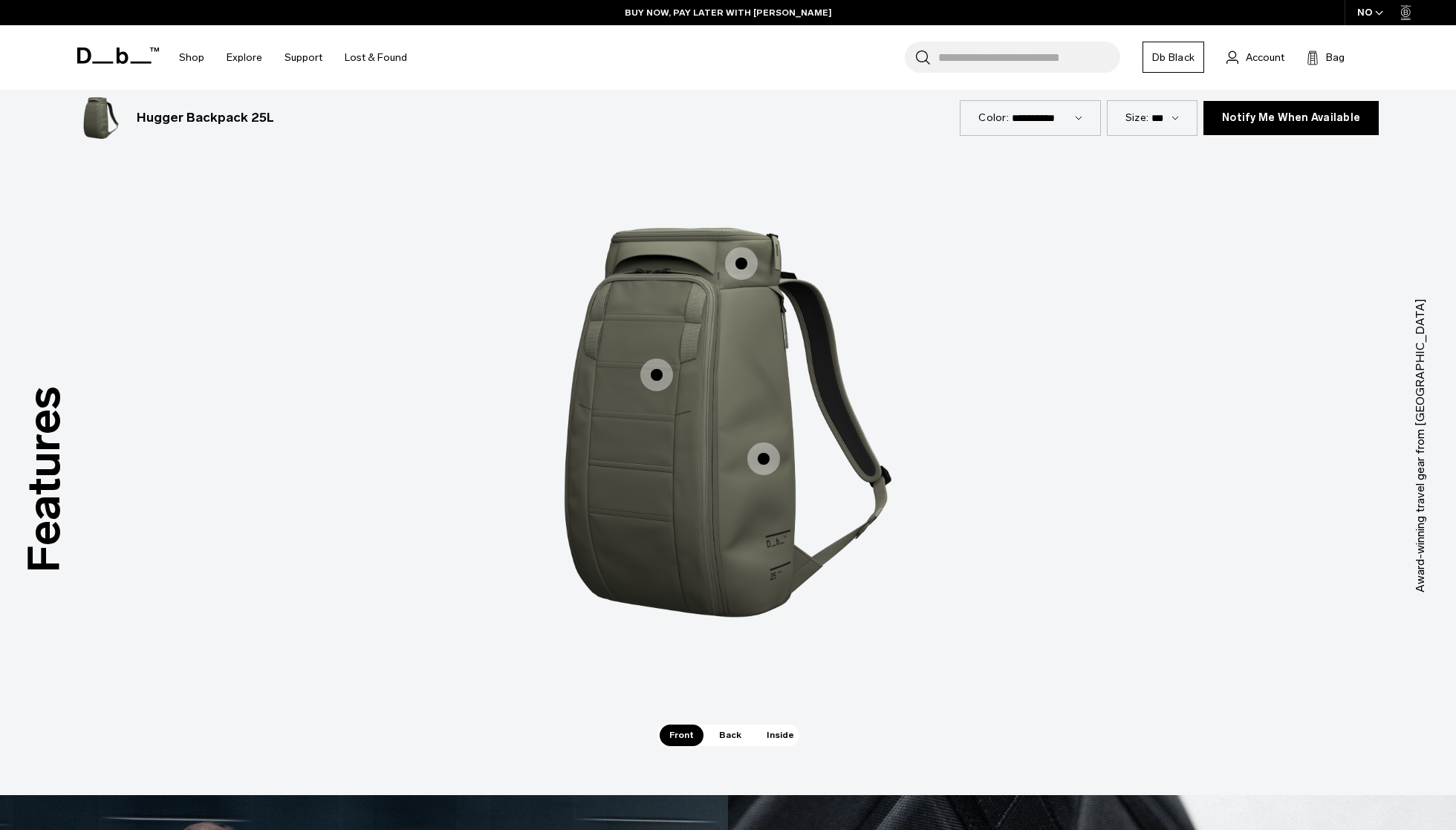
click at [741, 265] on span "1 / 3" at bounding box center [741, 263] width 33 height 33
click at [741, 240] on img "1 / 3" at bounding box center [728, 423] width 446 height 557
click at [743, 265] on span "1 / 3" at bounding box center [741, 263] width 33 height 33
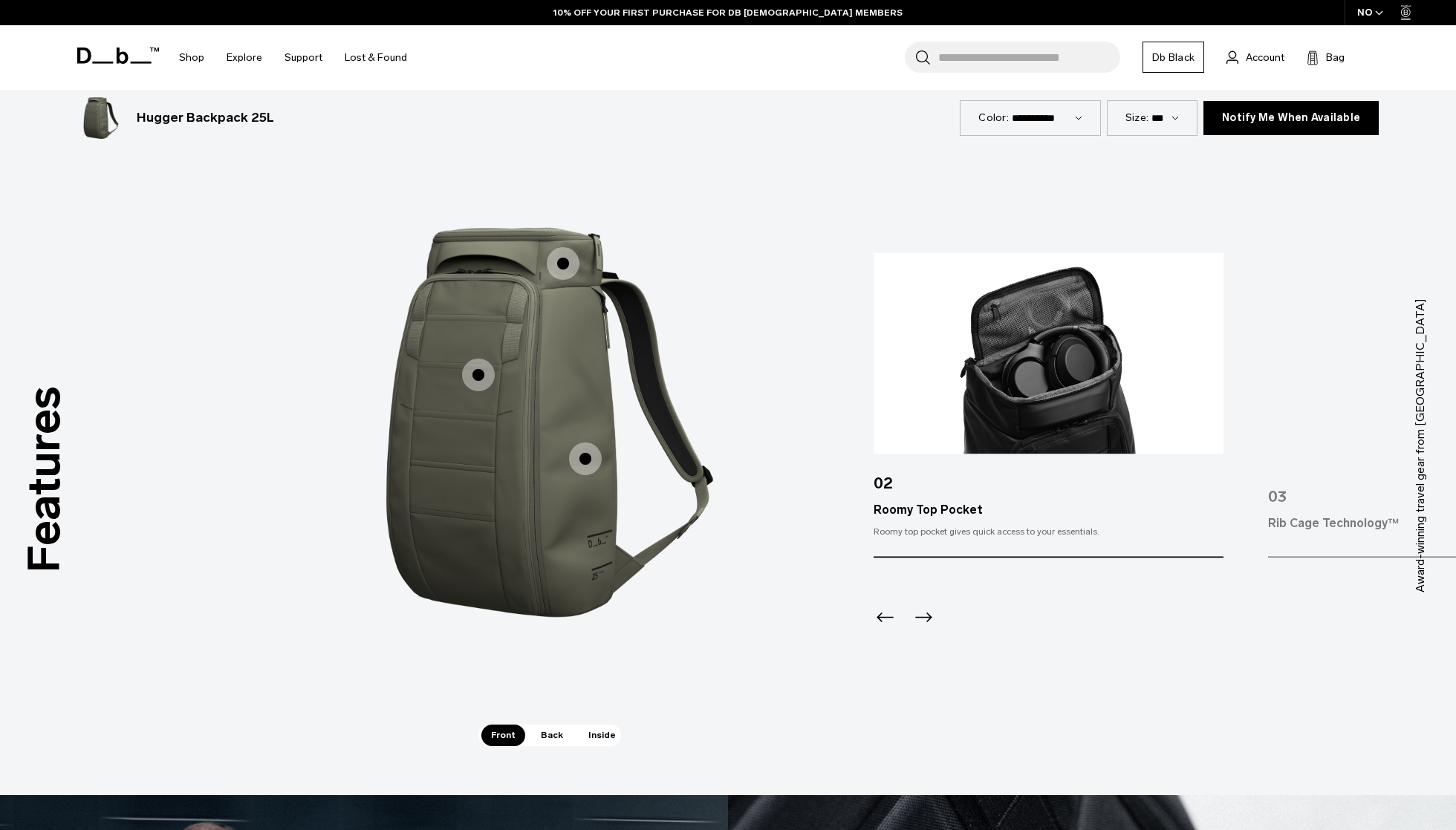
click at [927, 623] on icon "Next slide" at bounding box center [923, 617] width 24 height 24
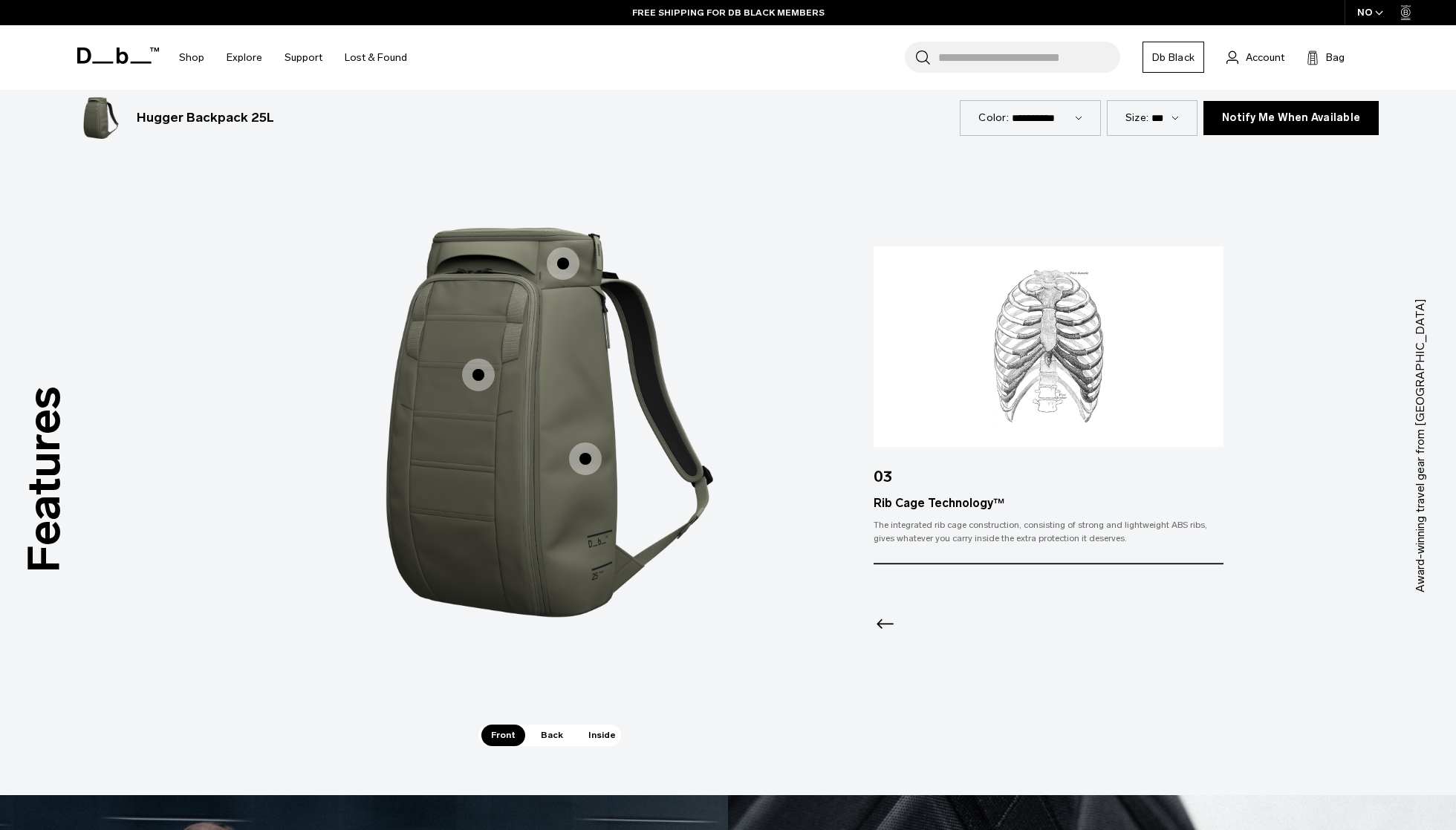
click at [927, 623] on div at bounding box center [1048, 604] width 349 height 80
click at [895, 618] on icon "Previous slide" at bounding box center [885, 624] width 24 height 24
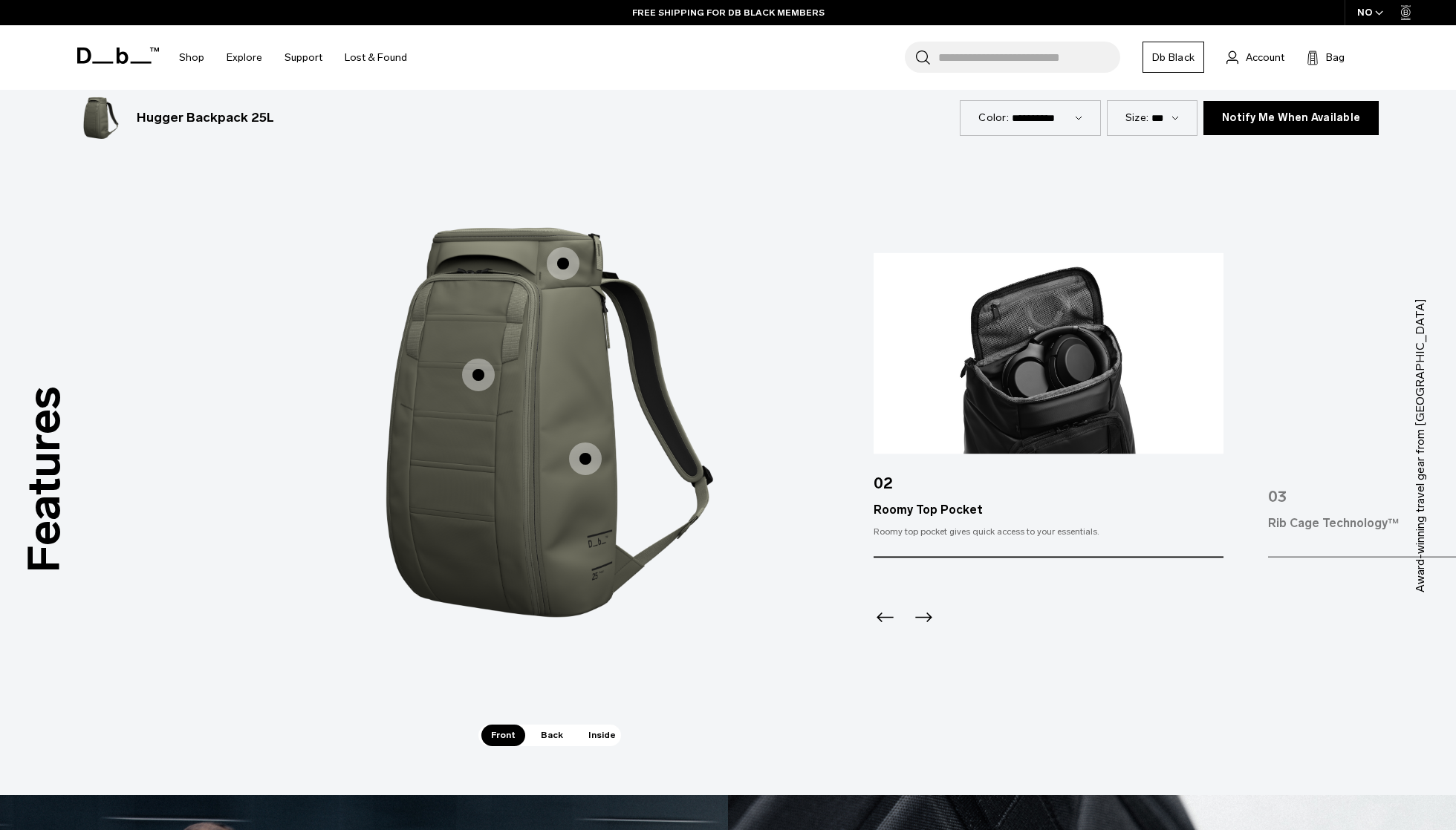
click at [895, 618] on icon "Previous slide" at bounding box center [885, 617] width 24 height 24
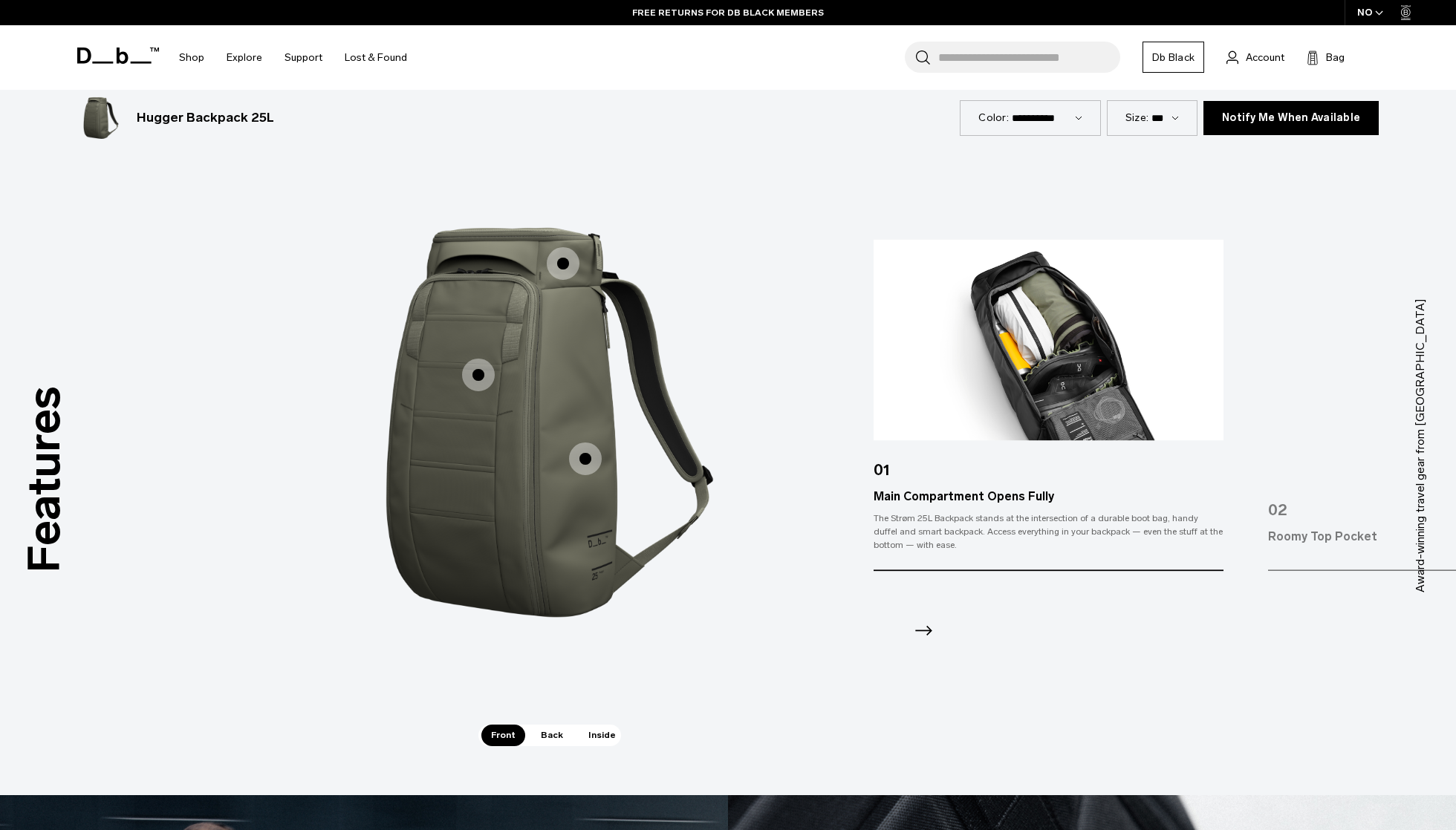
click at [926, 628] on icon "Next slide" at bounding box center [923, 630] width 17 height 9
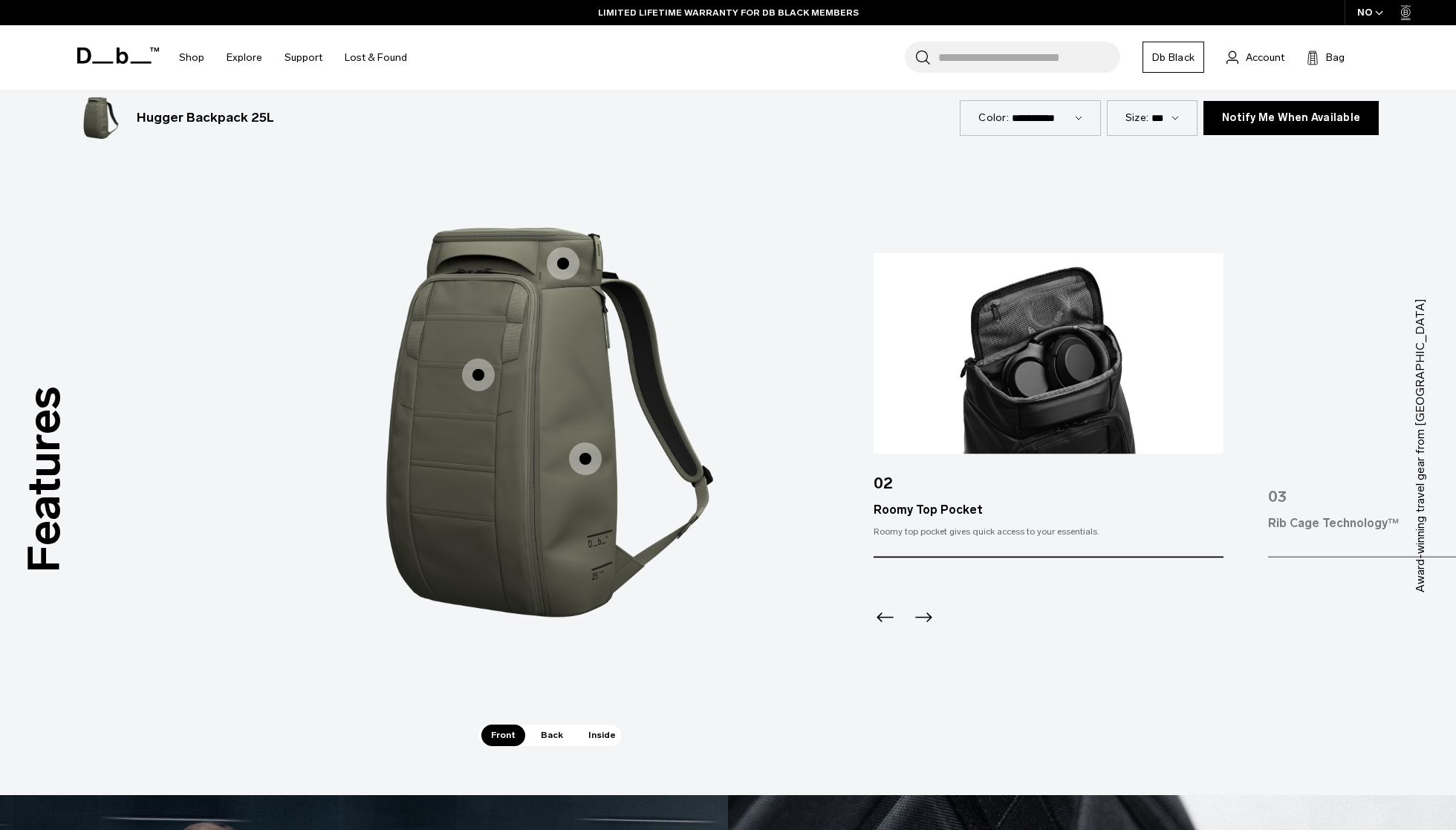
click at [562, 739] on span "Back" at bounding box center [551, 735] width 42 height 21
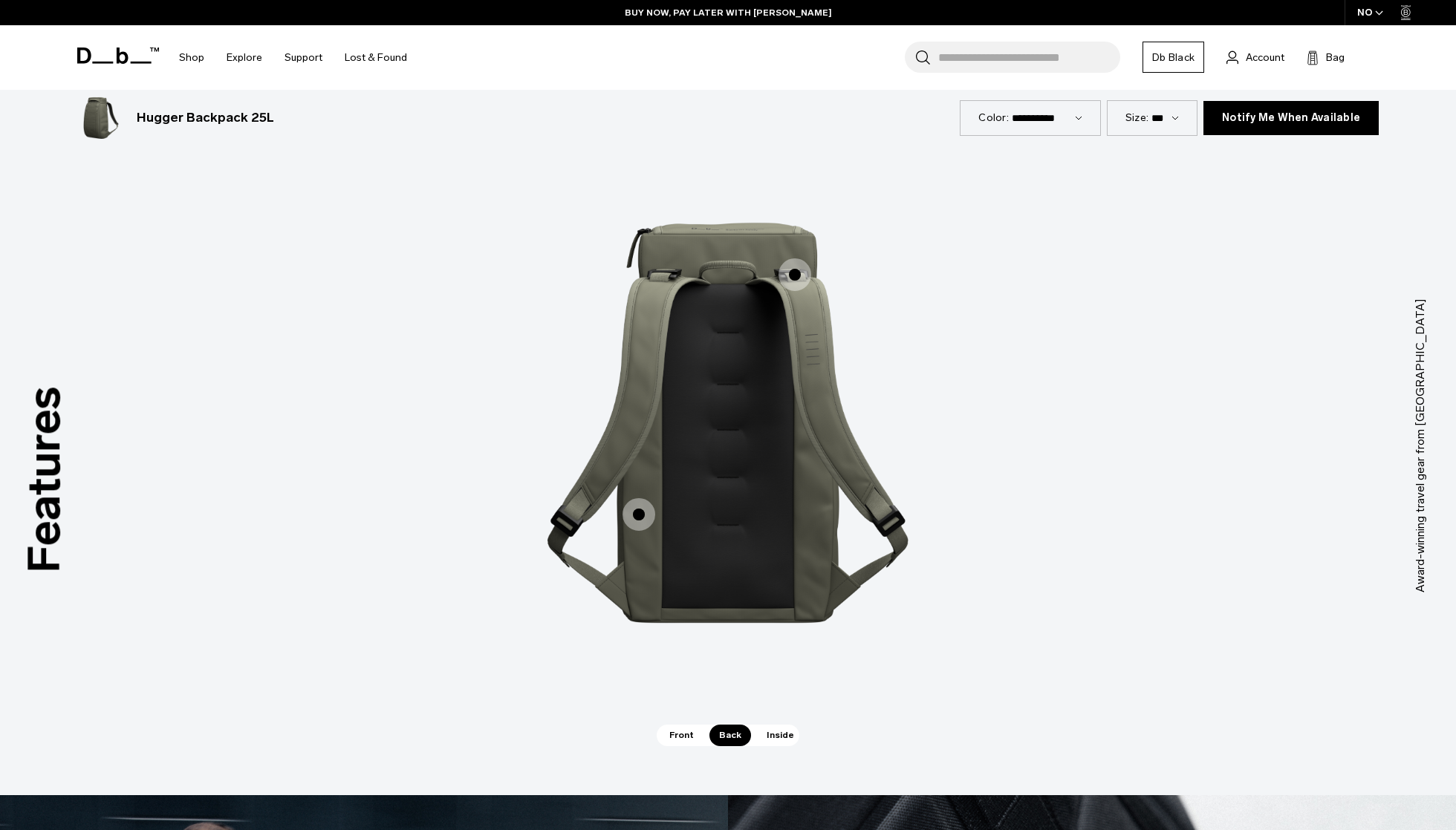
click at [782, 279] on span "2 / 3" at bounding box center [794, 274] width 33 height 33
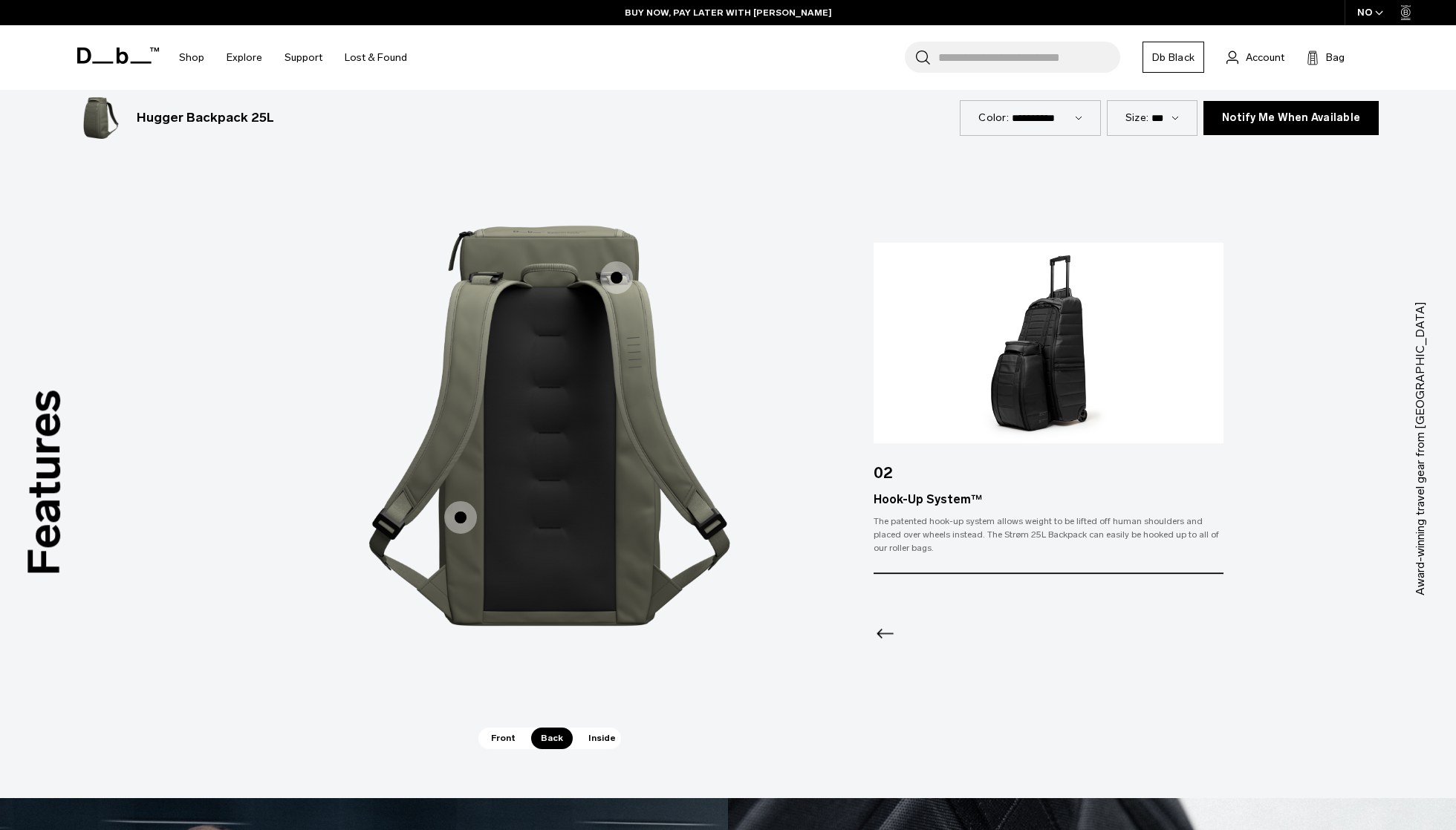
scroll to position [1342, 0]
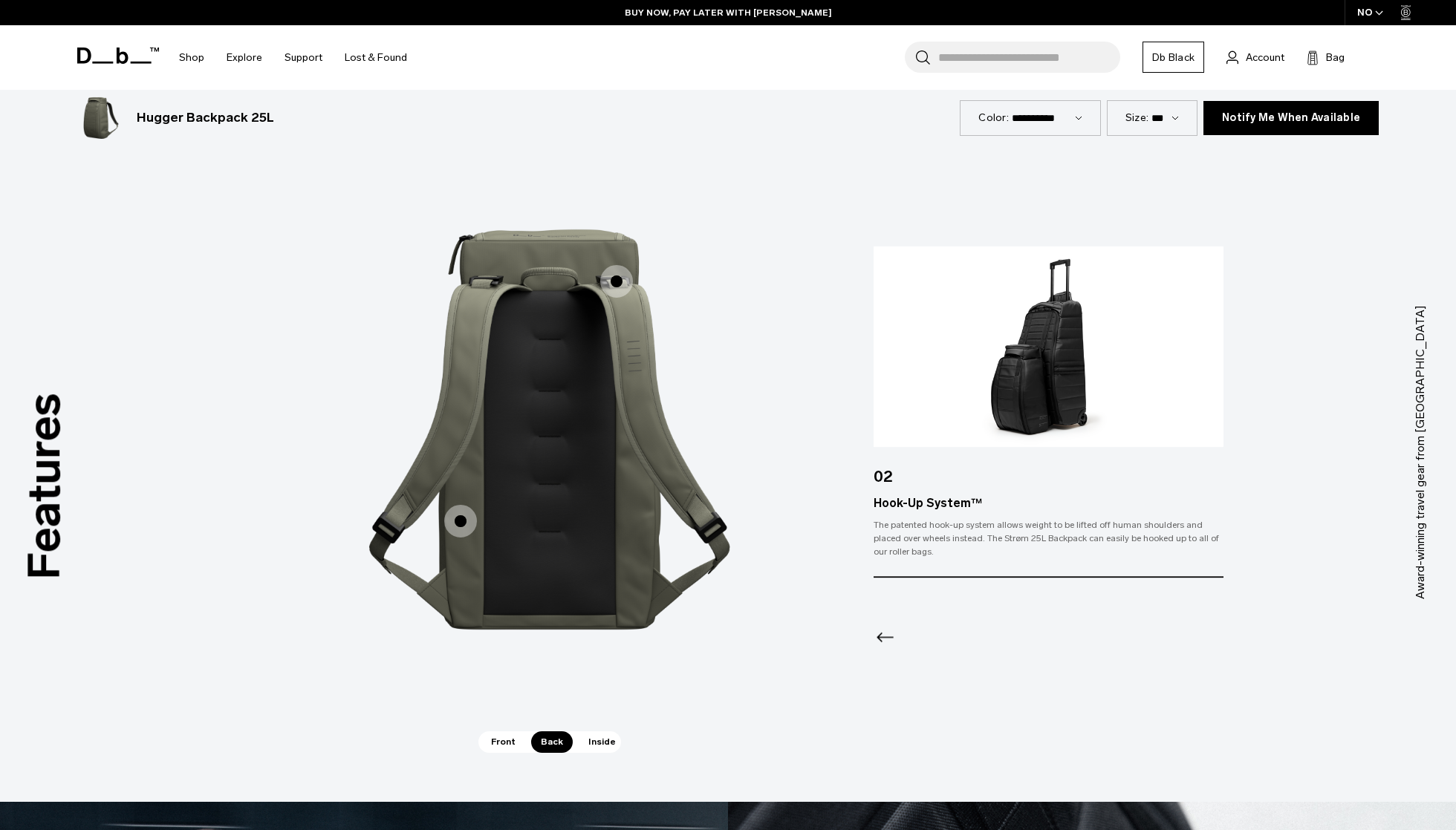
click at [883, 634] on icon "Previous slide" at bounding box center [885, 637] width 24 height 24
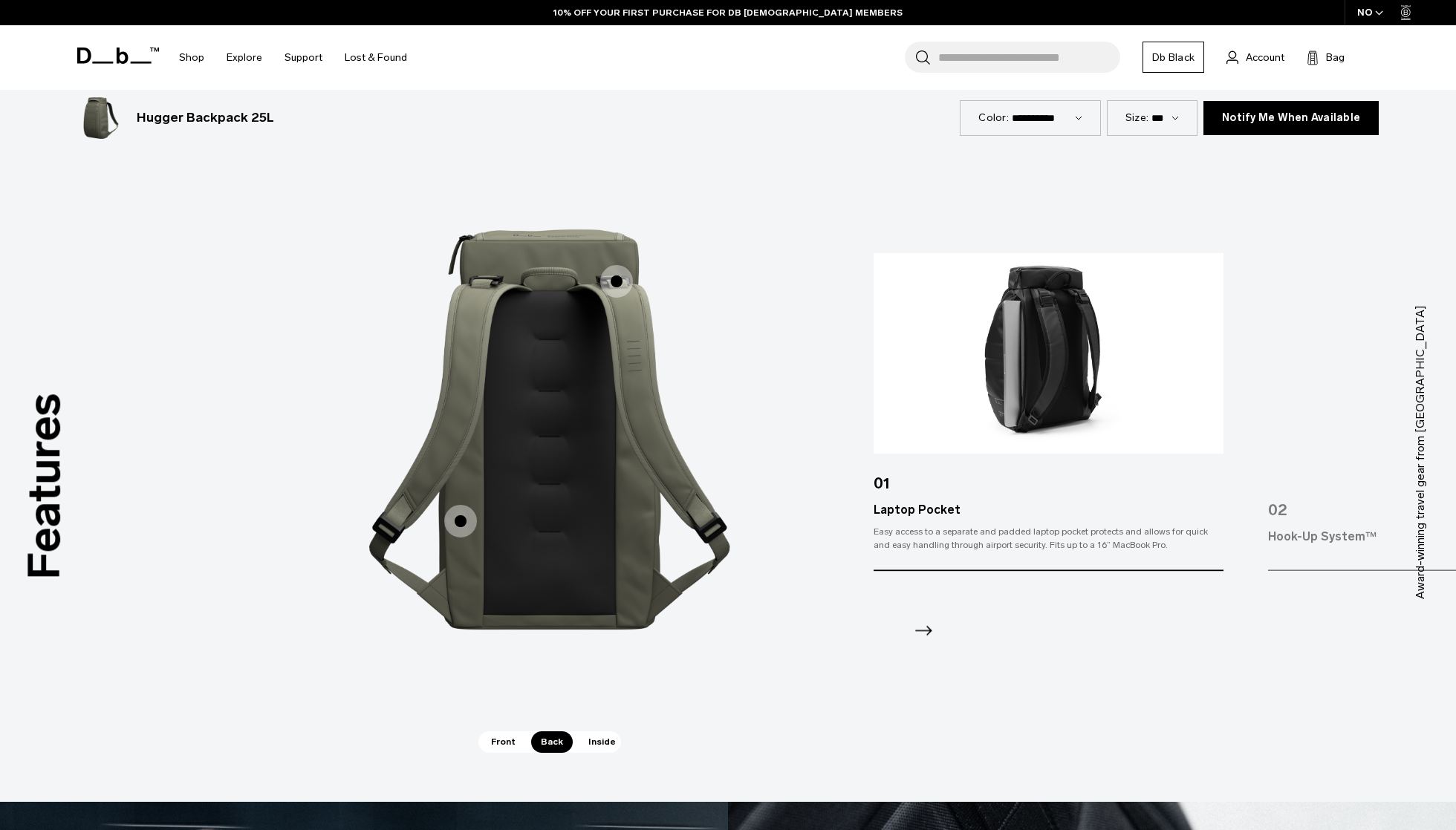
click at [592, 750] on span "Inside" at bounding box center [601, 742] width 47 height 21
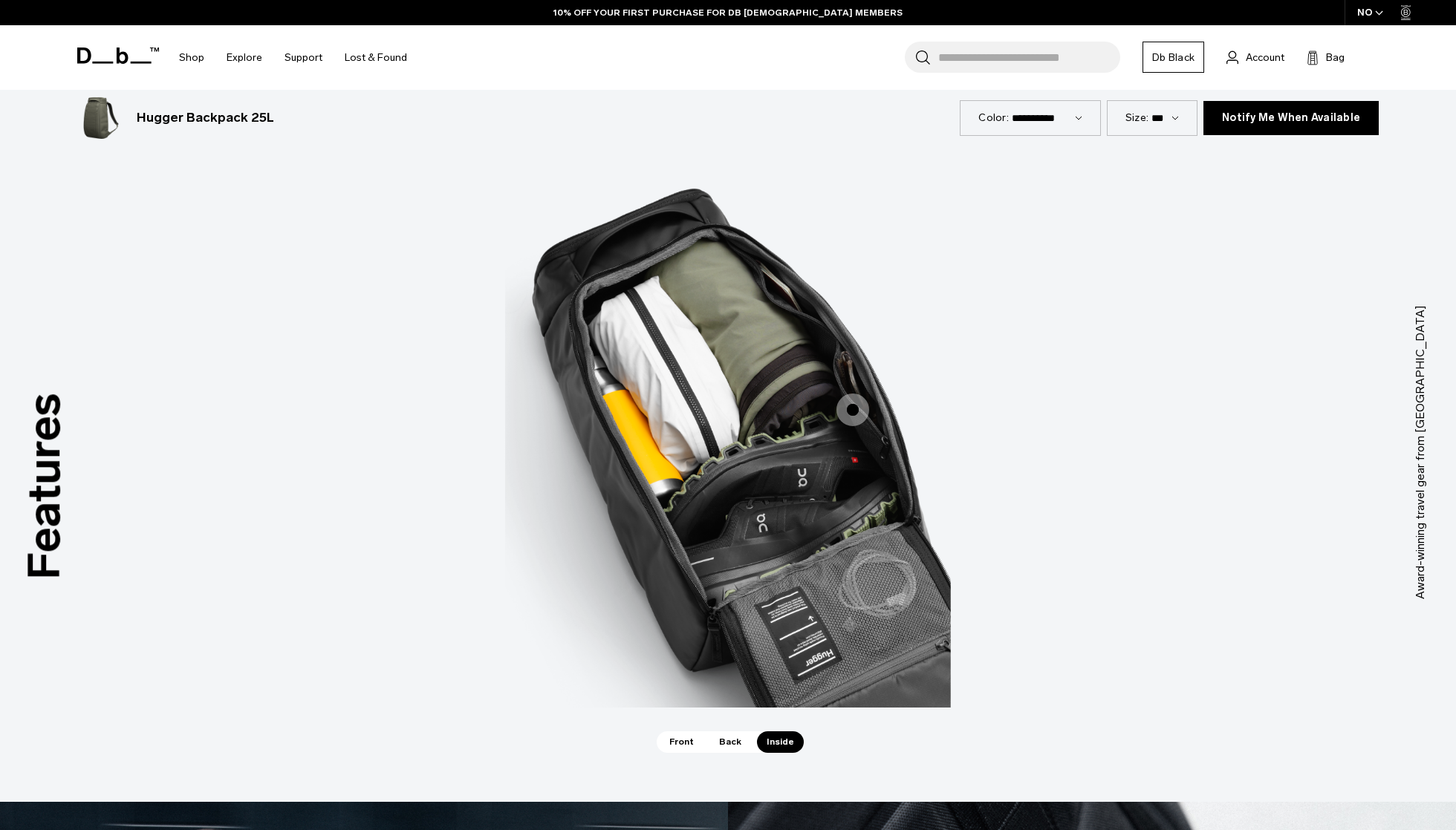
click at [854, 405] on span "3 / 3" at bounding box center [852, 410] width 33 height 33
click at [855, 406] on span "3 / 3" at bounding box center [852, 410] width 33 height 33
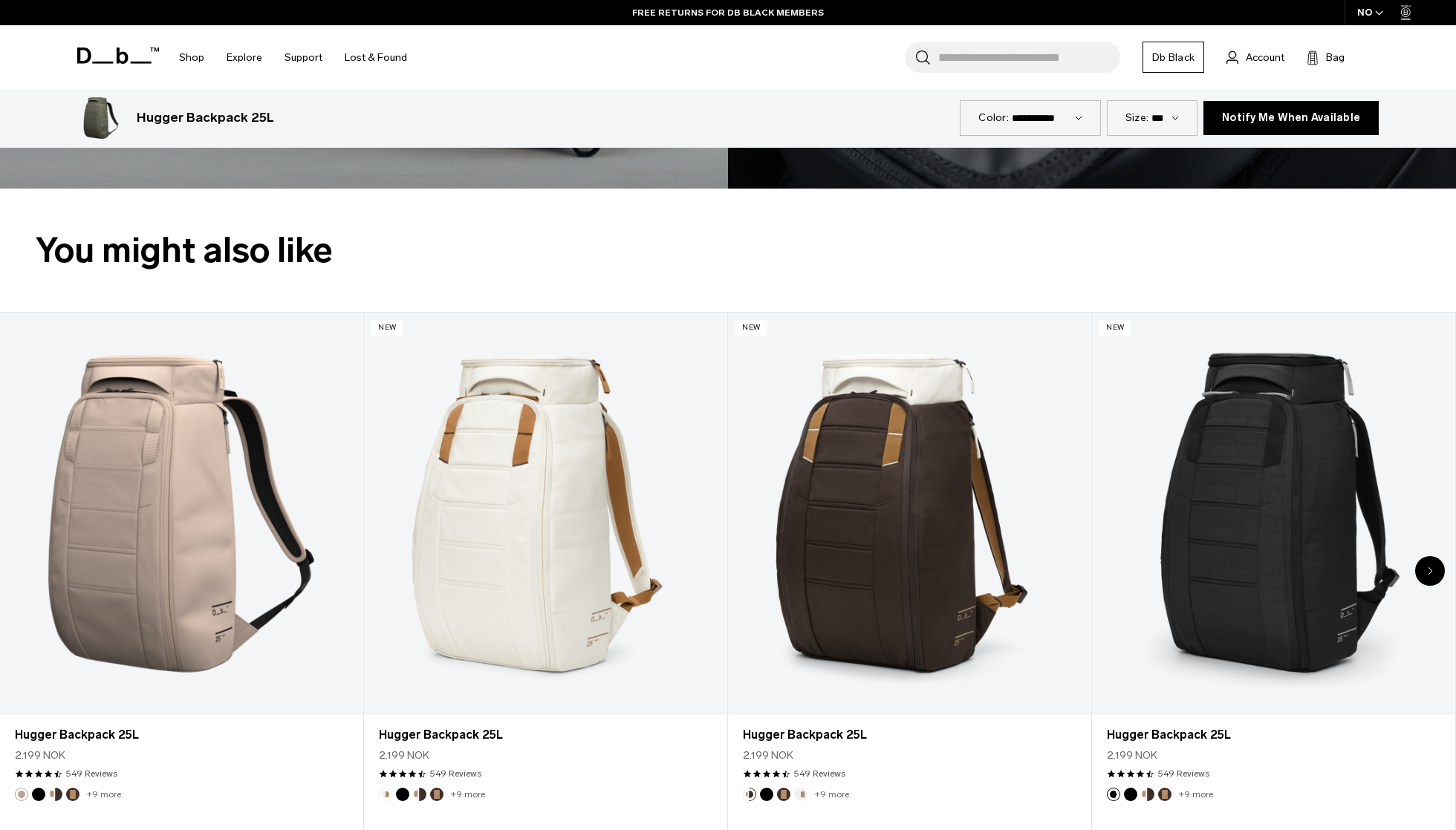
scroll to position [2427, 0]
